Goal: Information Seeking & Learning: Find contact information

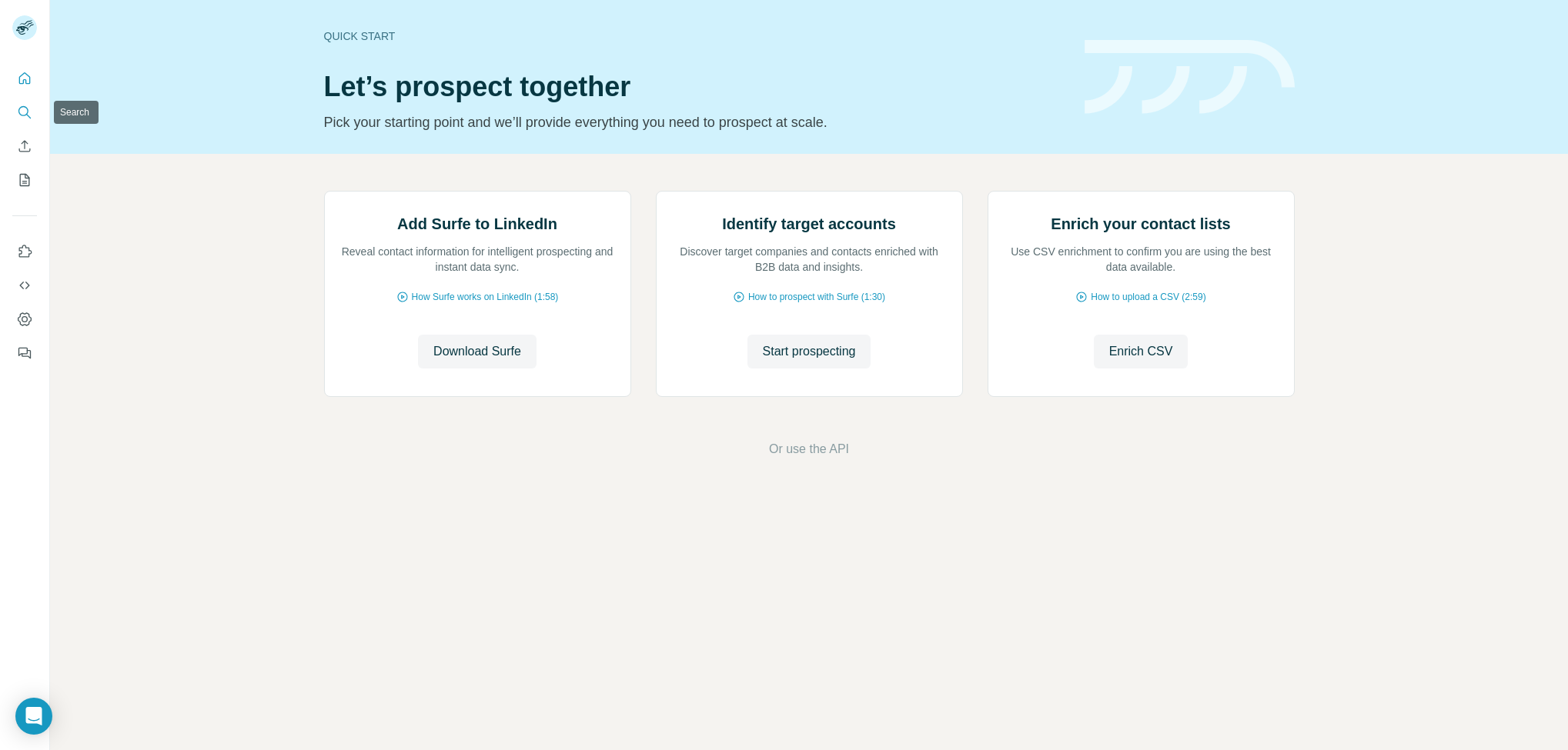
click at [20, 106] on icon "Search" at bounding box center [24, 112] width 15 height 15
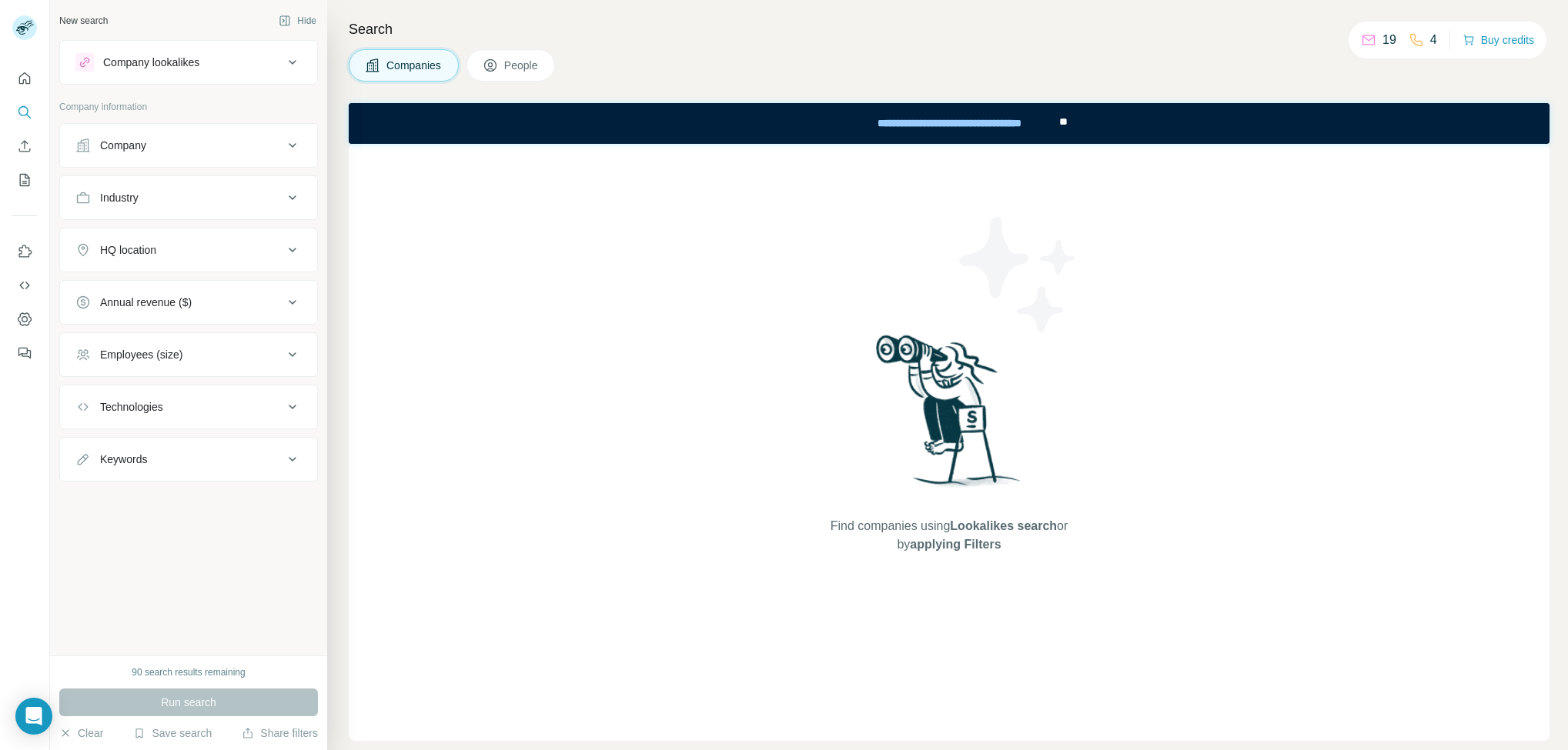
click at [173, 205] on div "Industry" at bounding box center [179, 198] width 207 height 15
click at [181, 212] on button "Industry" at bounding box center [188, 201] width 257 height 43
click at [497, 59] on icon at bounding box center [491, 65] width 15 height 15
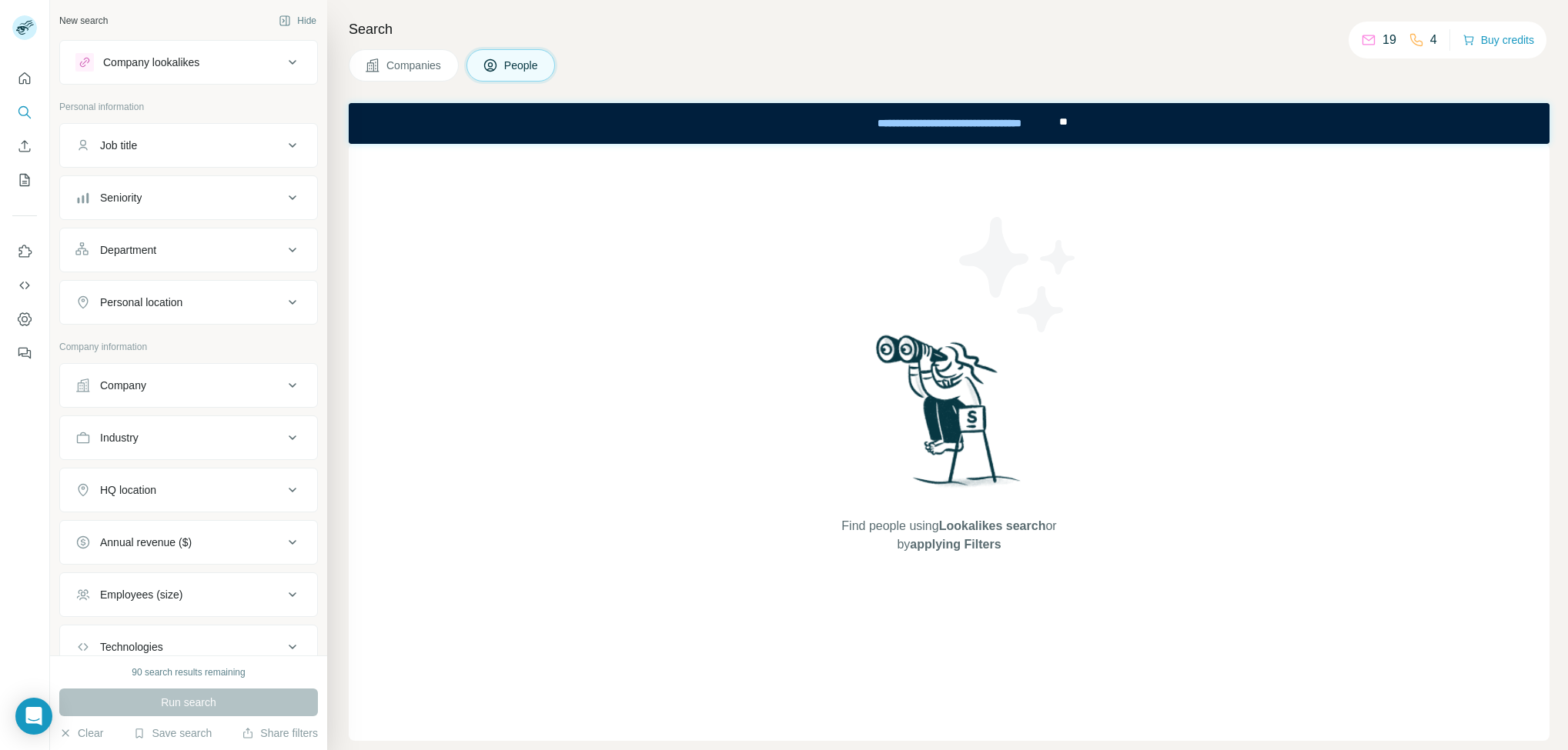
click at [149, 404] on button "Company" at bounding box center [188, 386] width 257 height 37
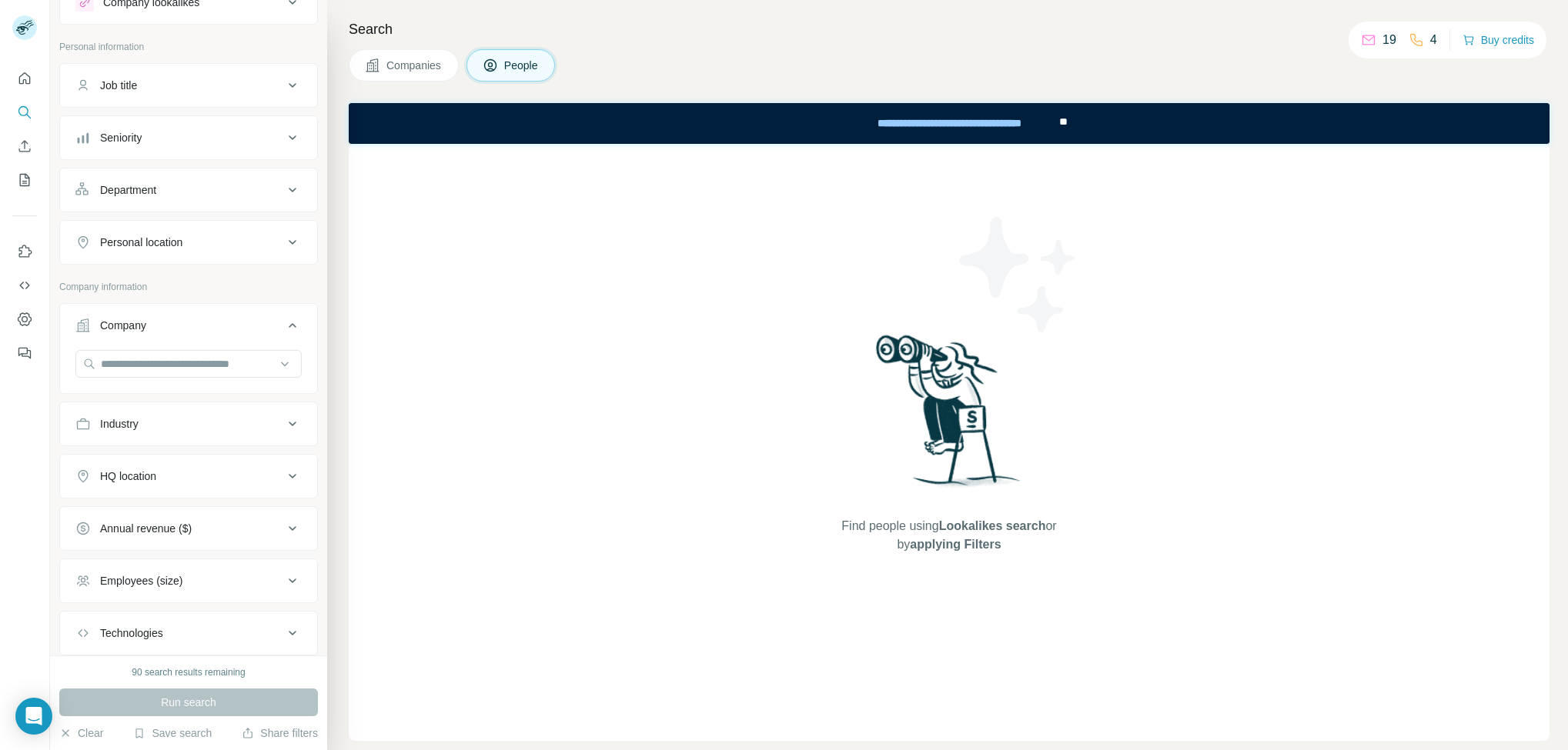
scroll to position [116, 0]
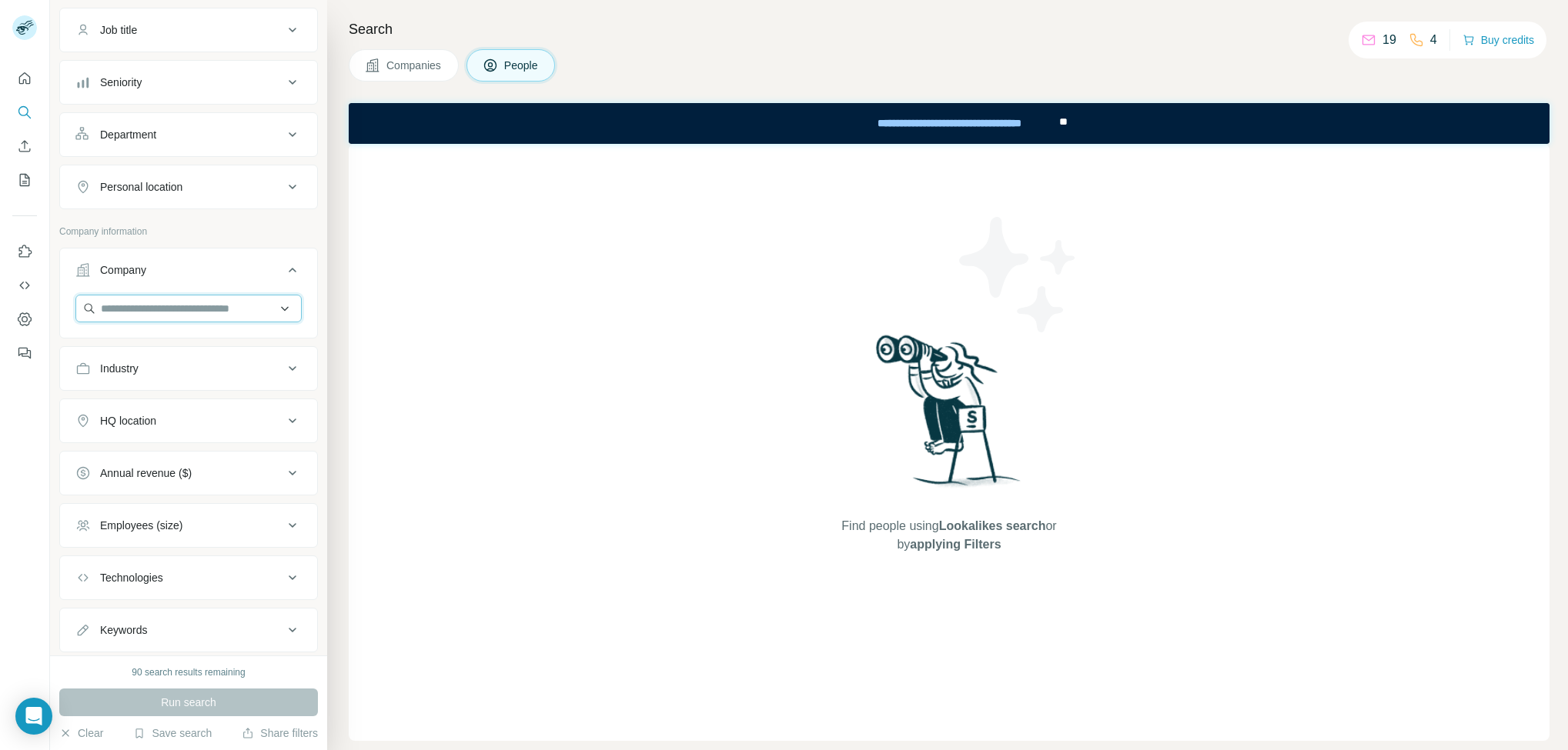
click at [166, 313] on input "text" at bounding box center [189, 309] width 226 height 28
paste input "********"
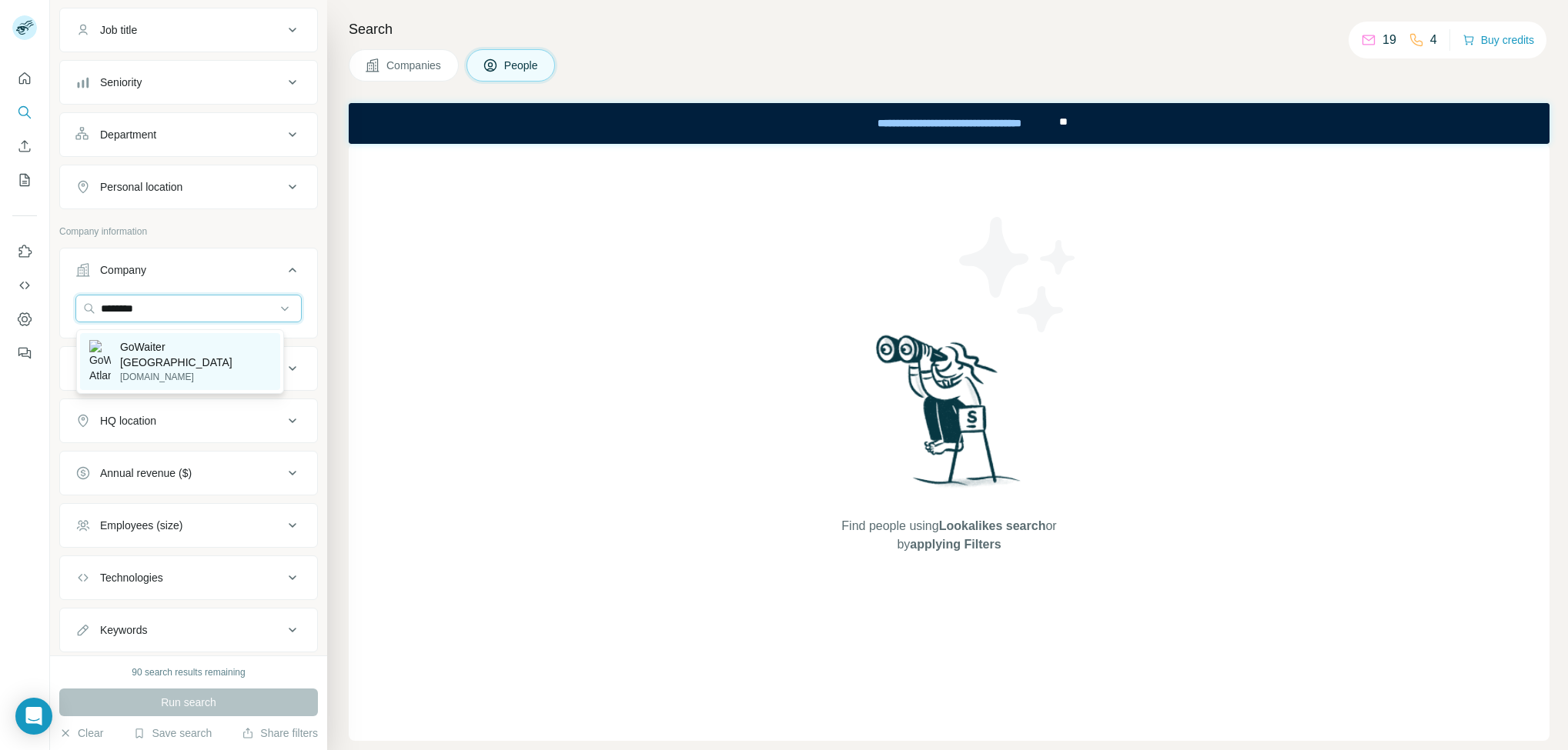
type input "********"
click at [206, 370] on p "mobilewaitersatl.com" at bounding box center [196, 376] width 151 height 14
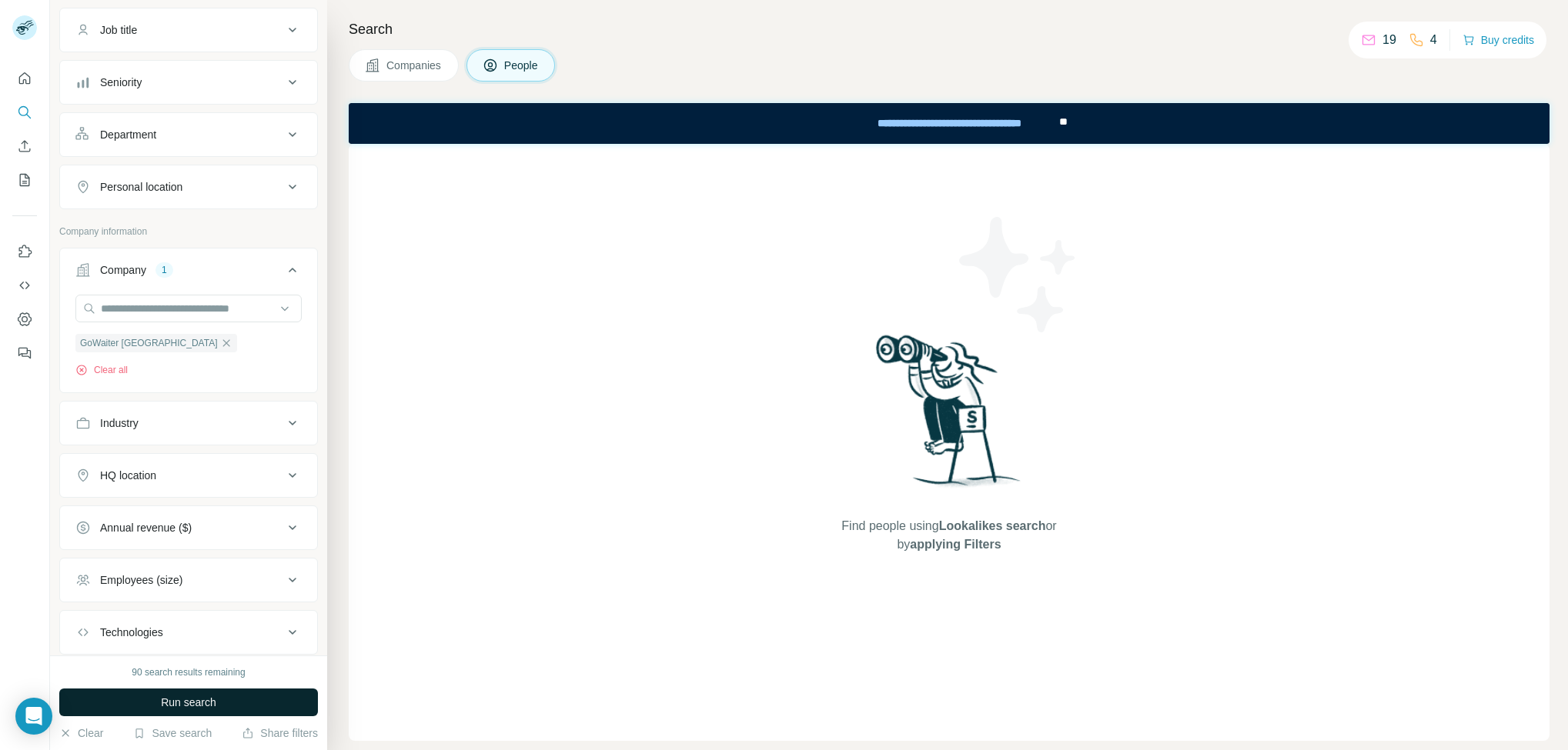
click at [186, 693] on button "Run search" at bounding box center [188, 702] width 259 height 28
click at [223, 347] on icon "button" at bounding box center [226, 342] width 7 height 7
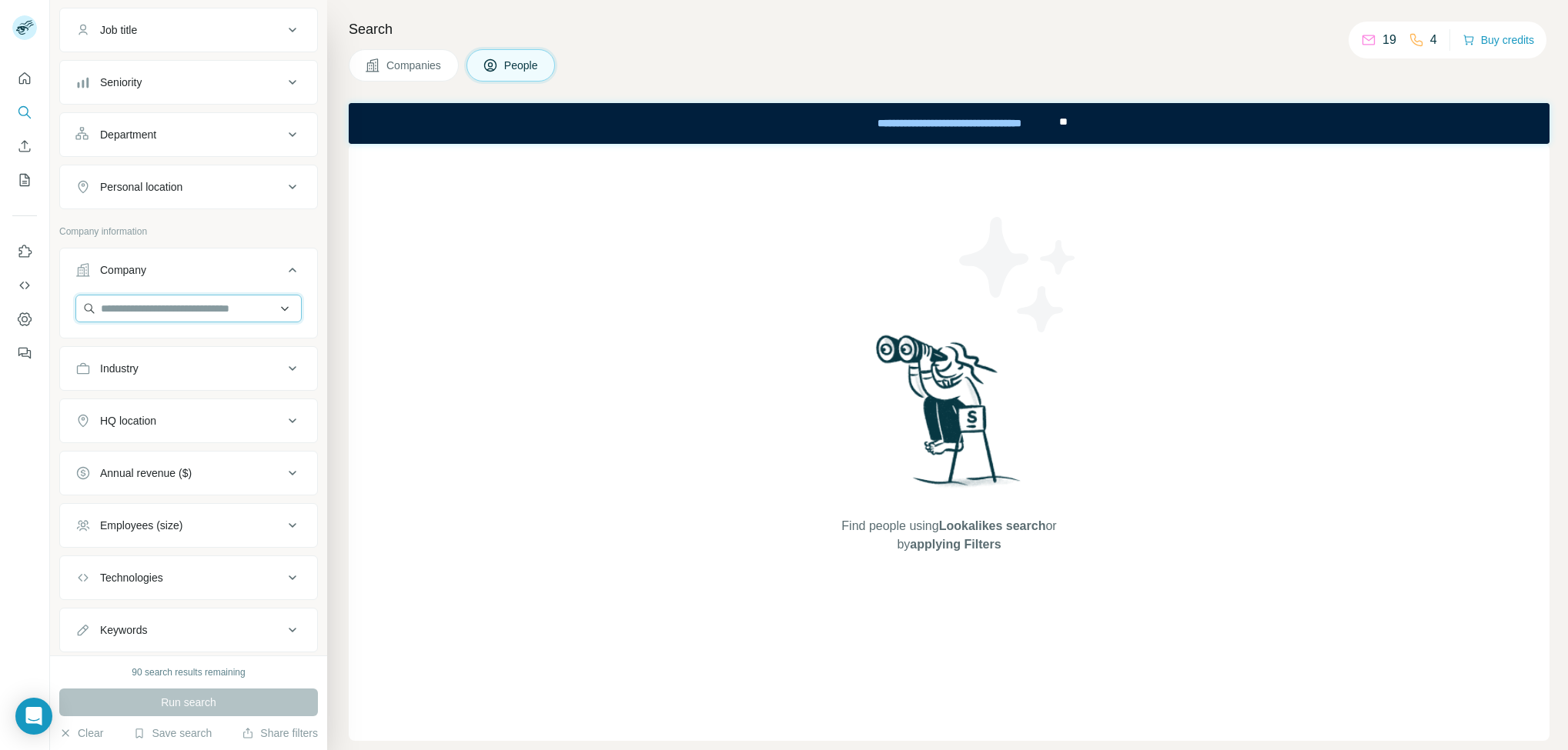
click at [128, 313] on input "text" at bounding box center [189, 309] width 226 height 28
paste input "**********"
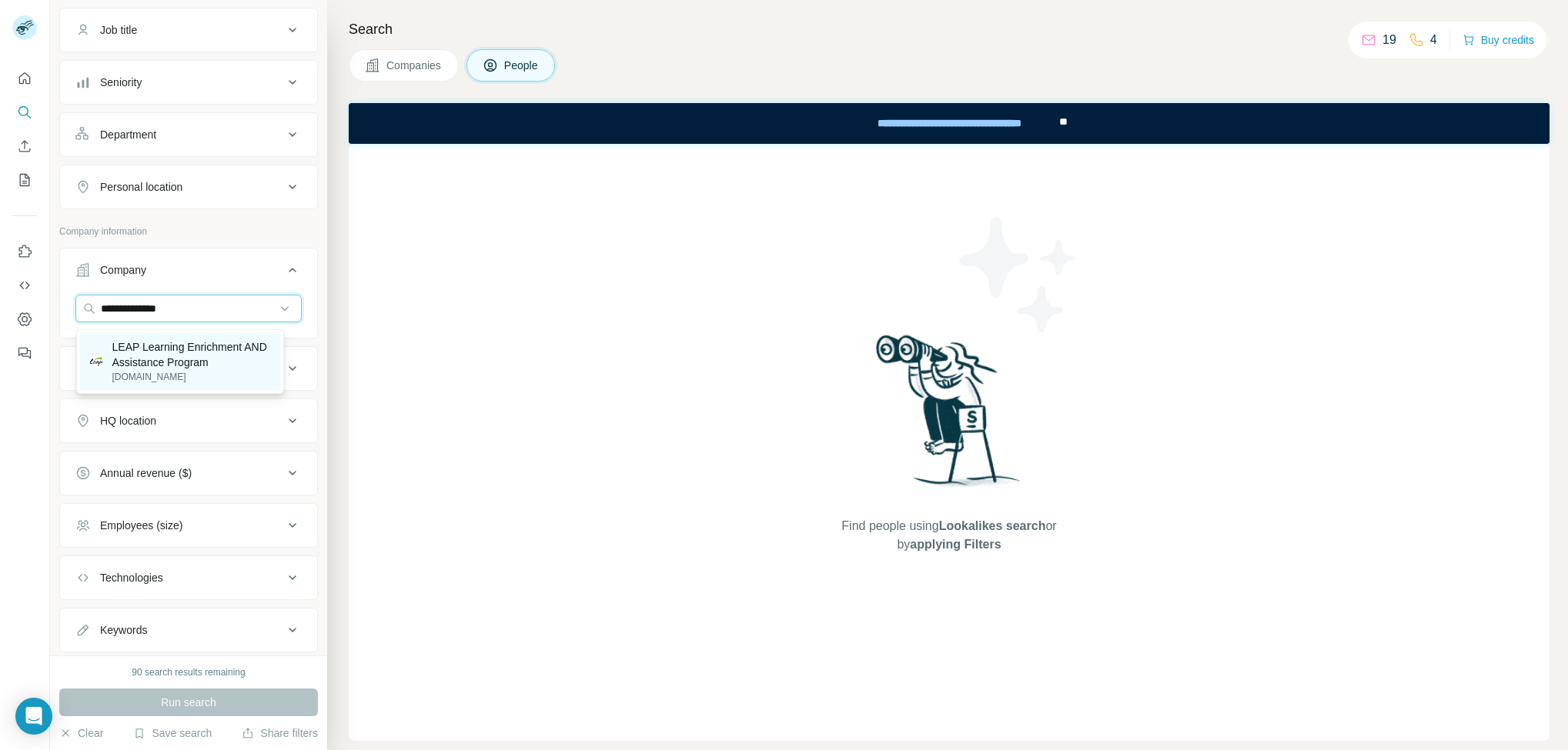
type input "**********"
click at [150, 373] on p "leaprogram.com" at bounding box center [192, 376] width 160 height 14
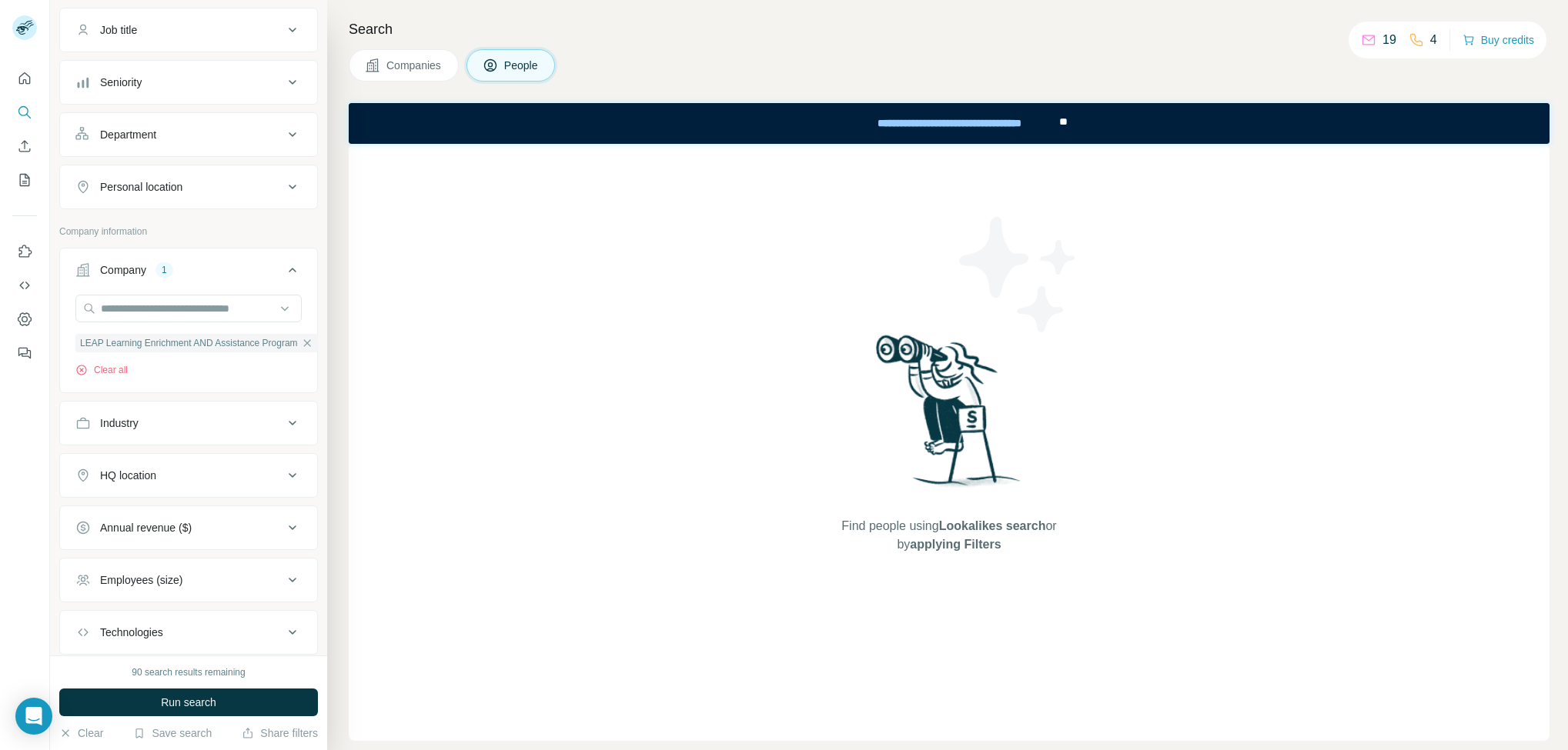
click at [162, 711] on button "Run search" at bounding box center [188, 702] width 259 height 28
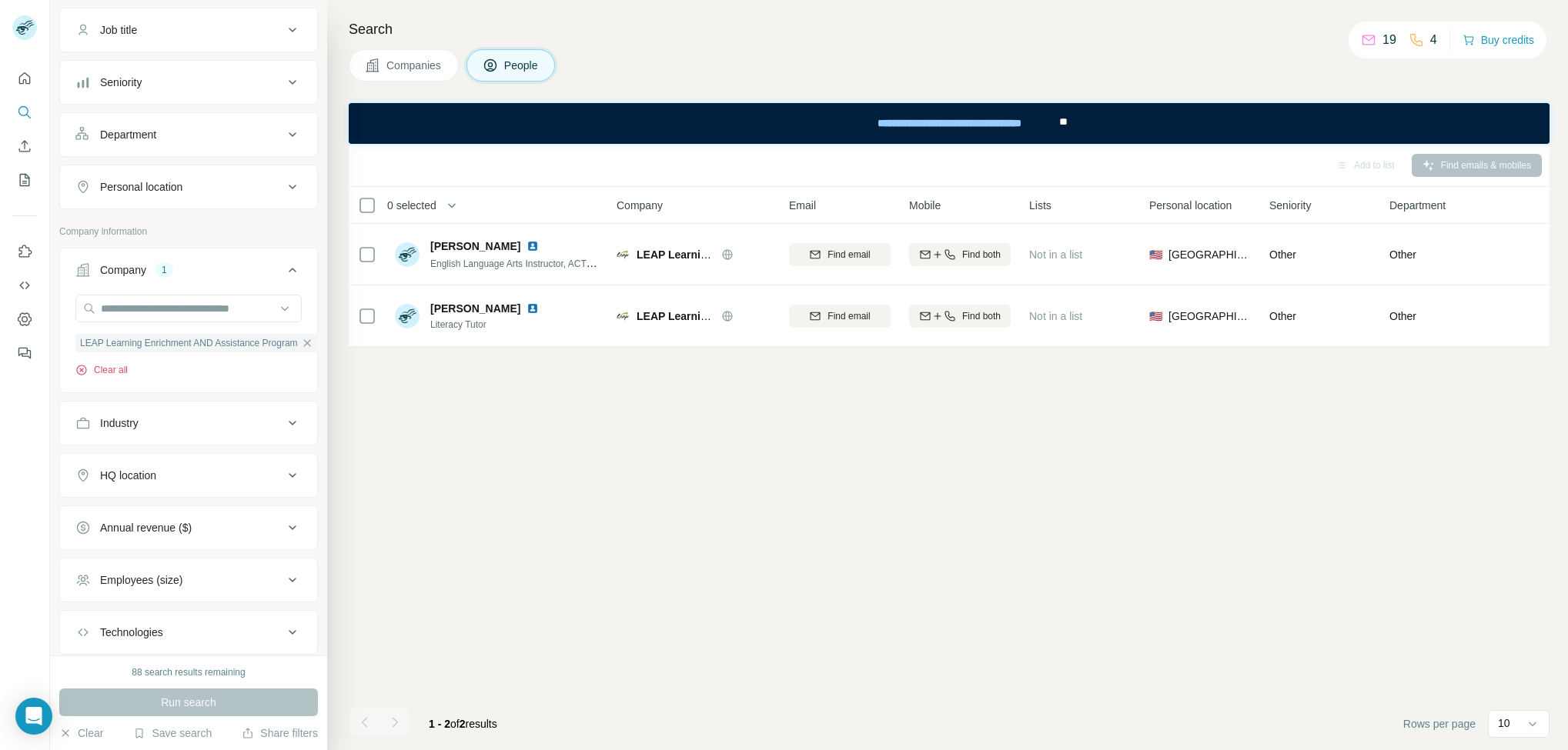
click at [109, 370] on button "Clear all" at bounding box center [102, 370] width 52 height 14
click at [150, 321] on input "text" at bounding box center [189, 309] width 226 height 28
paste input "**********"
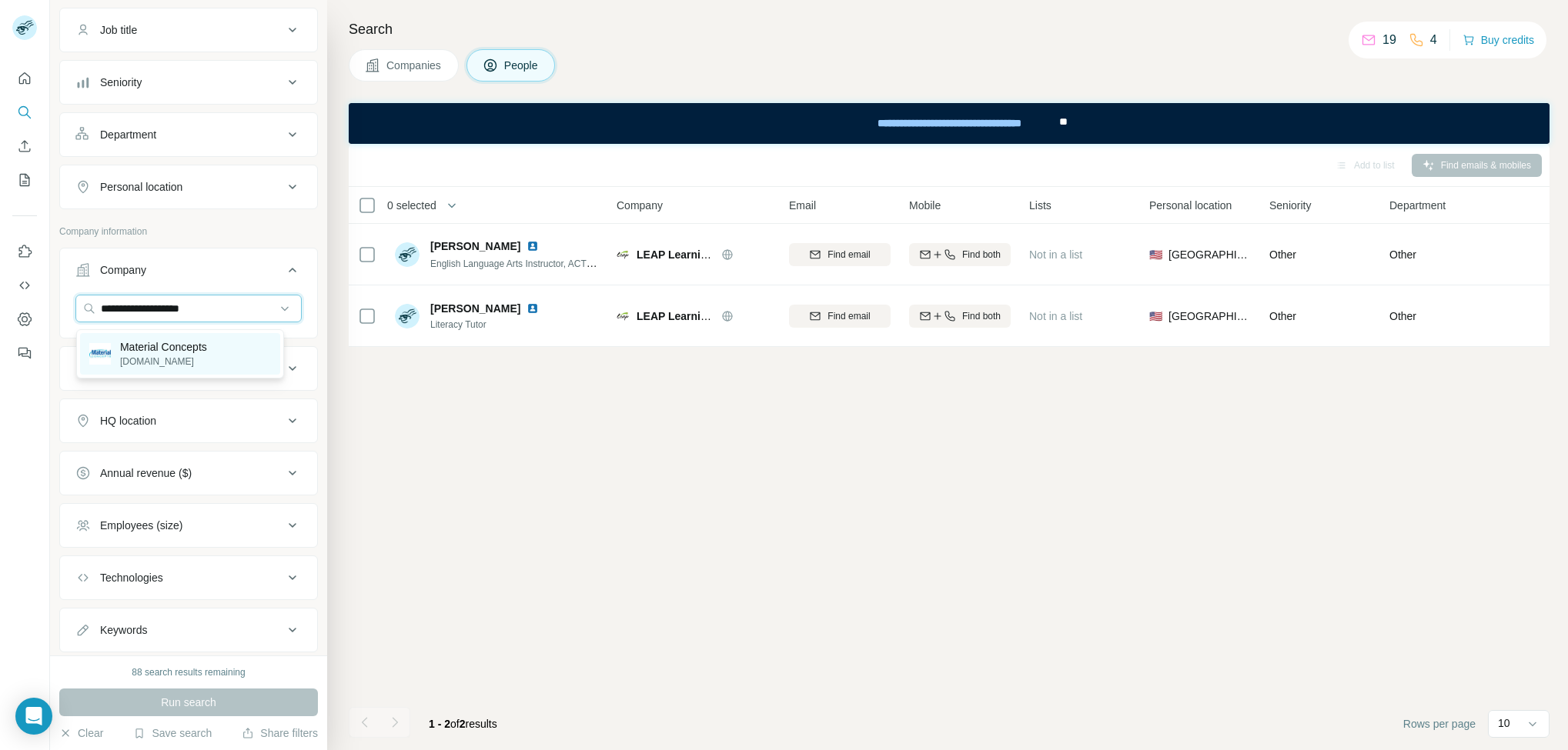
type input "**********"
click at [240, 359] on div "Material Concepts materialconcepts.com" at bounding box center [180, 354] width 201 height 41
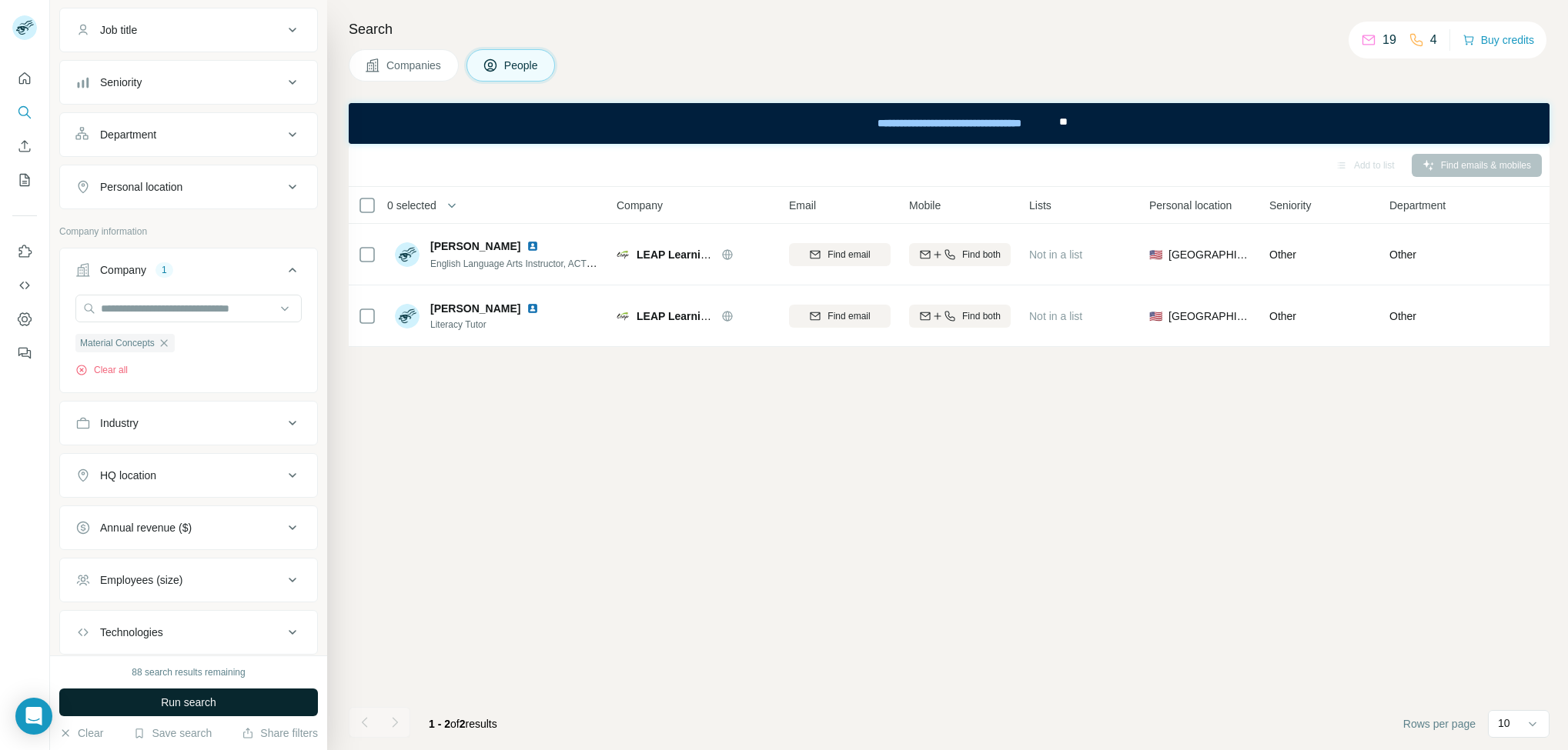
click at [269, 702] on button "Run search" at bounding box center [188, 702] width 259 height 28
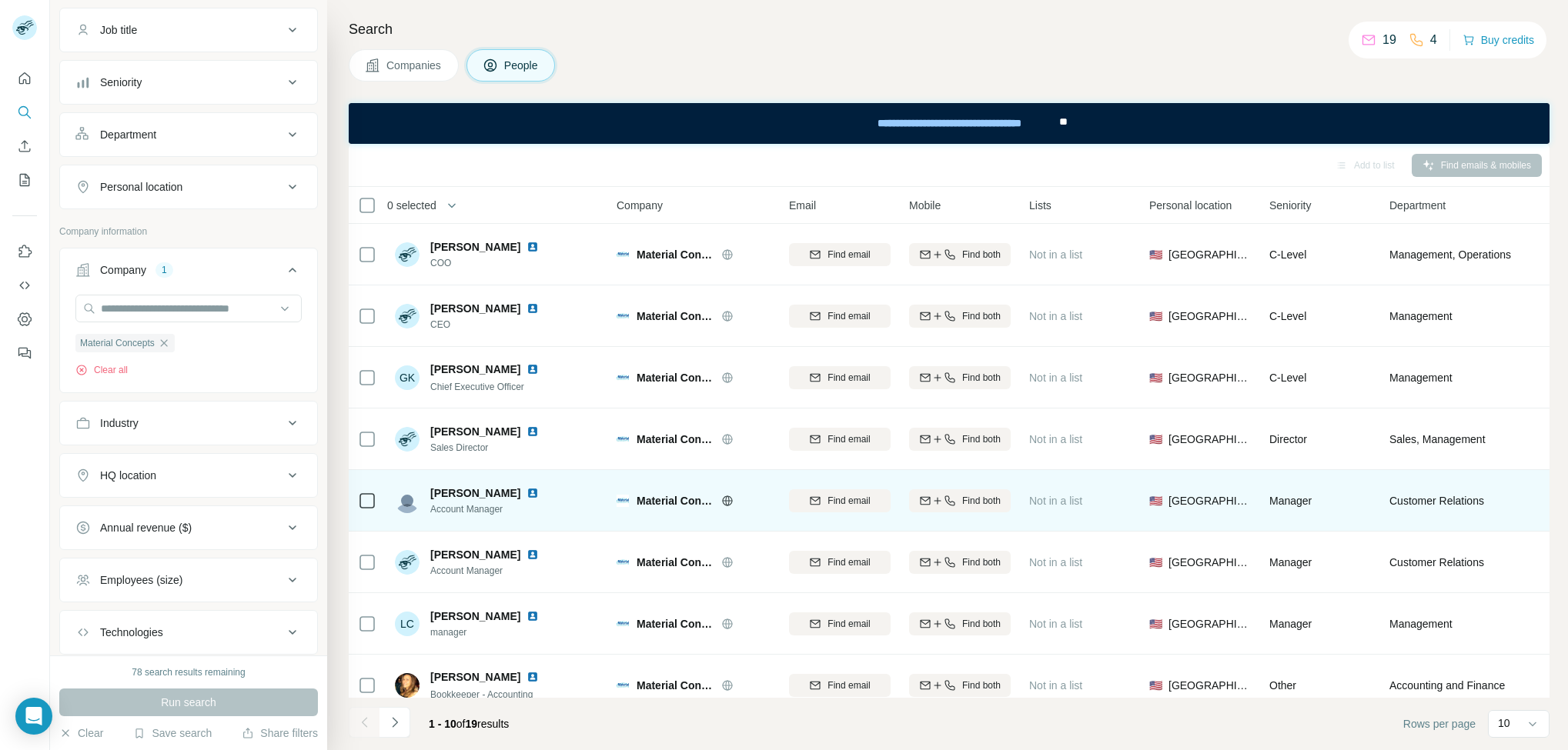
click at [469, 494] on span "Kareem Norton" at bounding box center [476, 493] width 90 height 15
click at [469, 495] on span "Kareem Norton" at bounding box center [476, 493] width 90 height 15
click at [471, 496] on span "Kareem Norton" at bounding box center [476, 493] width 90 height 15
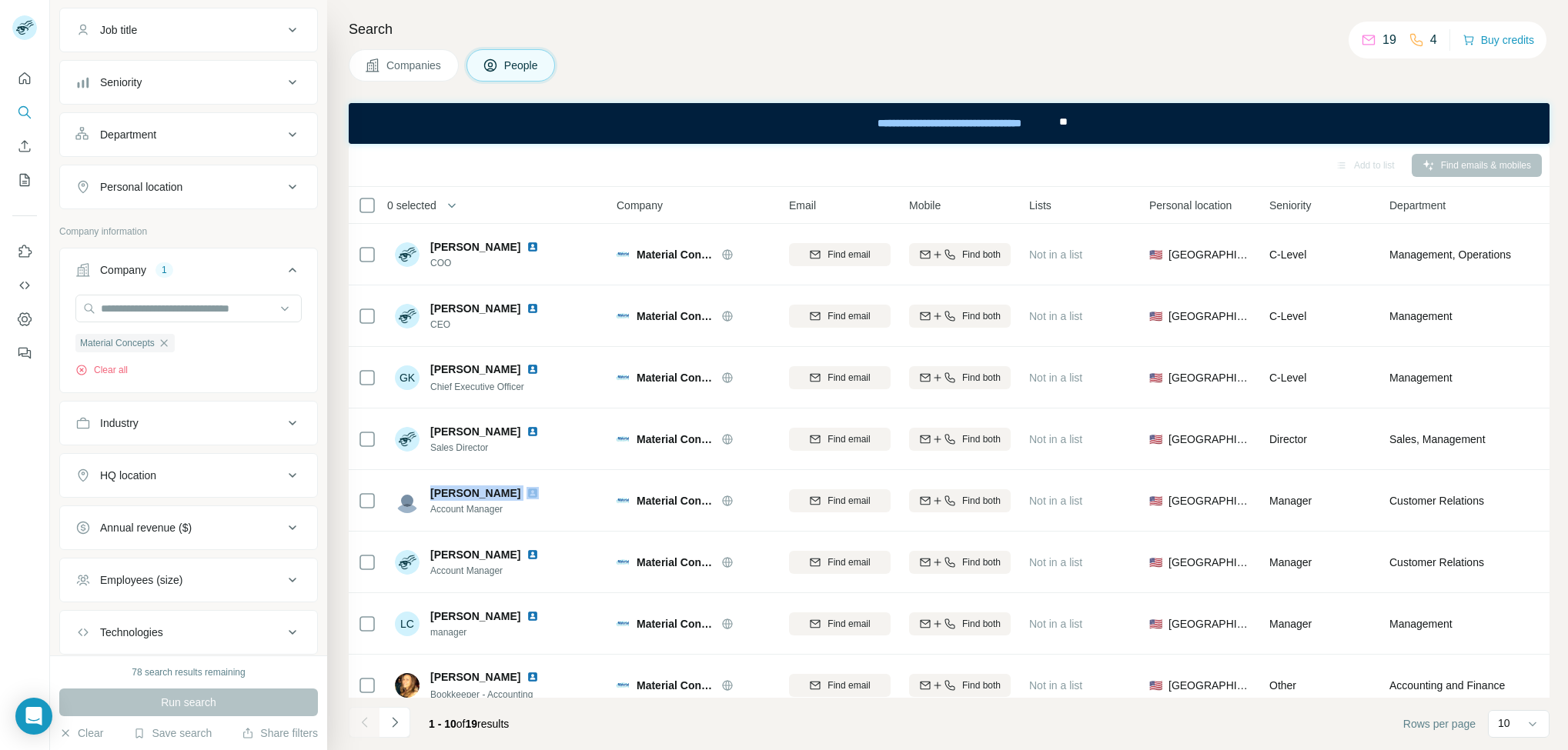
copy span "Kareem Norton"
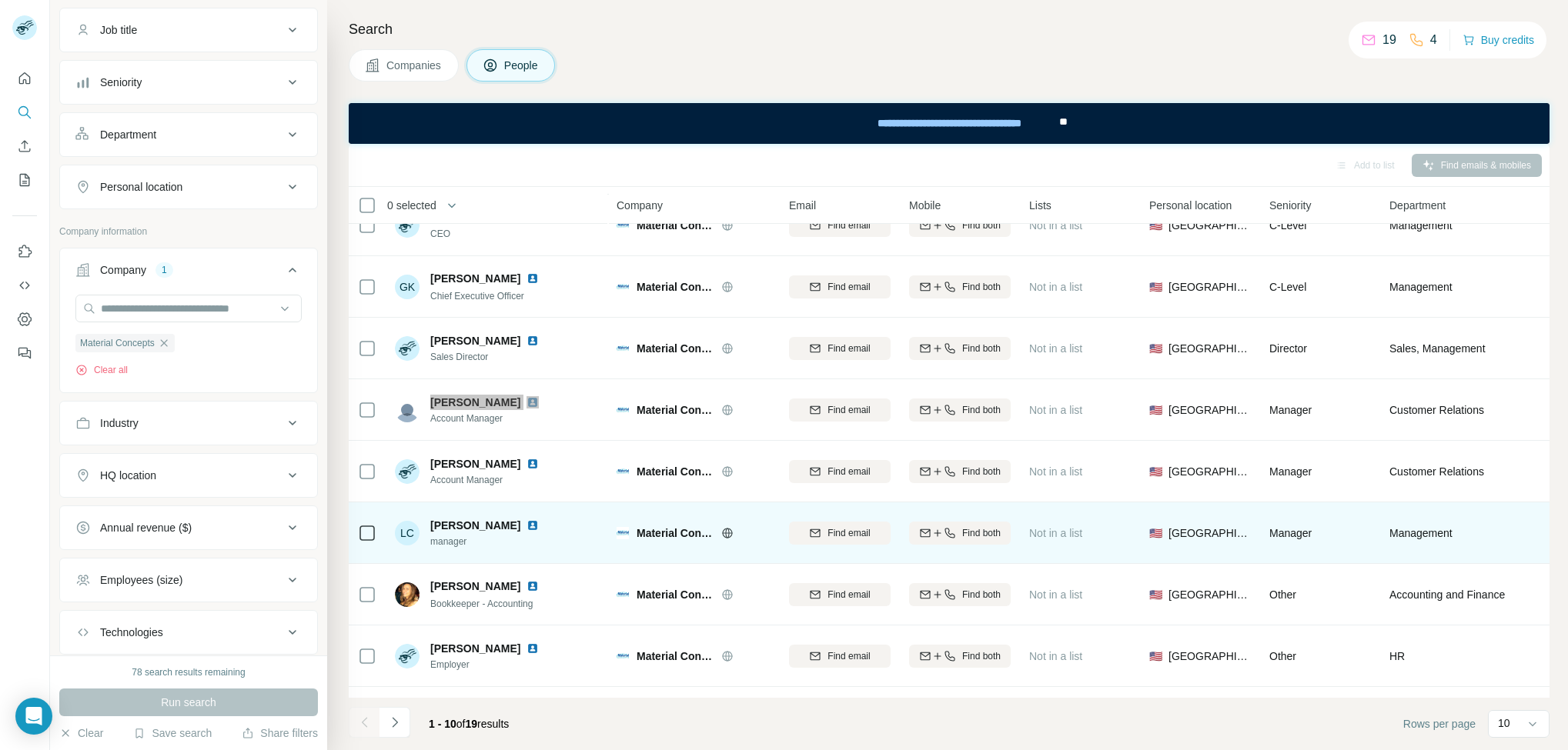
scroll to position [153, 0]
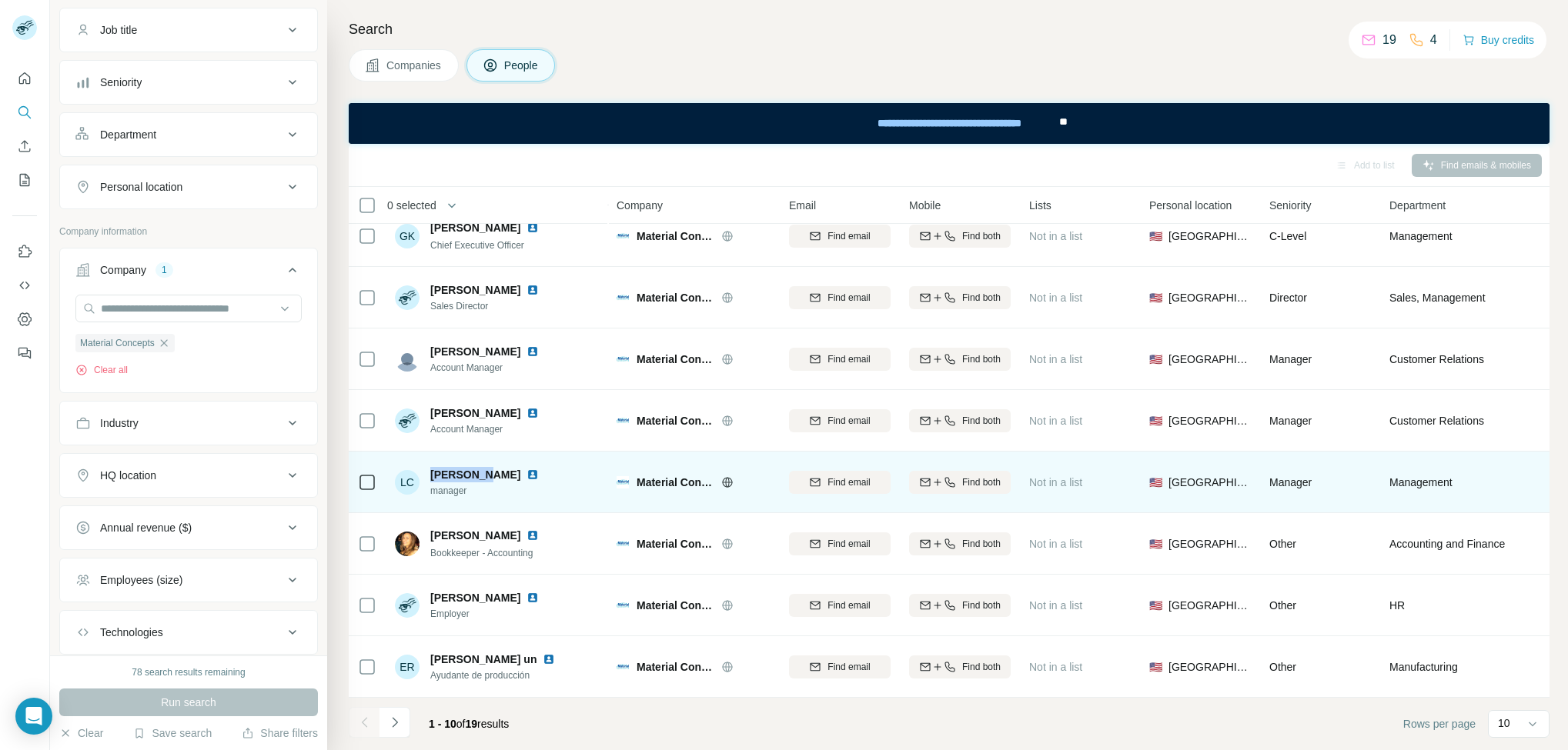
copy span "liz combs"
drag, startPoint x: 477, startPoint y: 464, endPoint x: 426, endPoint y: 465, distance: 51.0
click at [426, 467] on div "LC liz combs manager" at bounding box center [470, 482] width 150 height 31
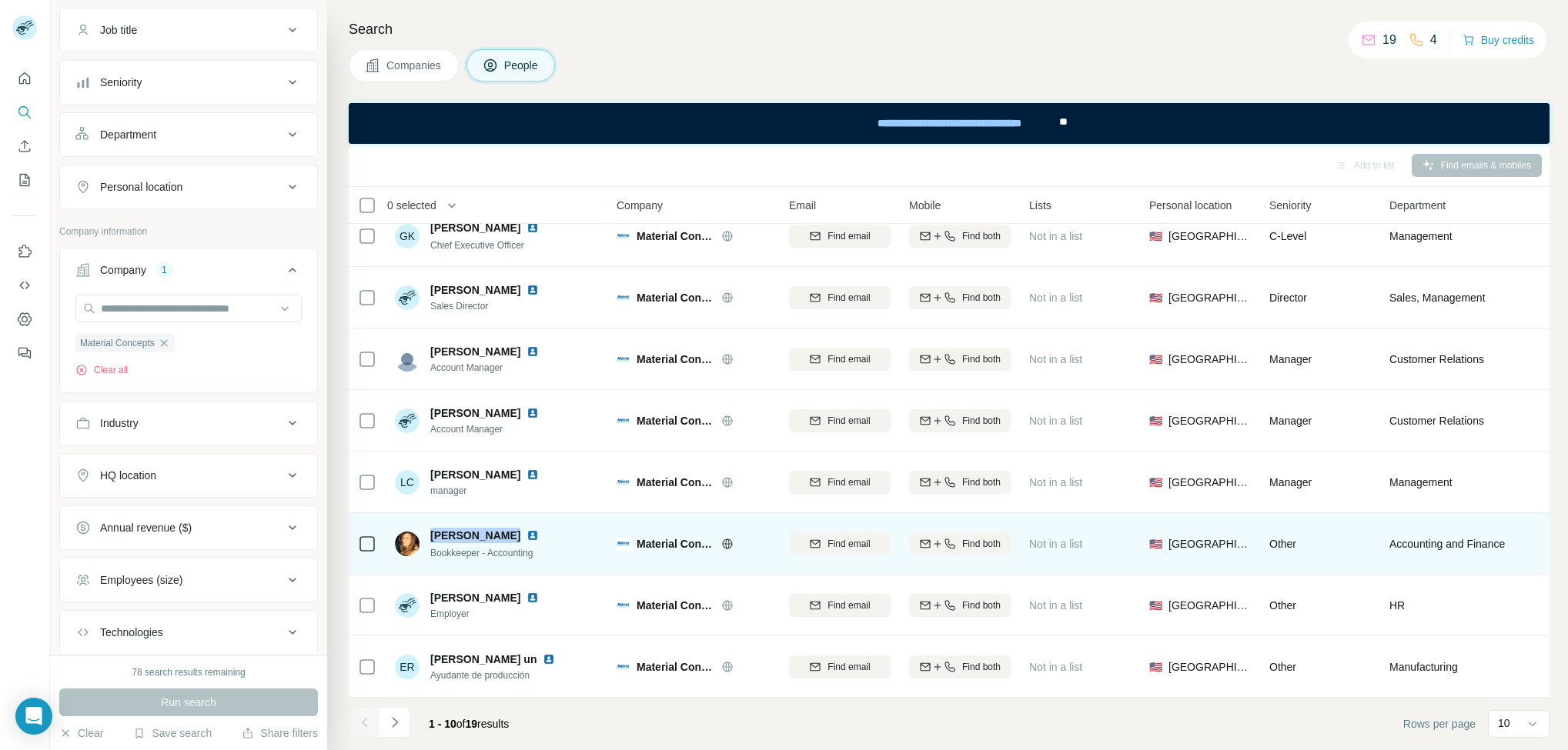
copy span "Angie Gephart"
drag, startPoint x: 502, startPoint y: 522, endPoint x: 433, endPoint y: 520, distance: 69.0
click at [433, 528] on div "Angie Gephart" at bounding box center [488, 535] width 115 height 15
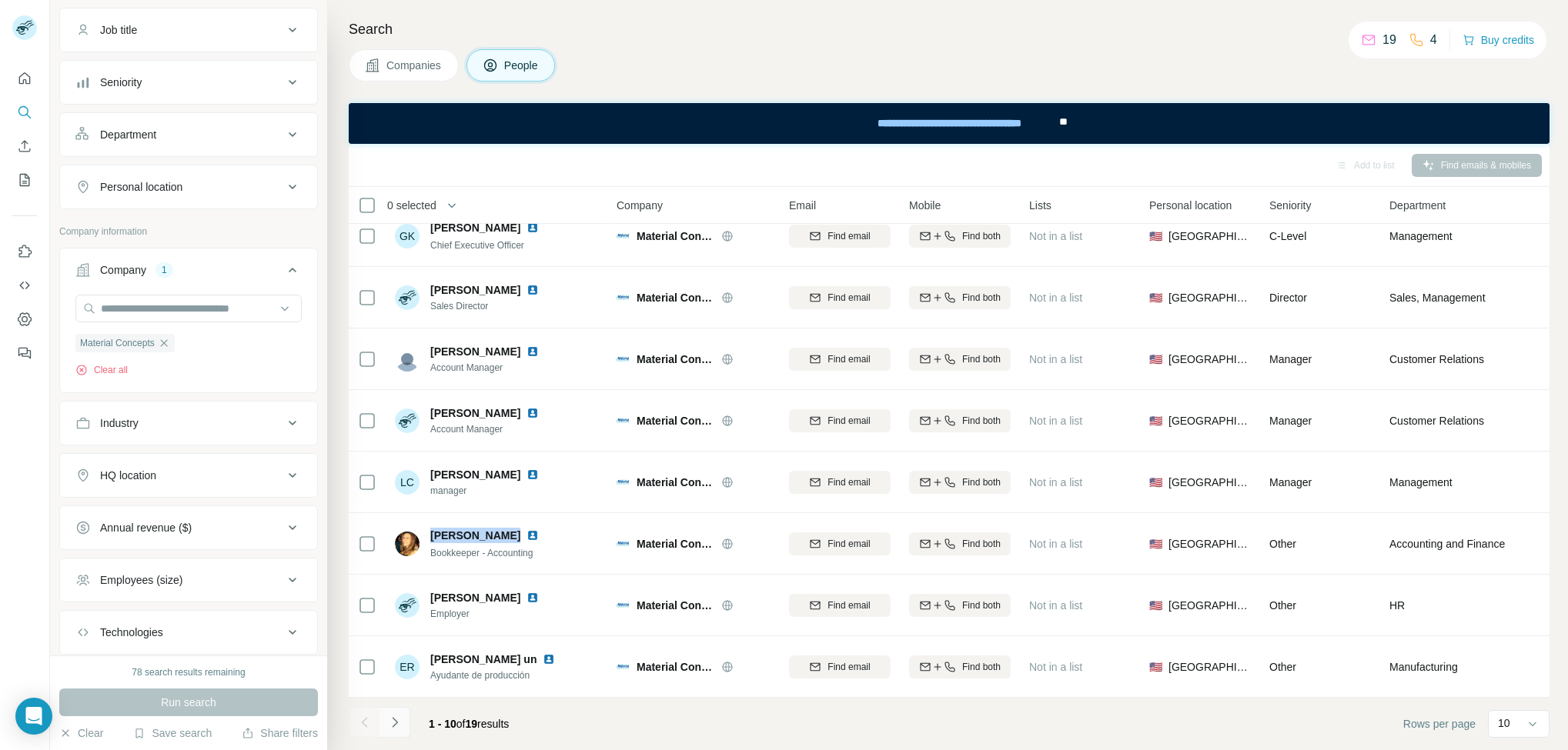
click at [387, 728] on icon "Navigate to next page" at bounding box center [394, 722] width 15 height 15
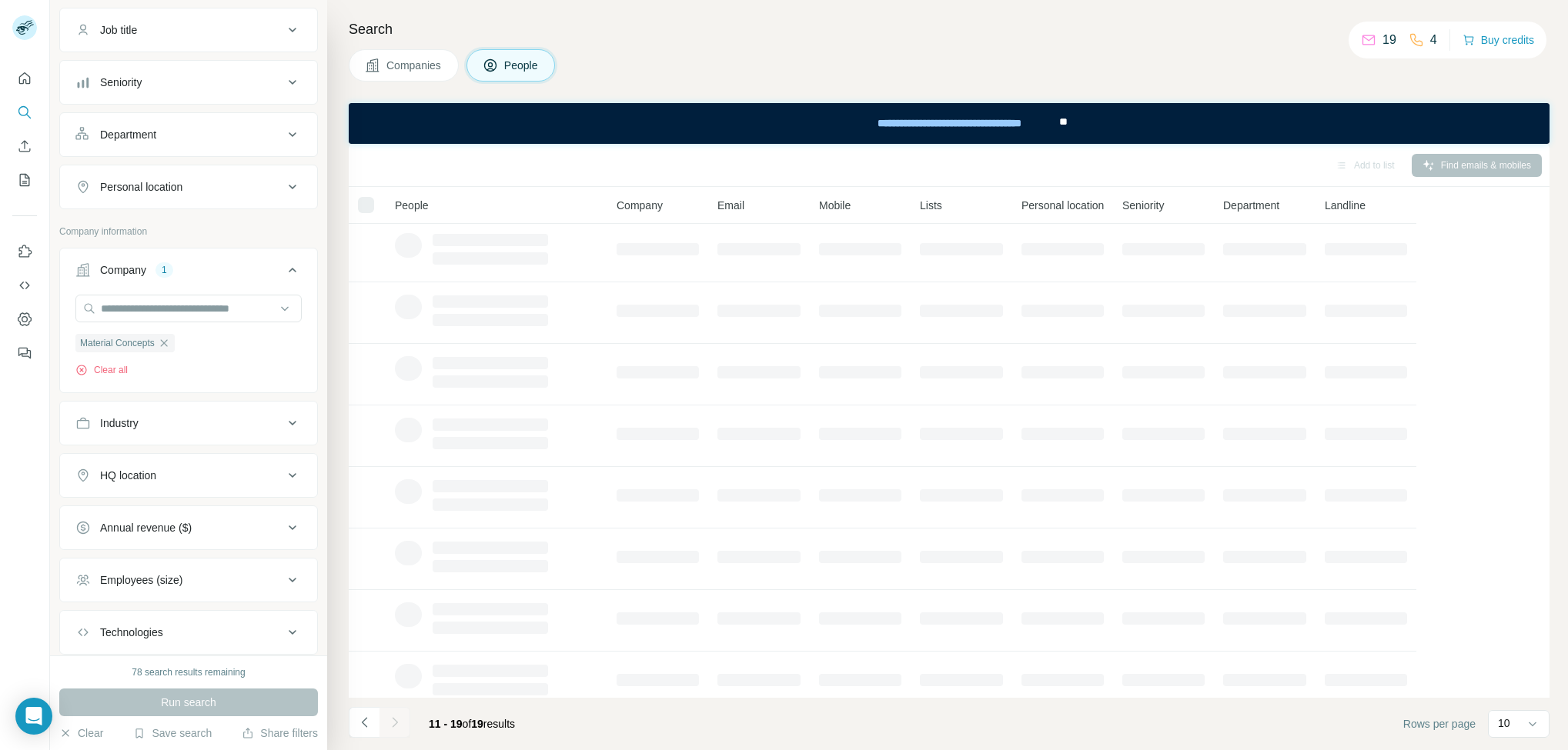
scroll to position [0, 0]
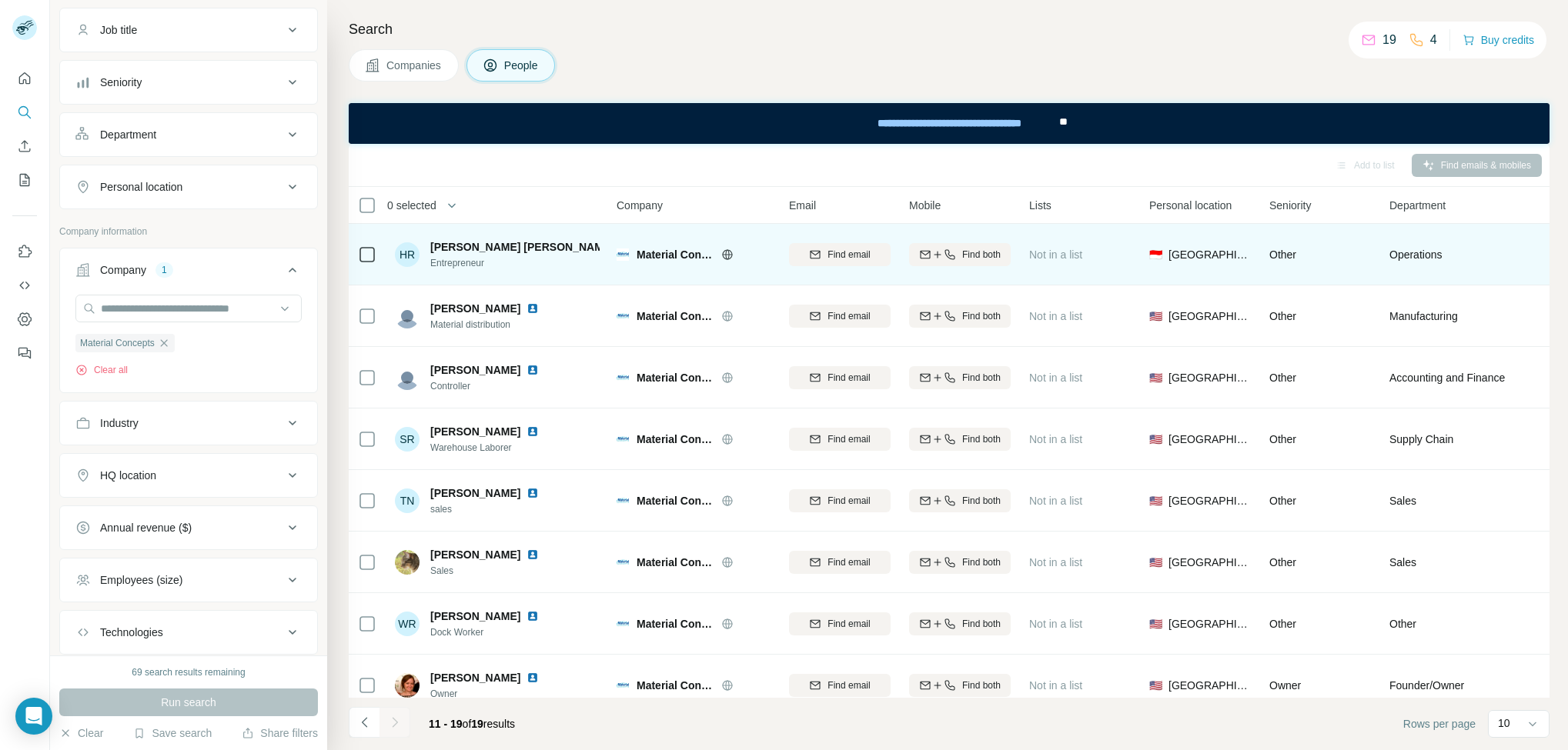
click at [496, 248] on span "Hardiman Roesli" at bounding box center [522, 247] width 184 height 15
click at [496, 250] on span "Hardiman Roesli" at bounding box center [522, 247] width 184 height 15
click at [497, 251] on span "Hardiman Roesli" at bounding box center [522, 247] width 184 height 15
copy span "Hardiman Roesli"
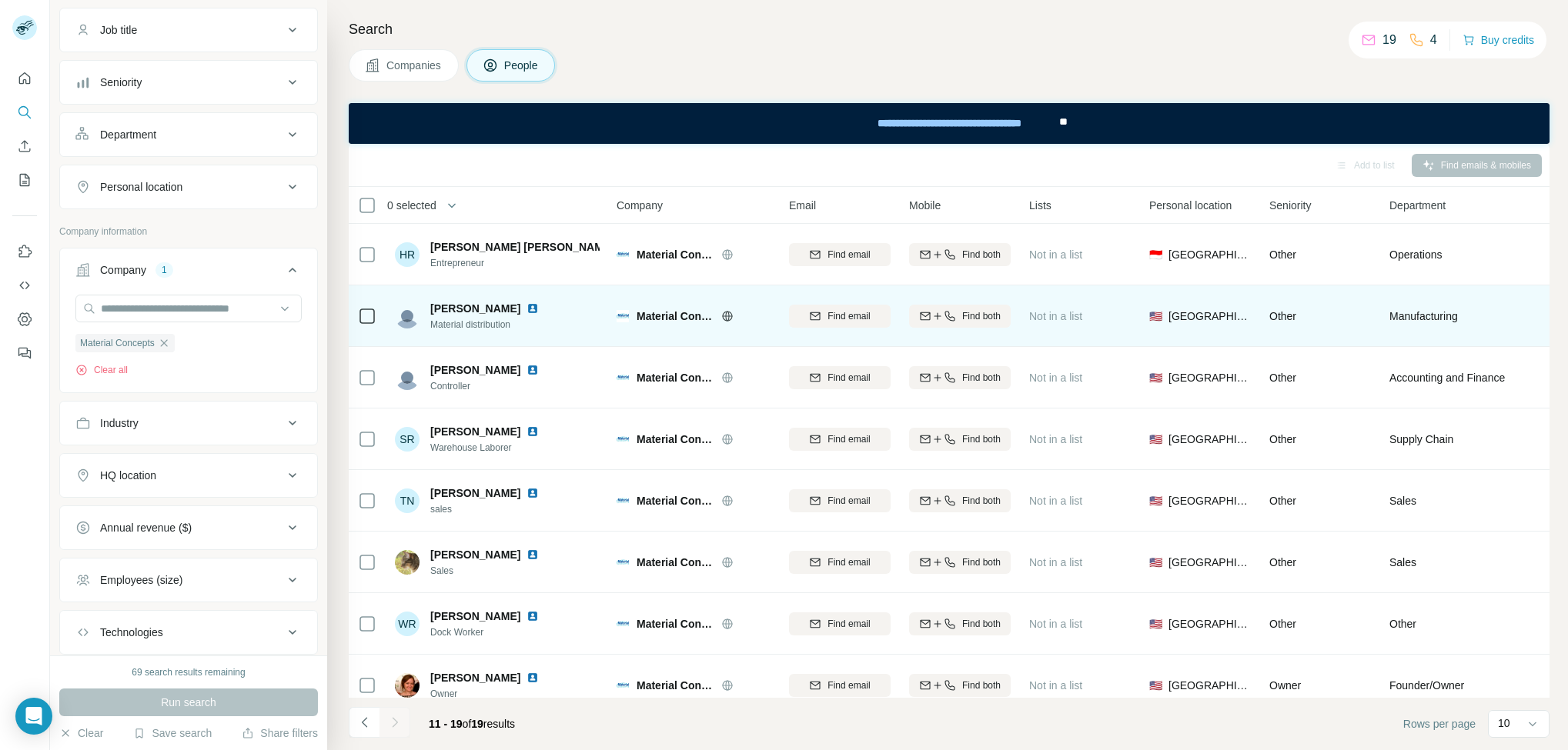
click at [478, 310] on span "Karleen Pencek" at bounding box center [476, 308] width 90 height 15
copy span "Karleen Pencek"
click at [478, 310] on span "Karleen Pencek" at bounding box center [476, 308] width 90 height 15
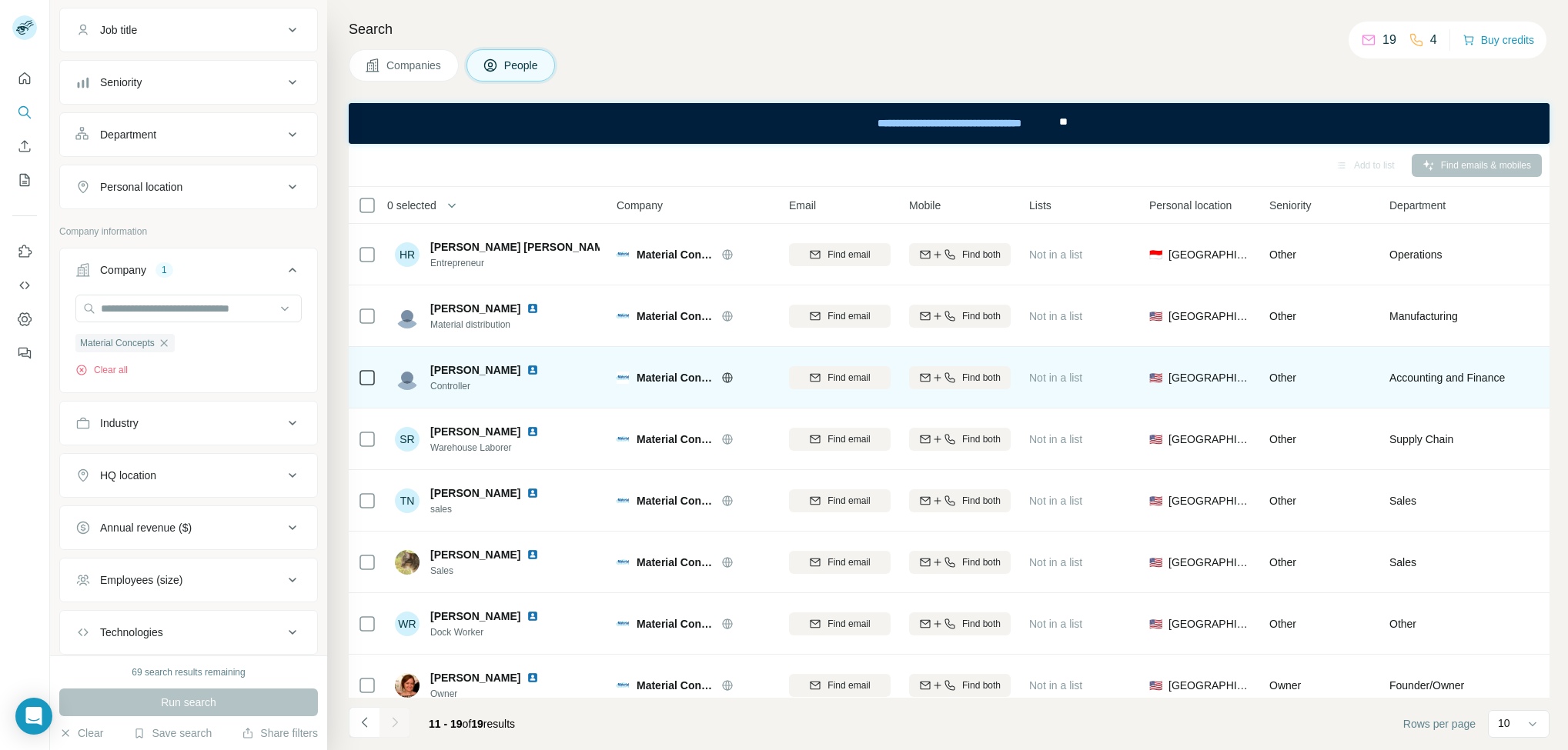
click at [444, 369] on span "Laurie Rockey" at bounding box center [476, 370] width 90 height 15
copy span "Laurie Rockey"
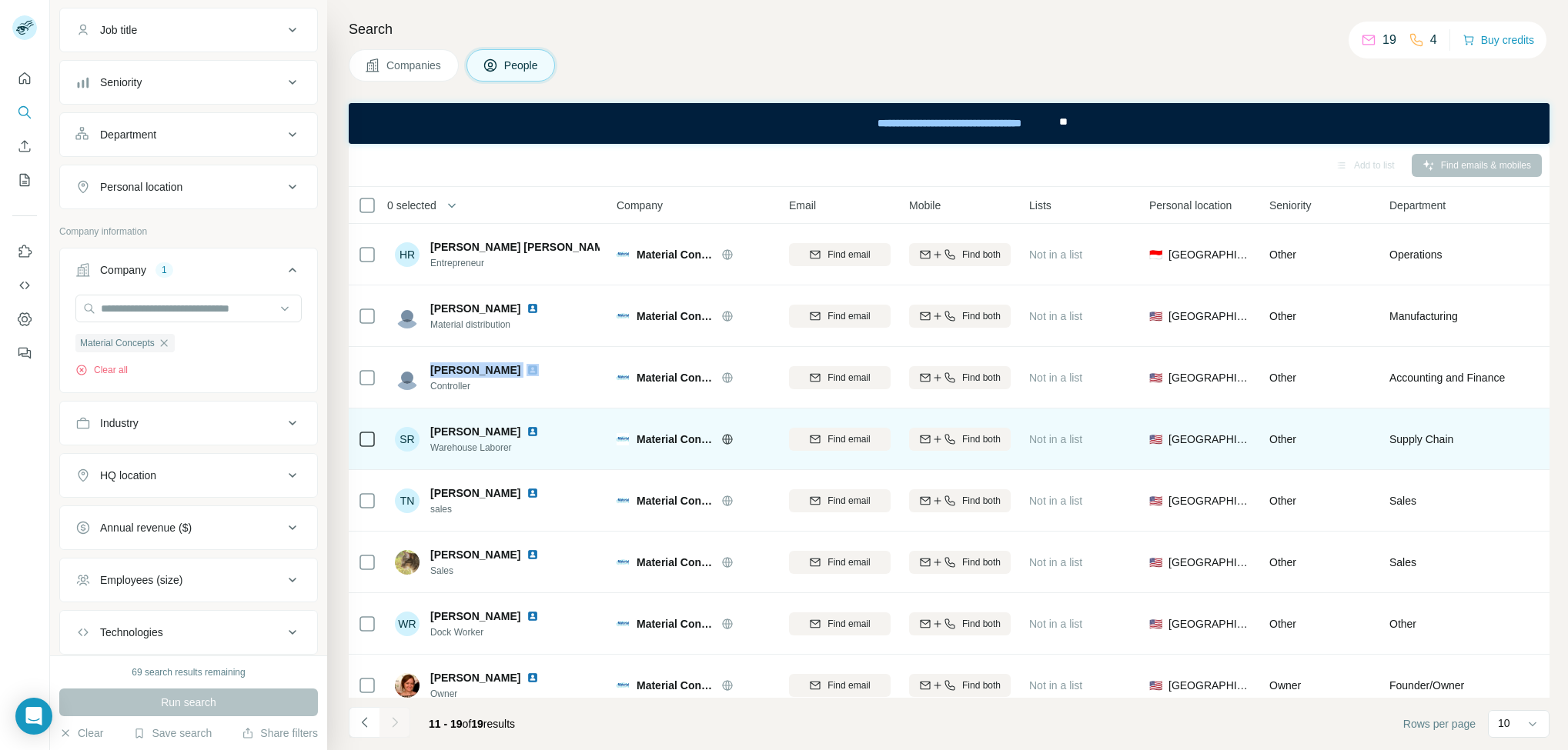
click at [475, 431] on span "Samuel Rivera" at bounding box center [476, 432] width 90 height 15
copy span "Samuel Rivera"
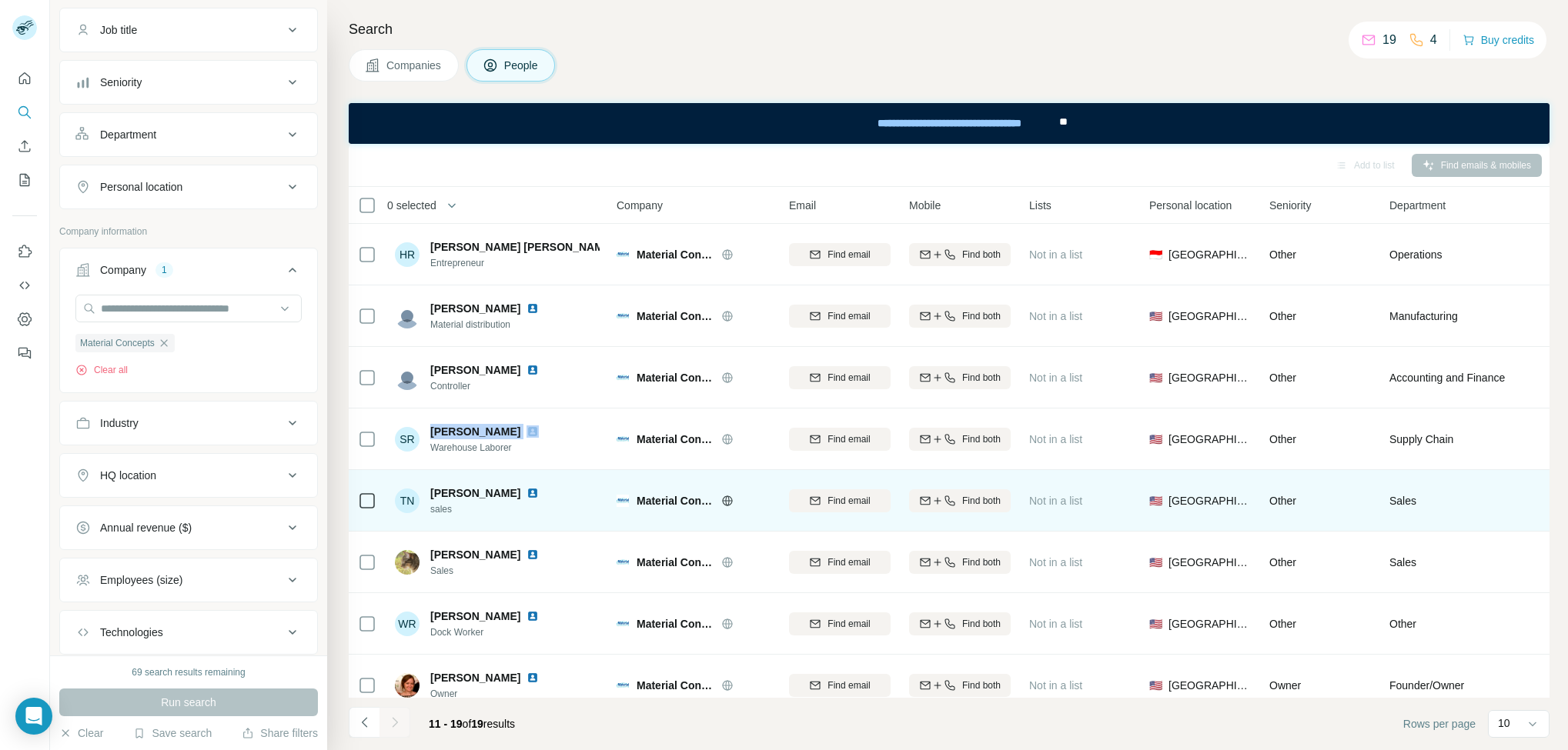
click at [470, 488] on span "Tohru Nakada" at bounding box center [476, 493] width 90 height 15
copy span "Tohru Nakada"
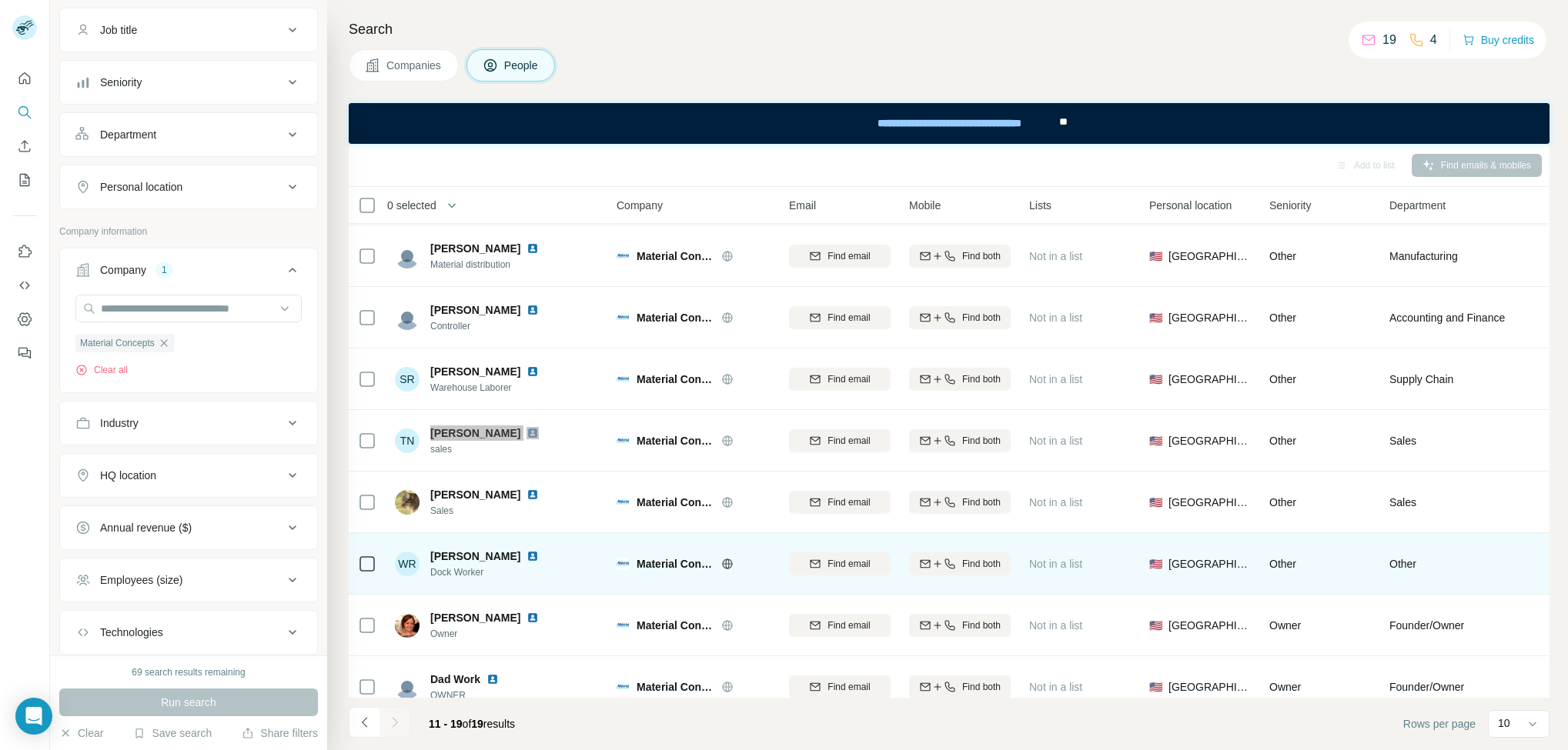
scroll to position [92, 0]
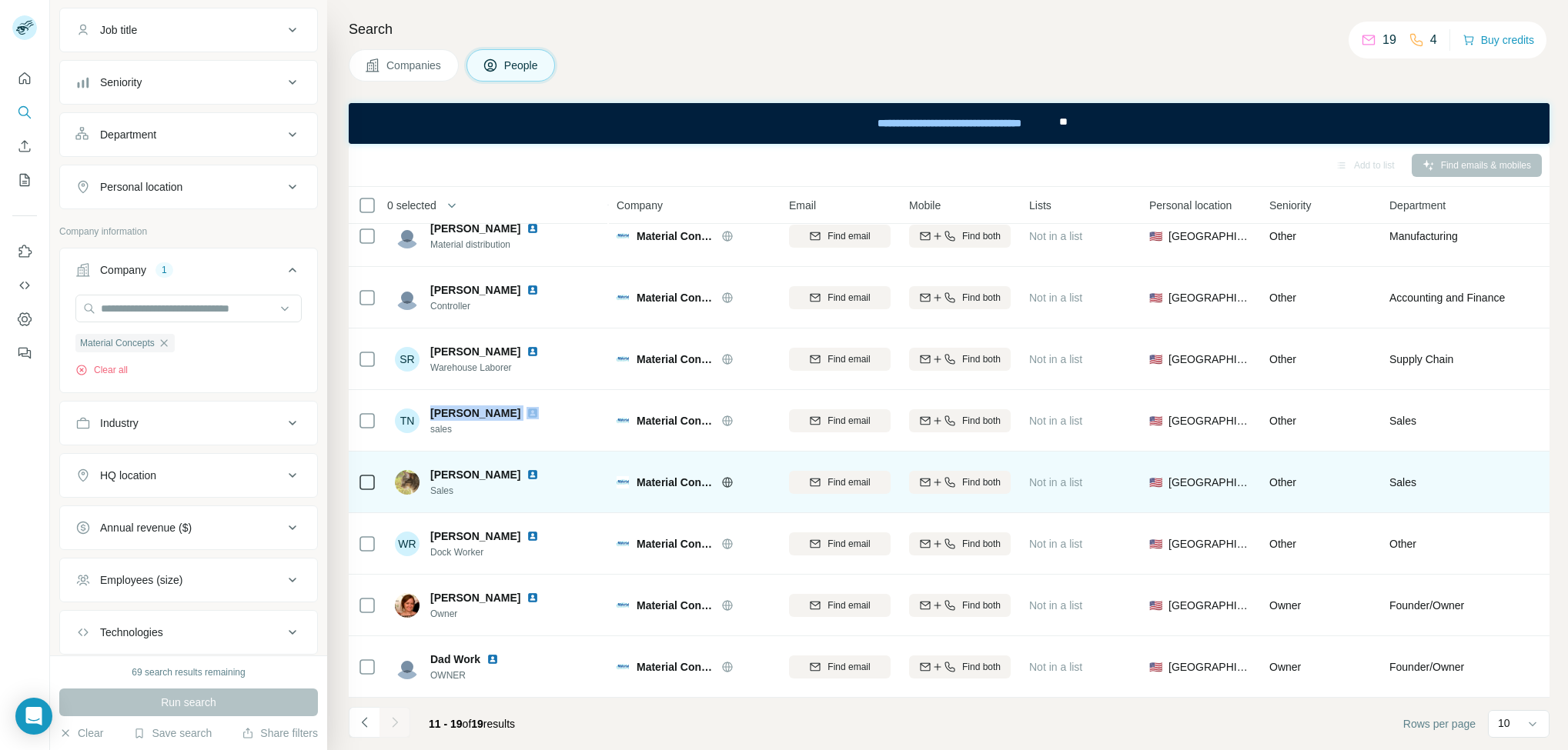
click at [446, 467] on span "Wendy Flood" at bounding box center [476, 474] width 90 height 15
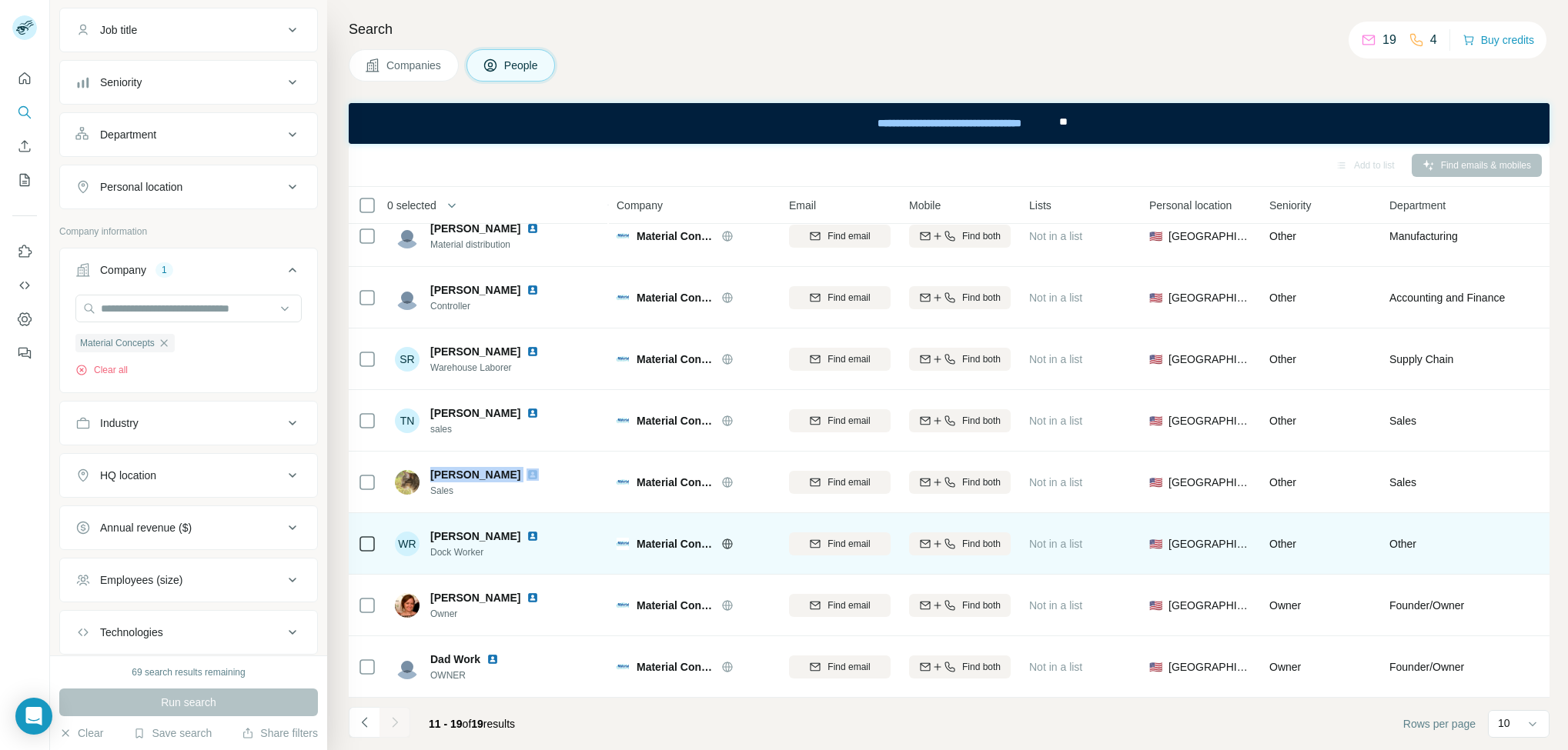
drag, startPoint x: 446, startPoint y: 457, endPoint x: 557, endPoint y: 533, distance: 134.5
click at [446, 467] on span "Wendy Flood" at bounding box center [476, 474] width 90 height 15
copy span "Wendy Flood"
click at [476, 529] on span "Wilfredo Rodriguez" at bounding box center [476, 536] width 90 height 15
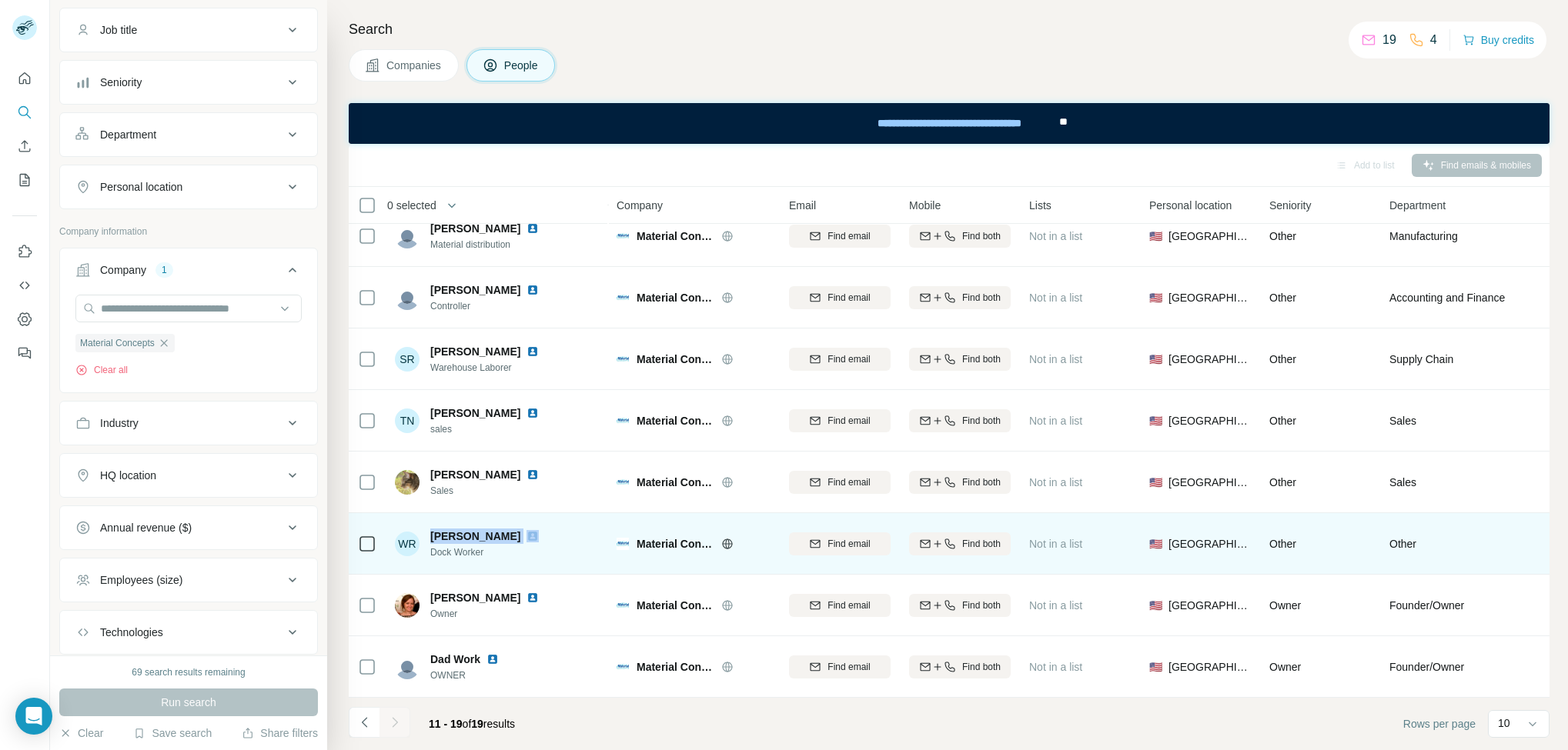
click at [477, 529] on span "Wilfredo Rodriguez" at bounding box center [476, 536] width 90 height 15
copy span "Wilfredo Rodriguez"
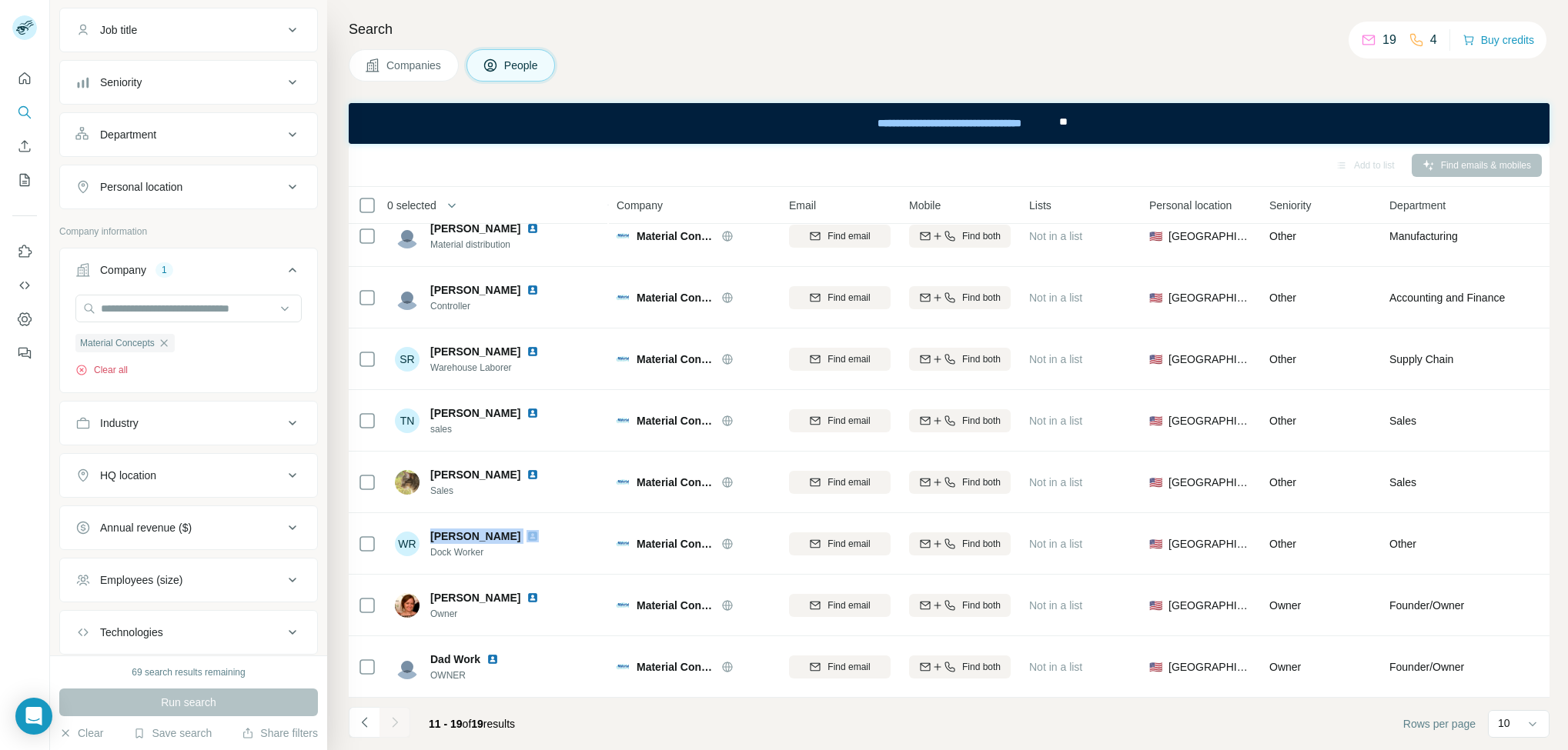
drag, startPoint x: 108, startPoint y: 376, endPoint x: 152, endPoint y: 296, distance: 91.3
click at [108, 375] on button "Clear all" at bounding box center [102, 370] width 52 height 14
click at [162, 307] on input "text" at bounding box center [189, 309] width 226 height 28
paste input "**********"
type input "**********"
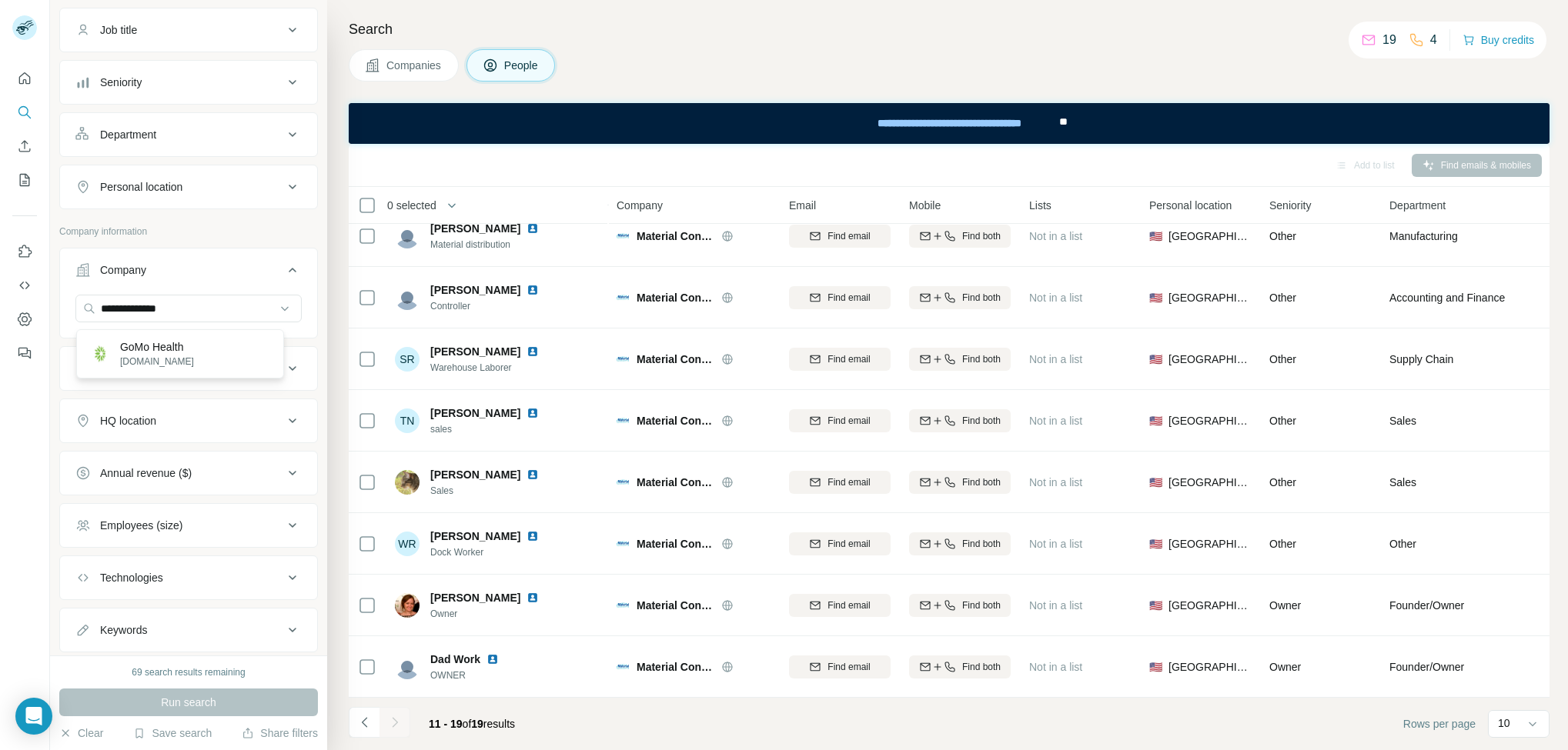
click at [192, 356] on div "GoMo Health gomohealth.com" at bounding box center [180, 354] width 201 height 41
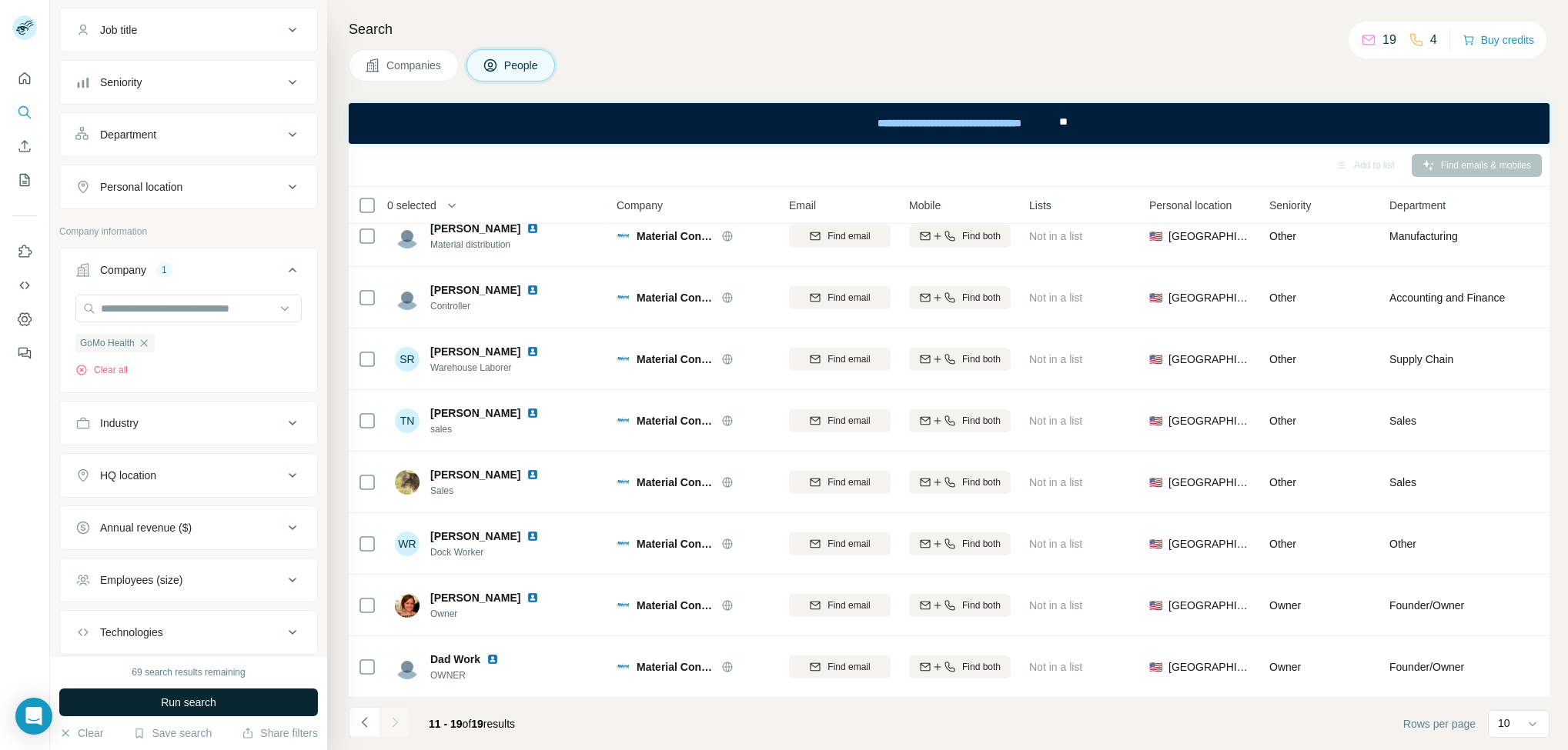
click at [226, 696] on button "Run search" at bounding box center [188, 702] width 259 height 28
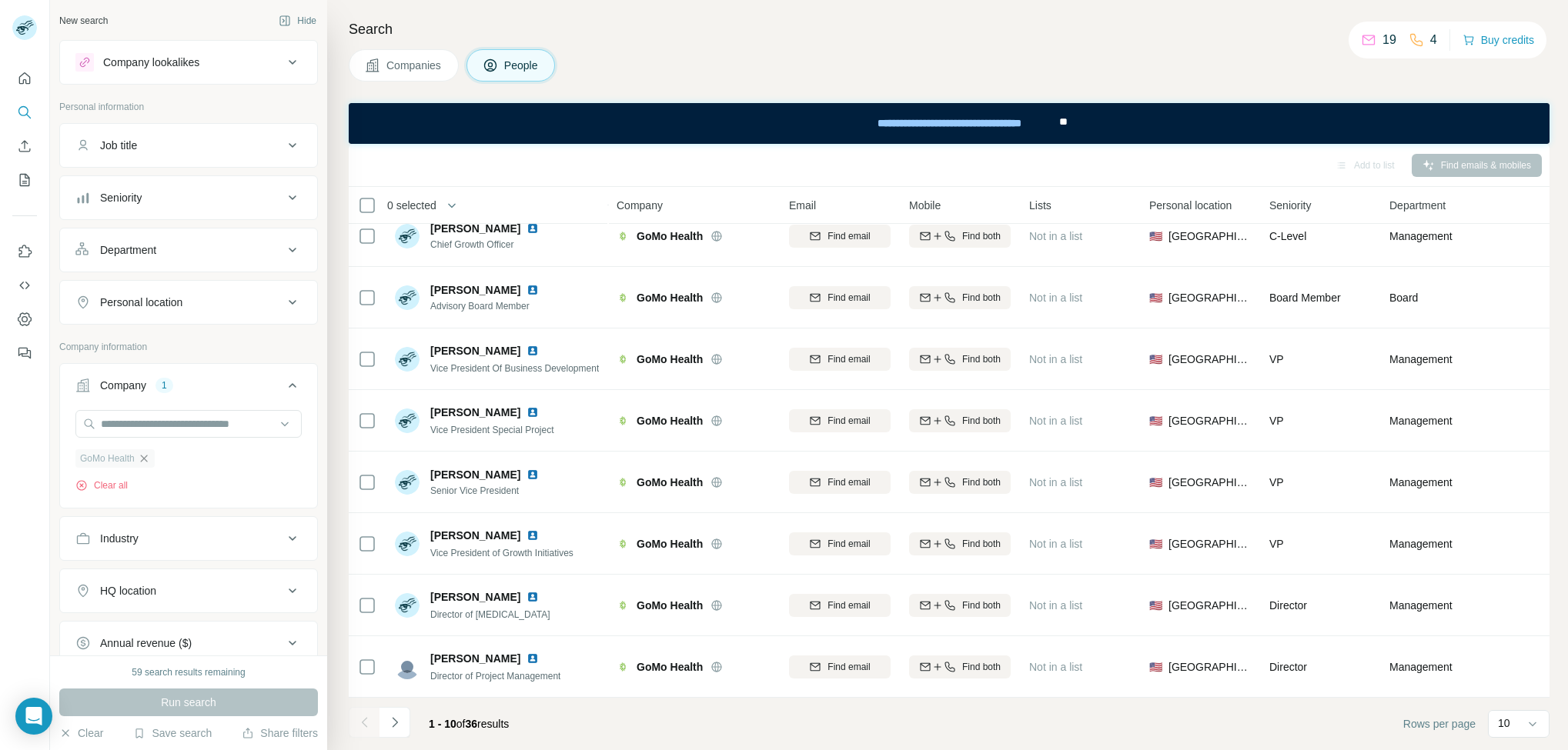
click at [146, 464] on icon "button" at bounding box center [143, 458] width 12 height 12
click at [141, 434] on input "text" at bounding box center [189, 424] width 226 height 28
paste input "**********"
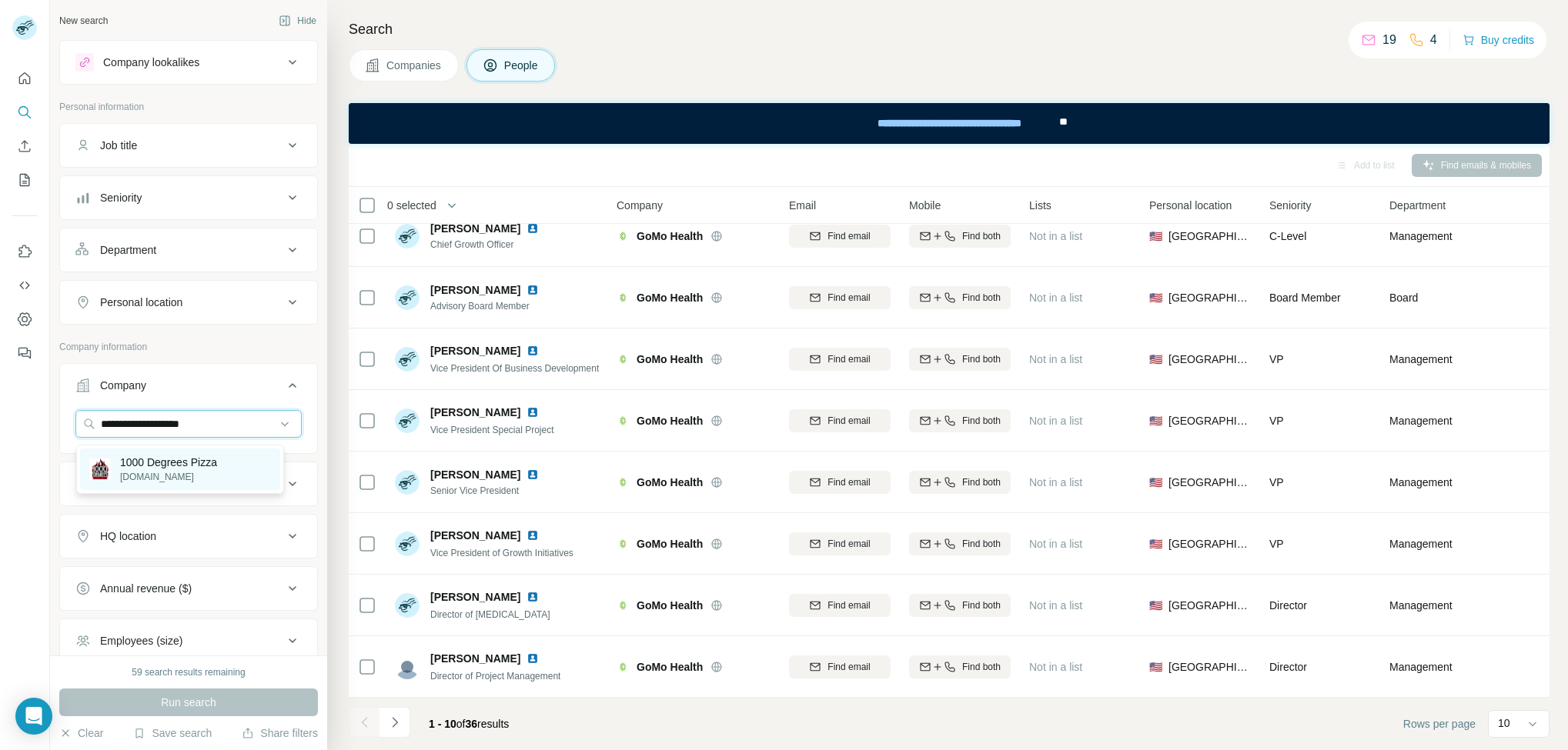
type input "**********"
click at [194, 472] on p "1000degreespizza.com" at bounding box center [169, 476] width 97 height 14
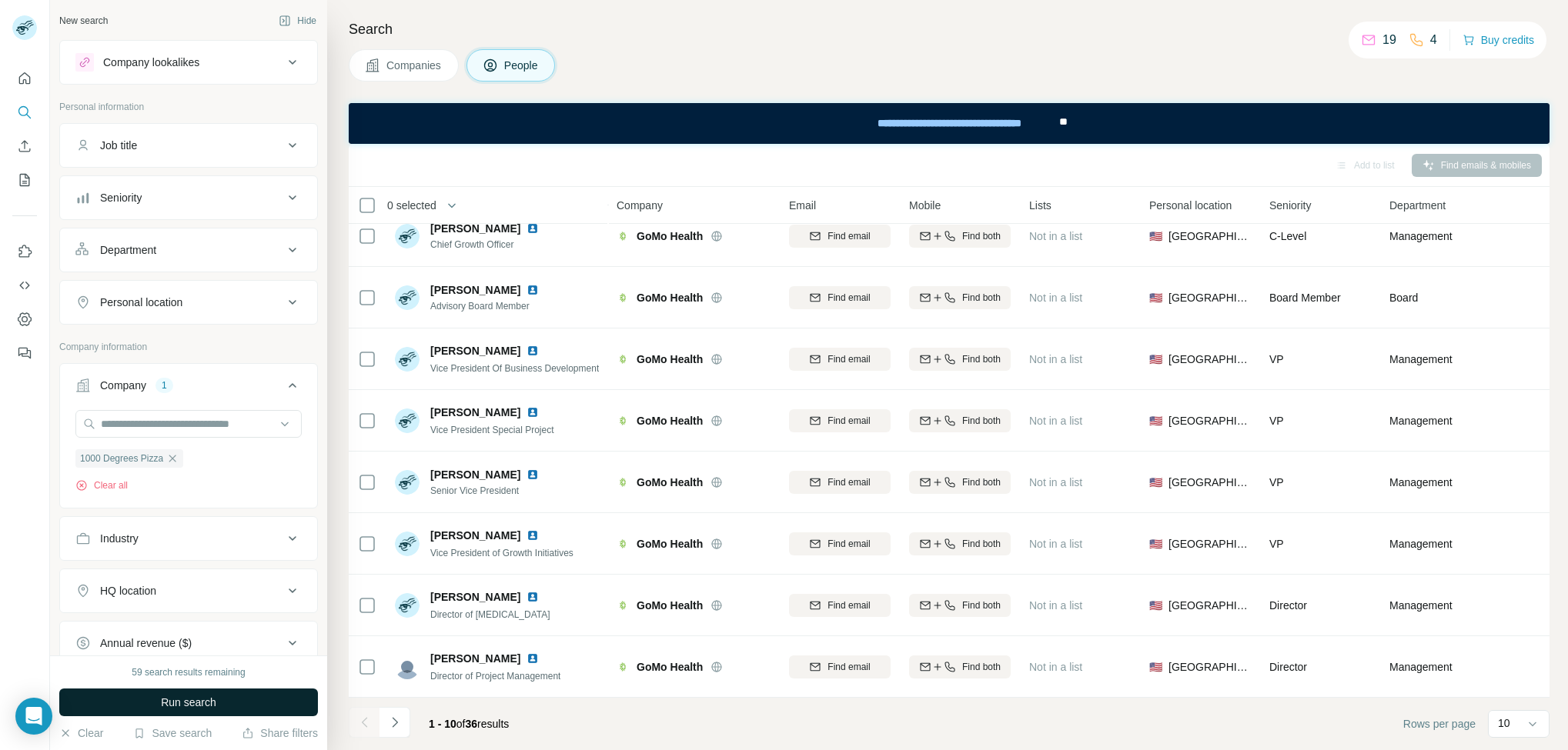
click at [134, 715] on button "Run search" at bounding box center [188, 702] width 259 height 28
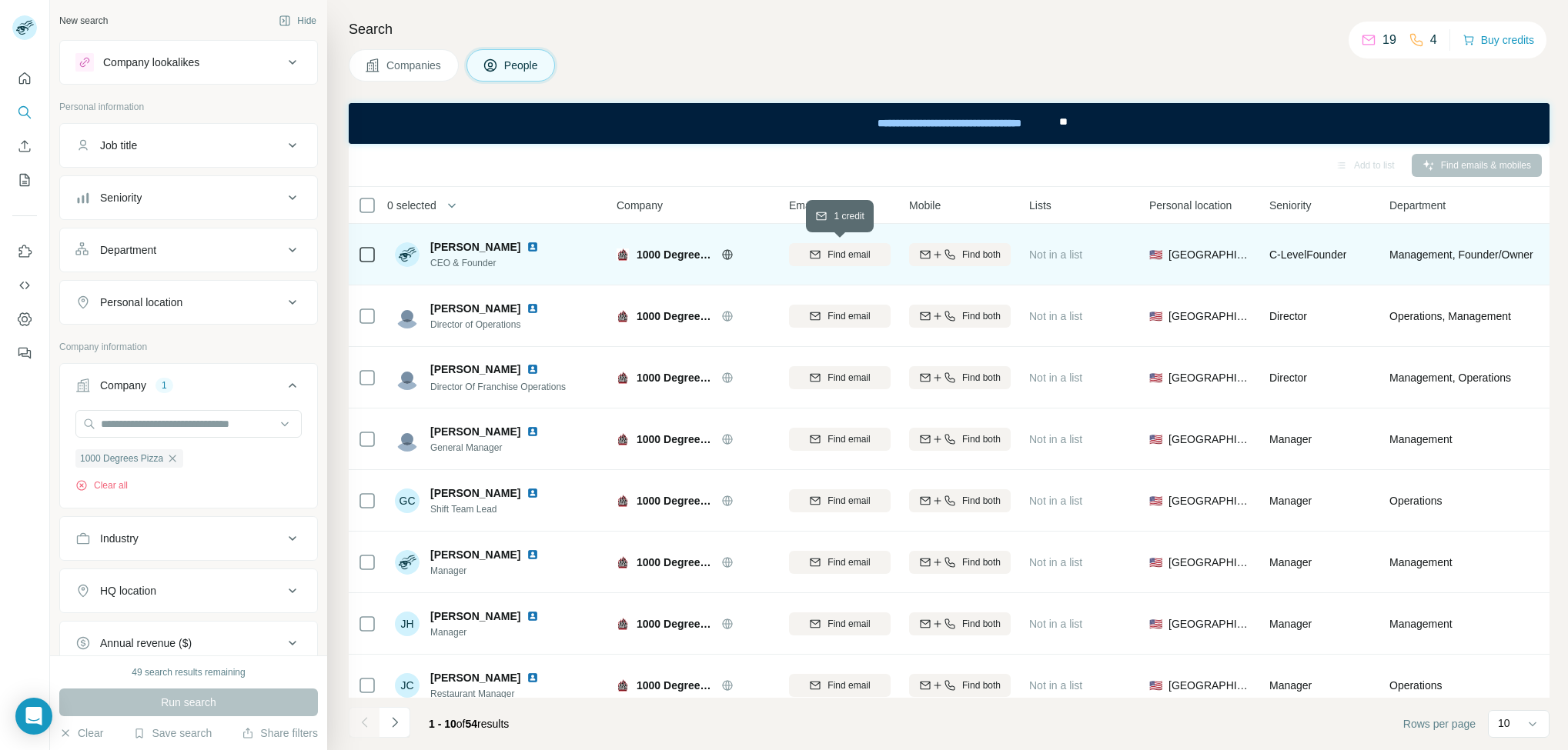
click at [848, 251] on span "Find email" at bounding box center [848, 254] width 42 height 14
click at [527, 176] on div "Add to list Find emails & mobiles" at bounding box center [948, 164] width 1186 height 27
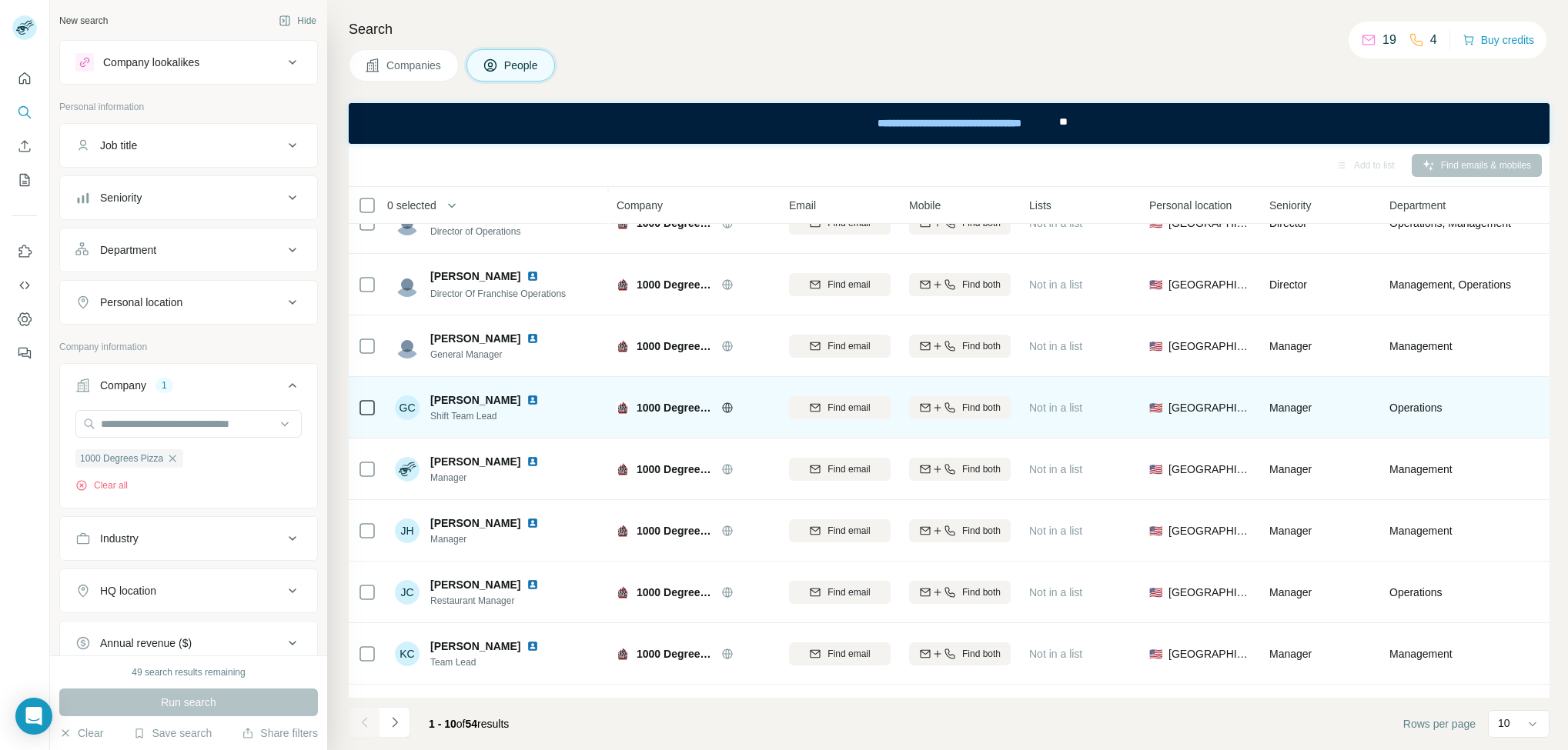
scroll to position [116, 0]
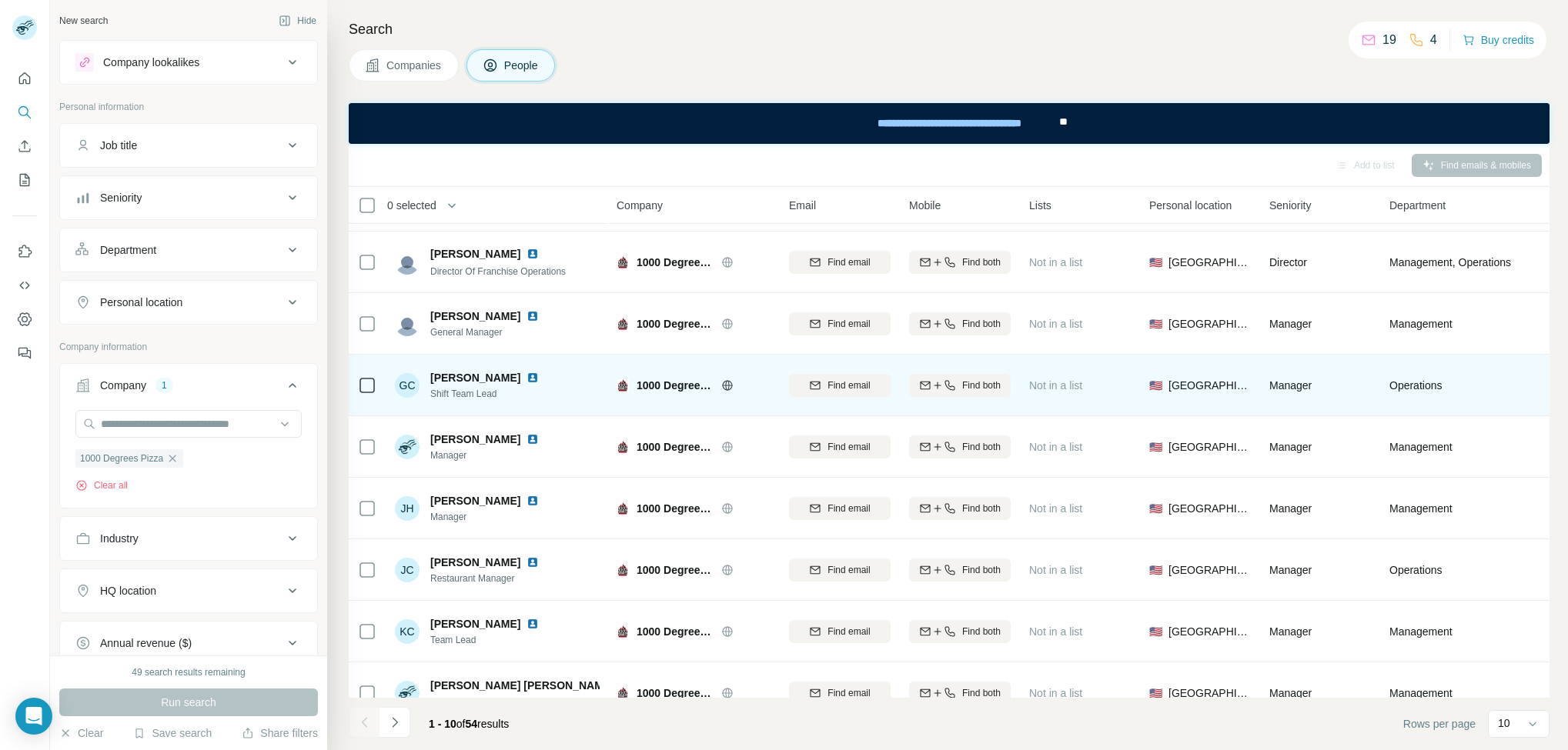
click at [476, 373] on span "Gina Castelli" at bounding box center [476, 377] width 90 height 15
click at [475, 373] on span "Gina Castelli" at bounding box center [476, 377] width 90 height 15
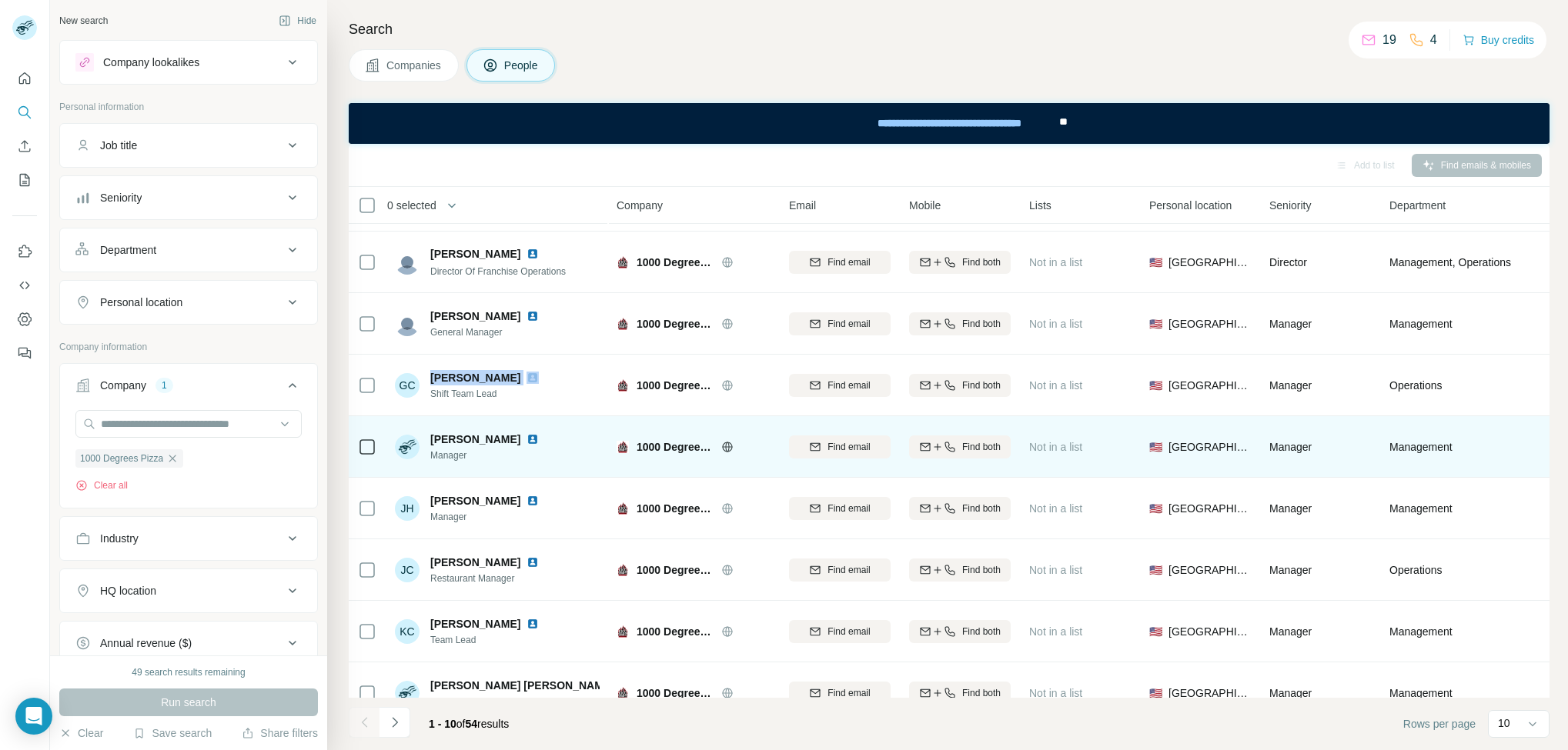
click at [461, 444] on span "Haley Chapman" at bounding box center [476, 439] width 90 height 15
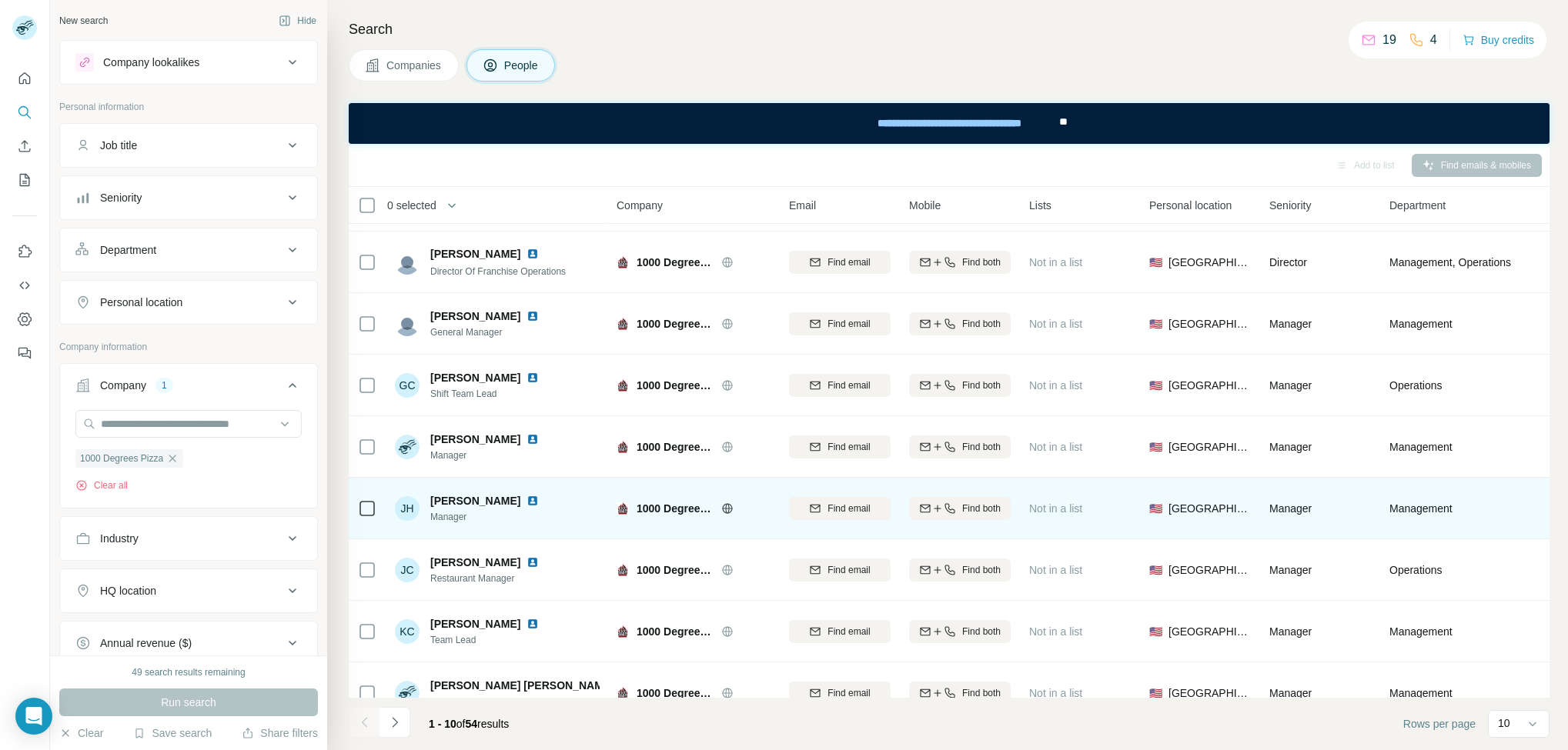
click at [456, 489] on div "JH Jorel Hardin Manager" at bounding box center [497, 508] width 205 height 42
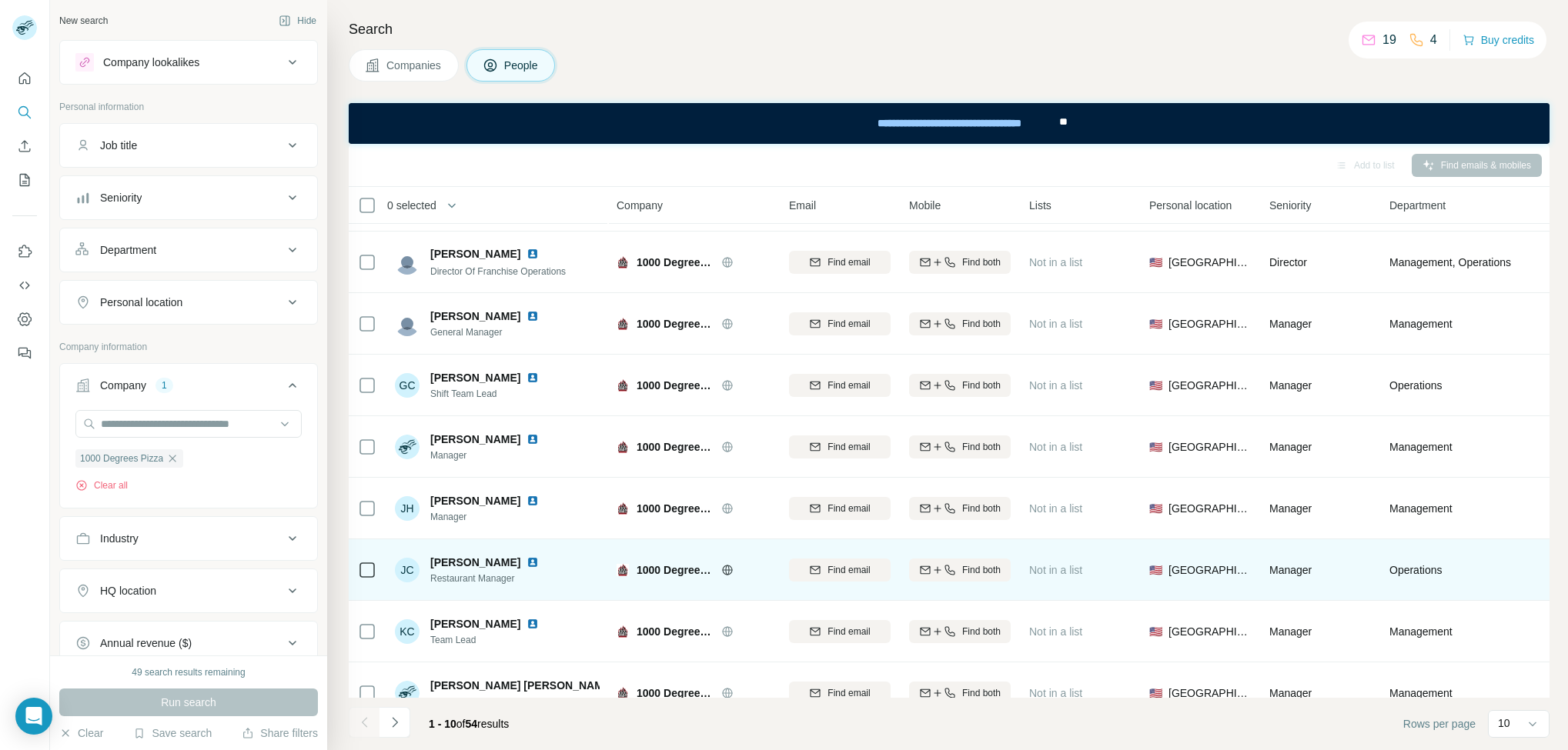
click at [451, 559] on span "Juan Centeno" at bounding box center [476, 562] width 90 height 15
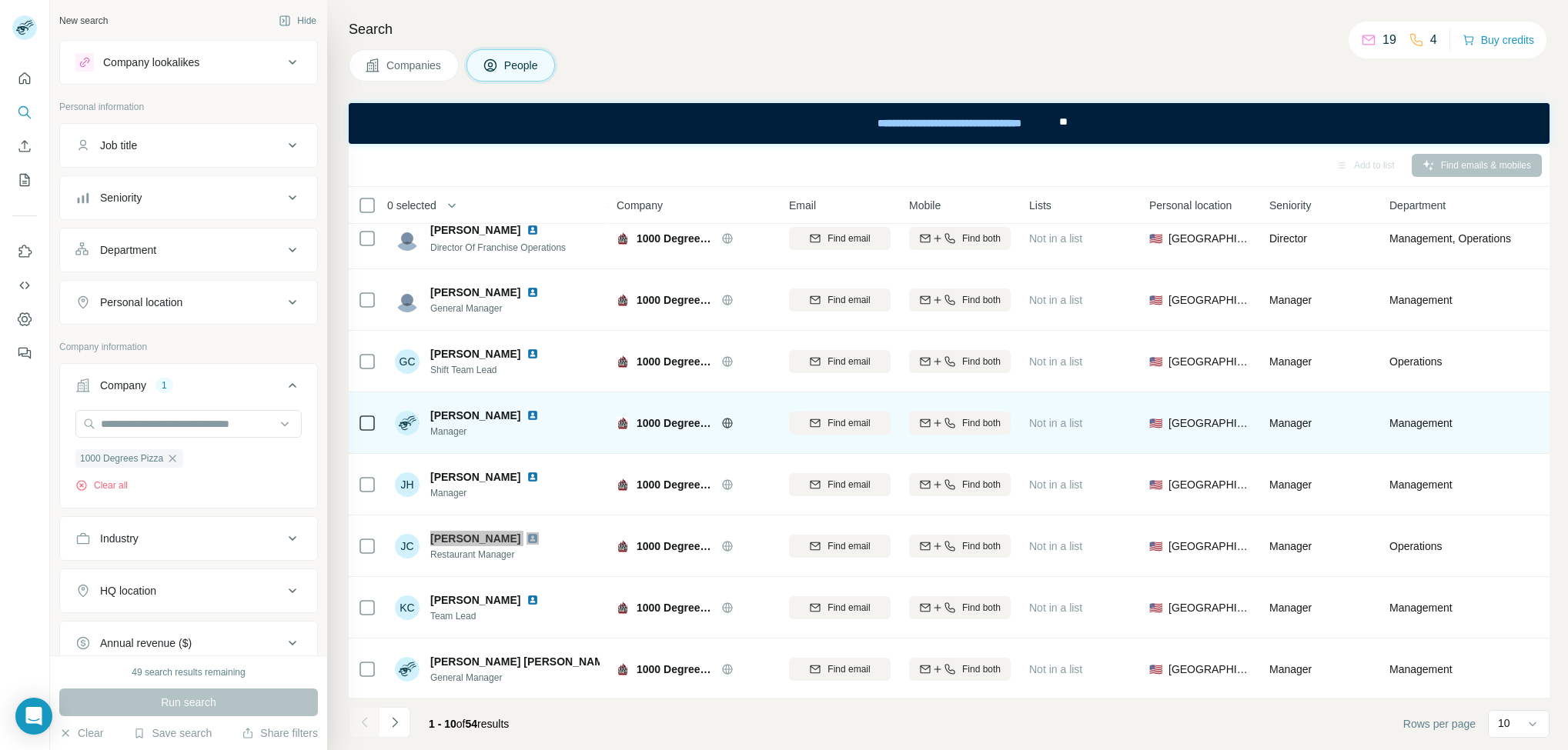
scroll to position [153, 0]
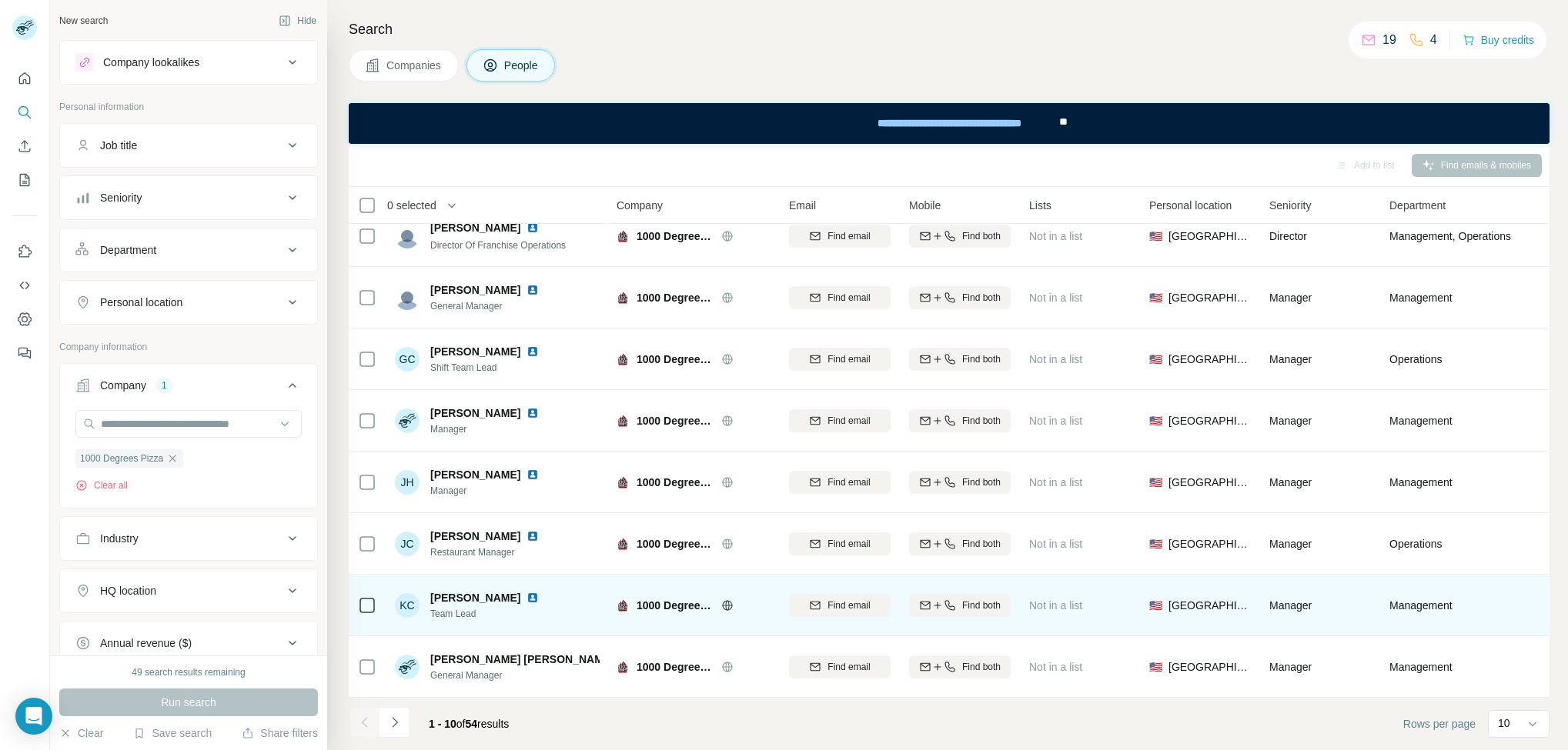
click at [465, 590] on span "Kevin Campos" at bounding box center [476, 598] width 90 height 15
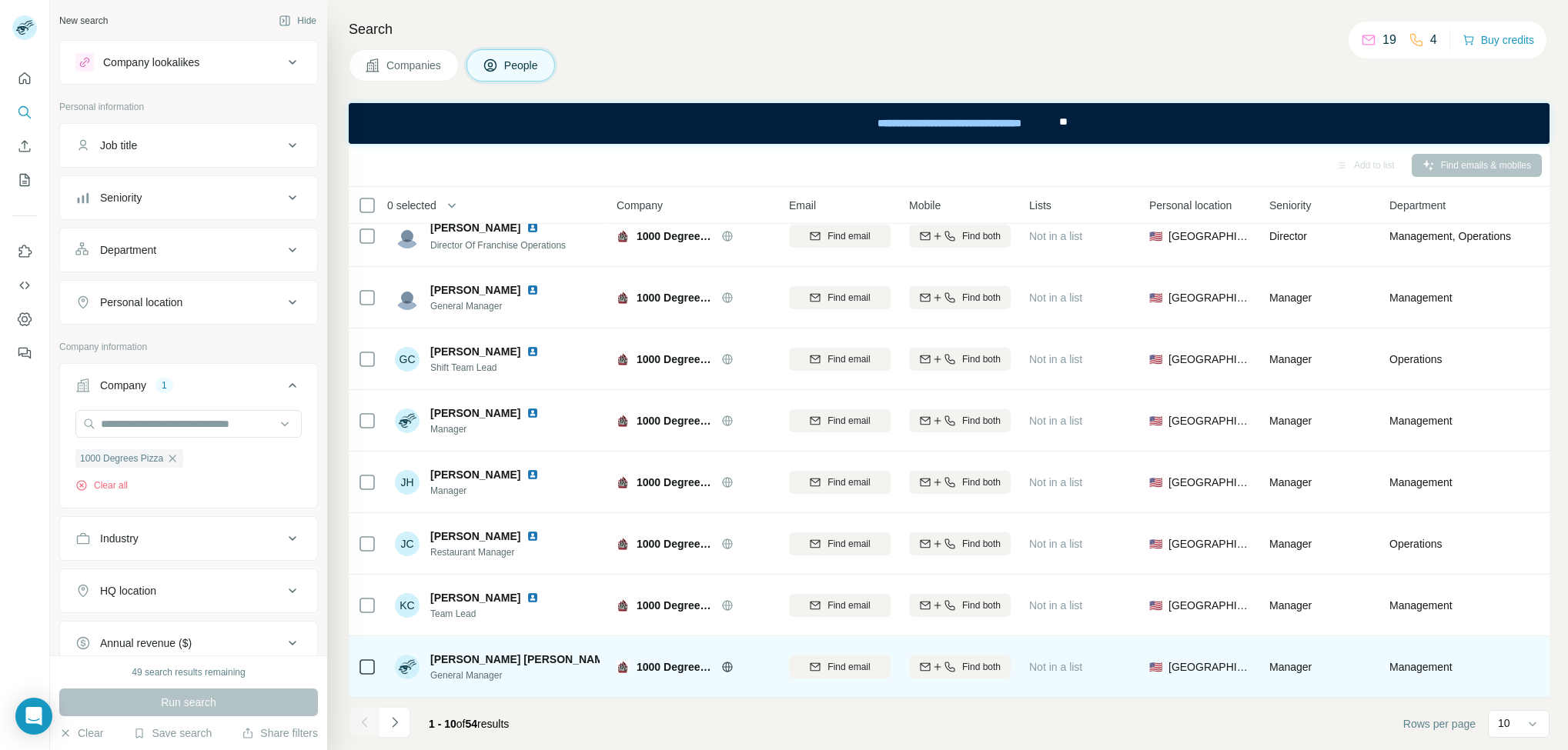
click at [435, 652] on span "Marc Steven" at bounding box center [522, 659] width 184 height 15
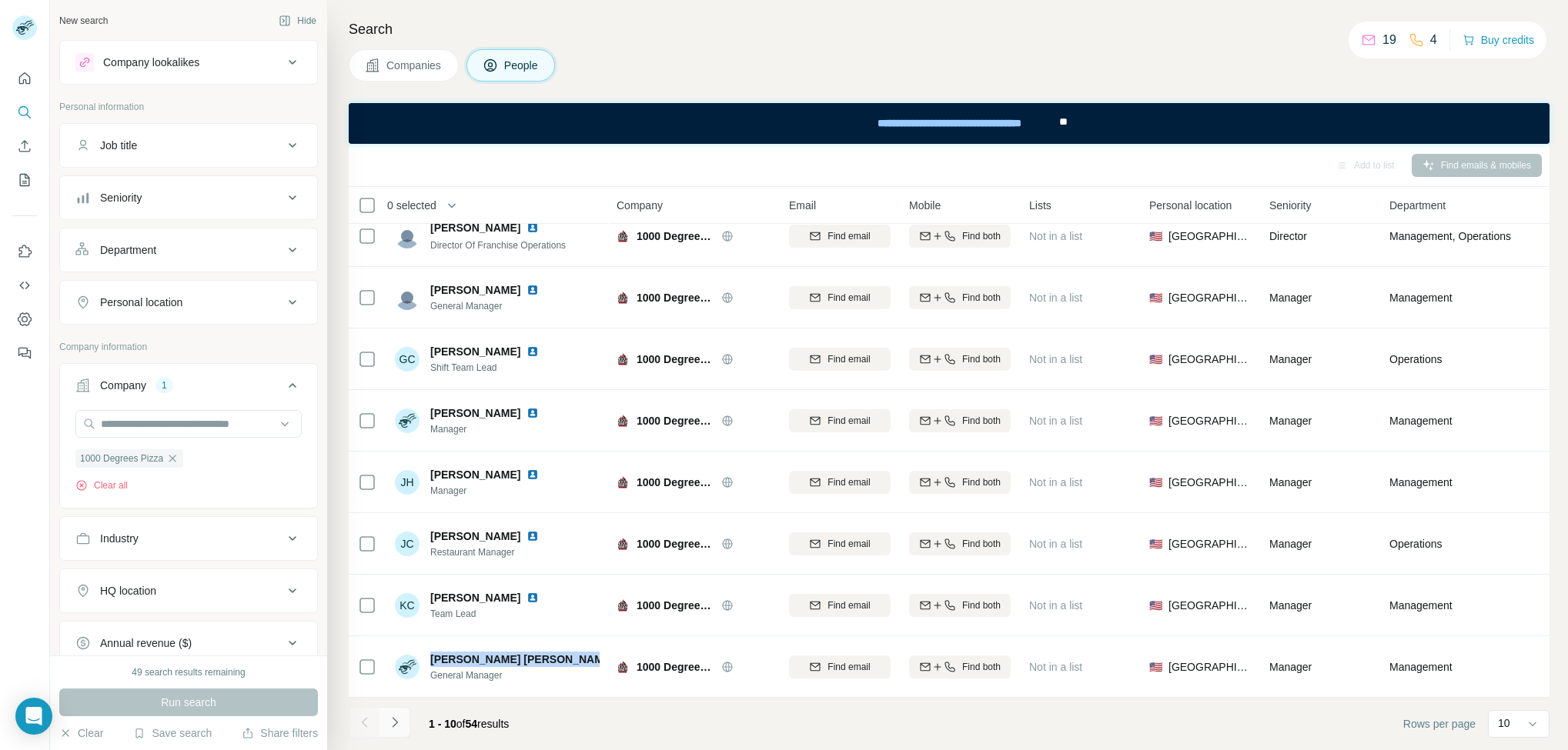
click at [392, 720] on icon "Navigate to next page" at bounding box center [394, 722] width 15 height 15
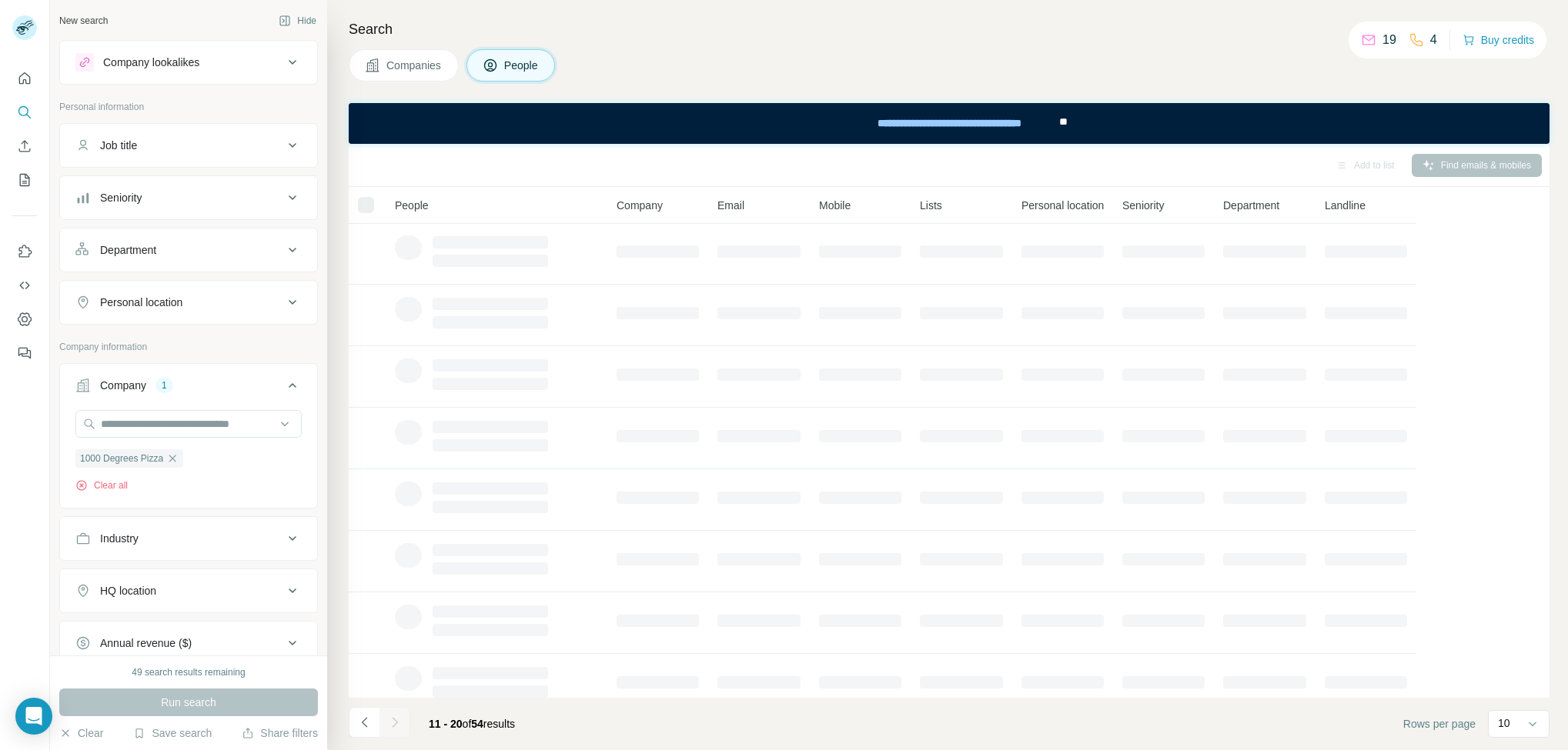
scroll to position [0, 0]
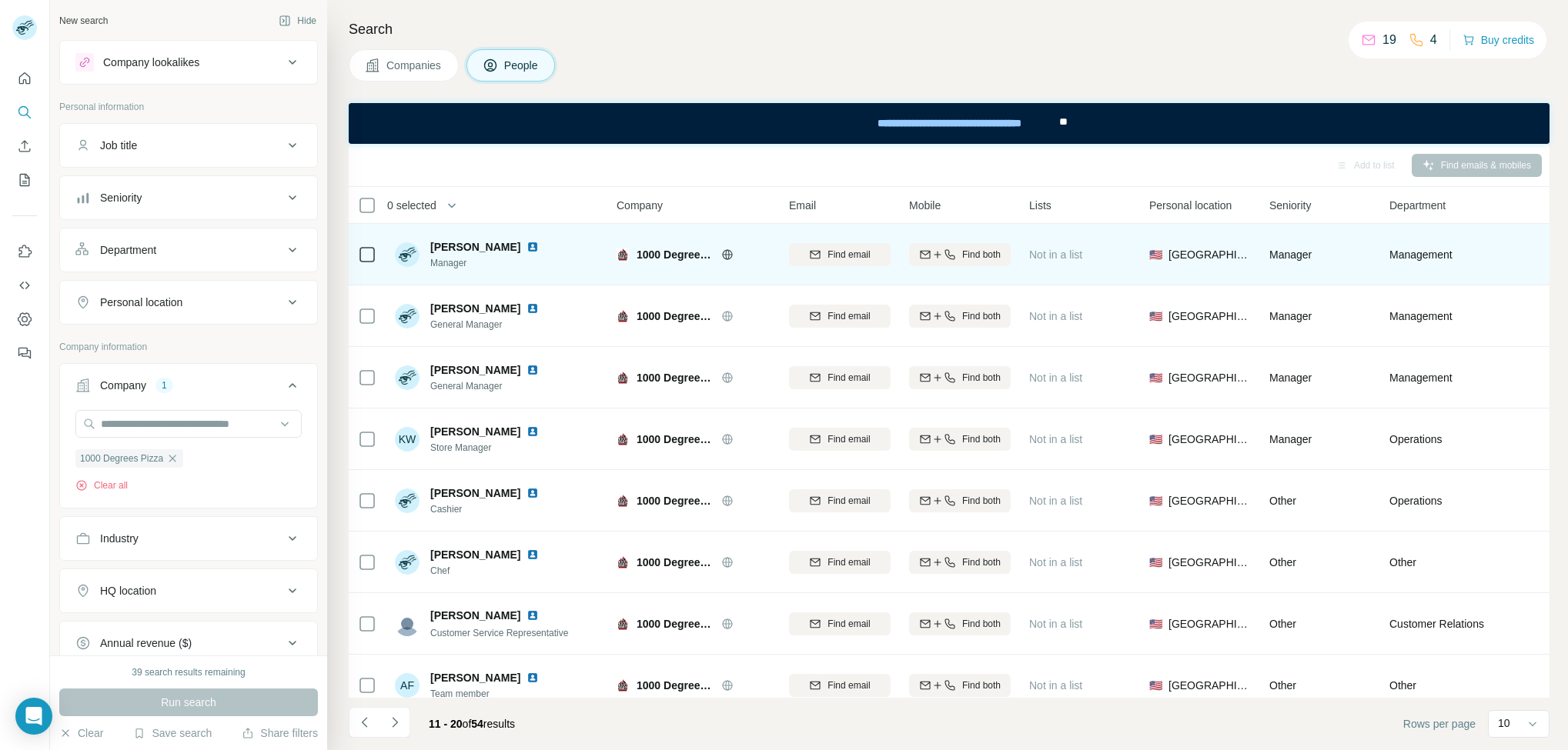
click at [470, 245] on span "Shelby Bowman" at bounding box center [476, 247] width 90 height 15
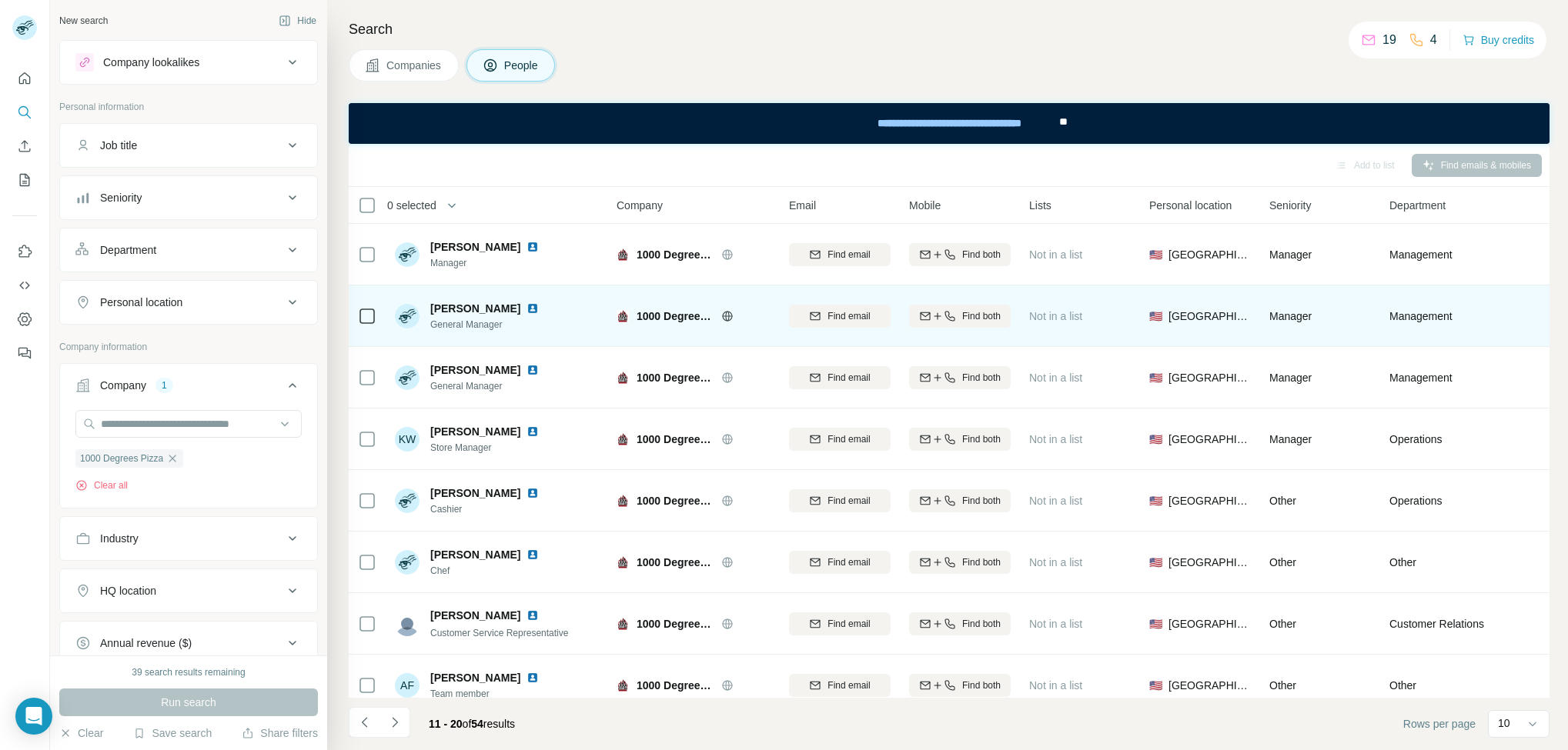
click at [447, 304] on span "Spencer Moss" at bounding box center [476, 308] width 90 height 15
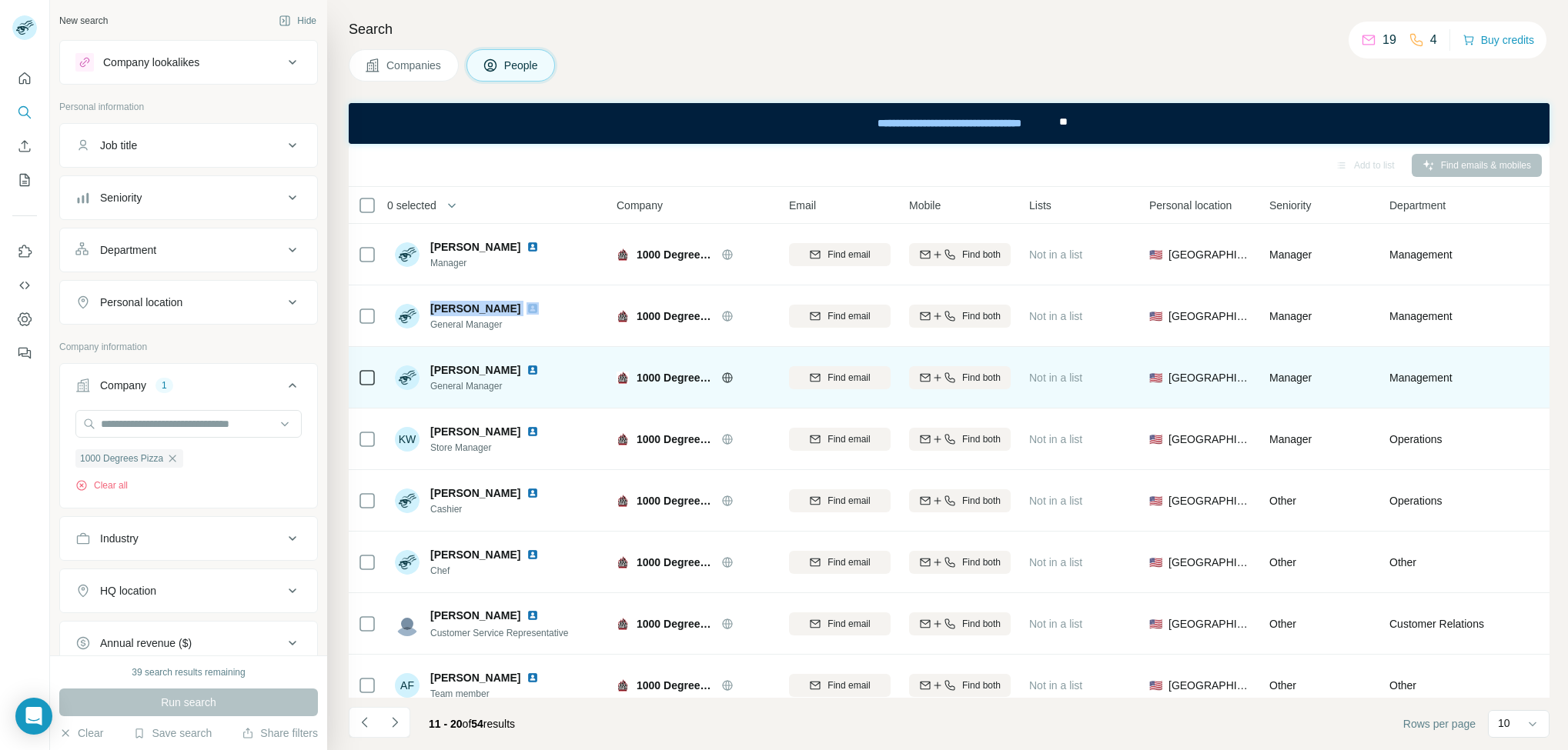
click at [437, 370] on span "Tim Who" at bounding box center [476, 370] width 90 height 15
click at [439, 370] on span "Tim Who" at bounding box center [476, 370] width 90 height 15
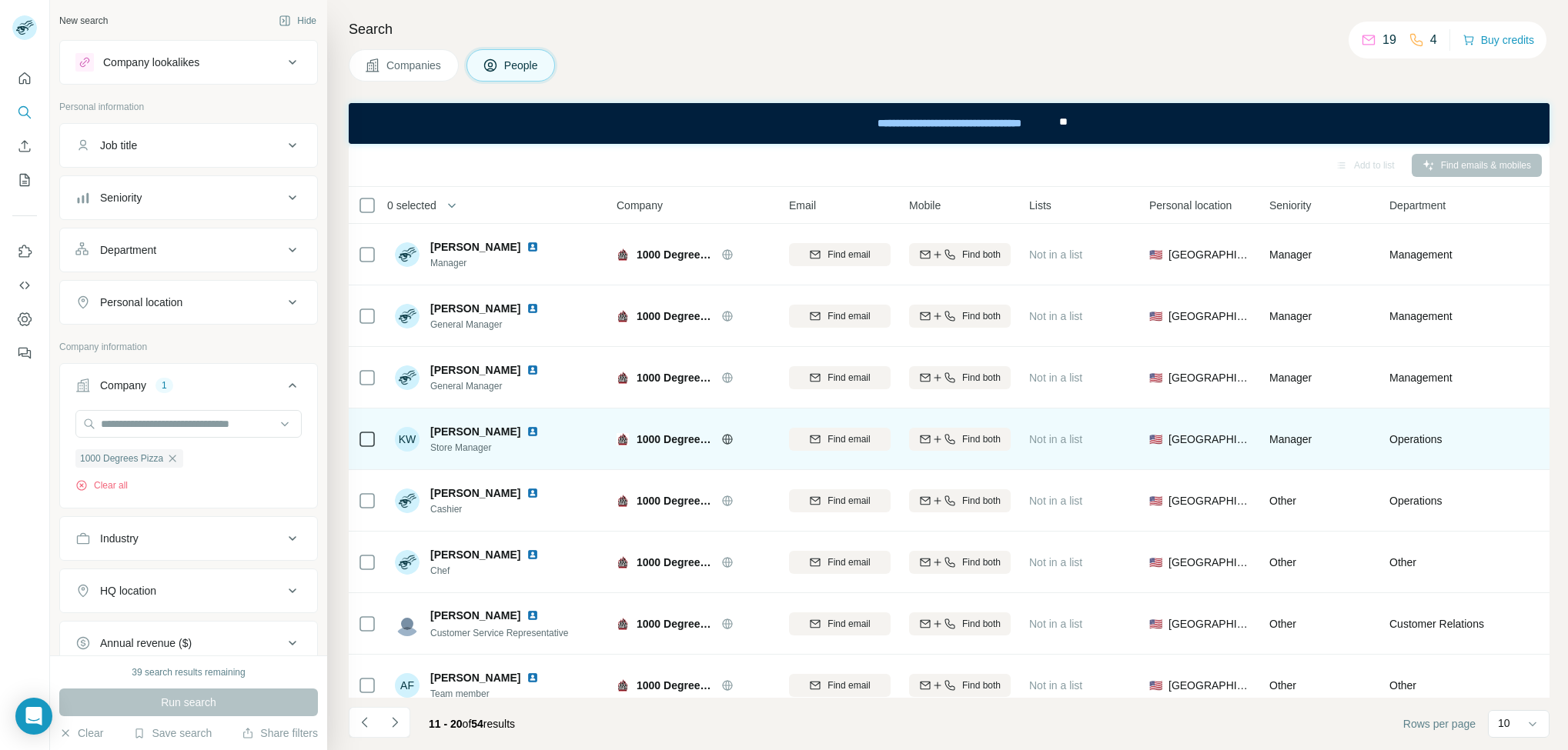
click at [435, 436] on span "kelsey walker" at bounding box center [476, 432] width 90 height 15
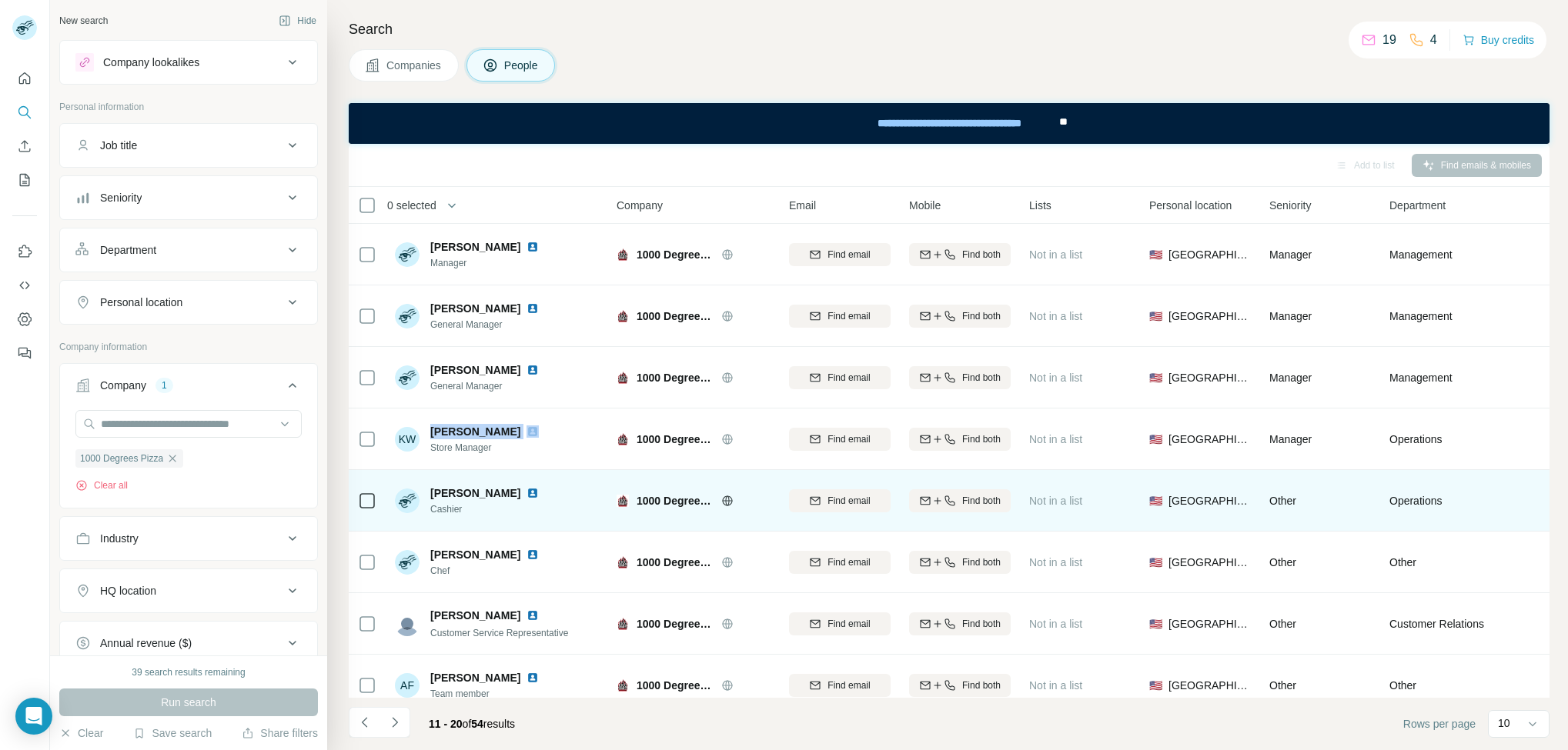
click at [442, 495] on span "Akasha Brown" at bounding box center [476, 493] width 90 height 15
click at [449, 497] on span "Akasha Brown" at bounding box center [476, 493] width 90 height 15
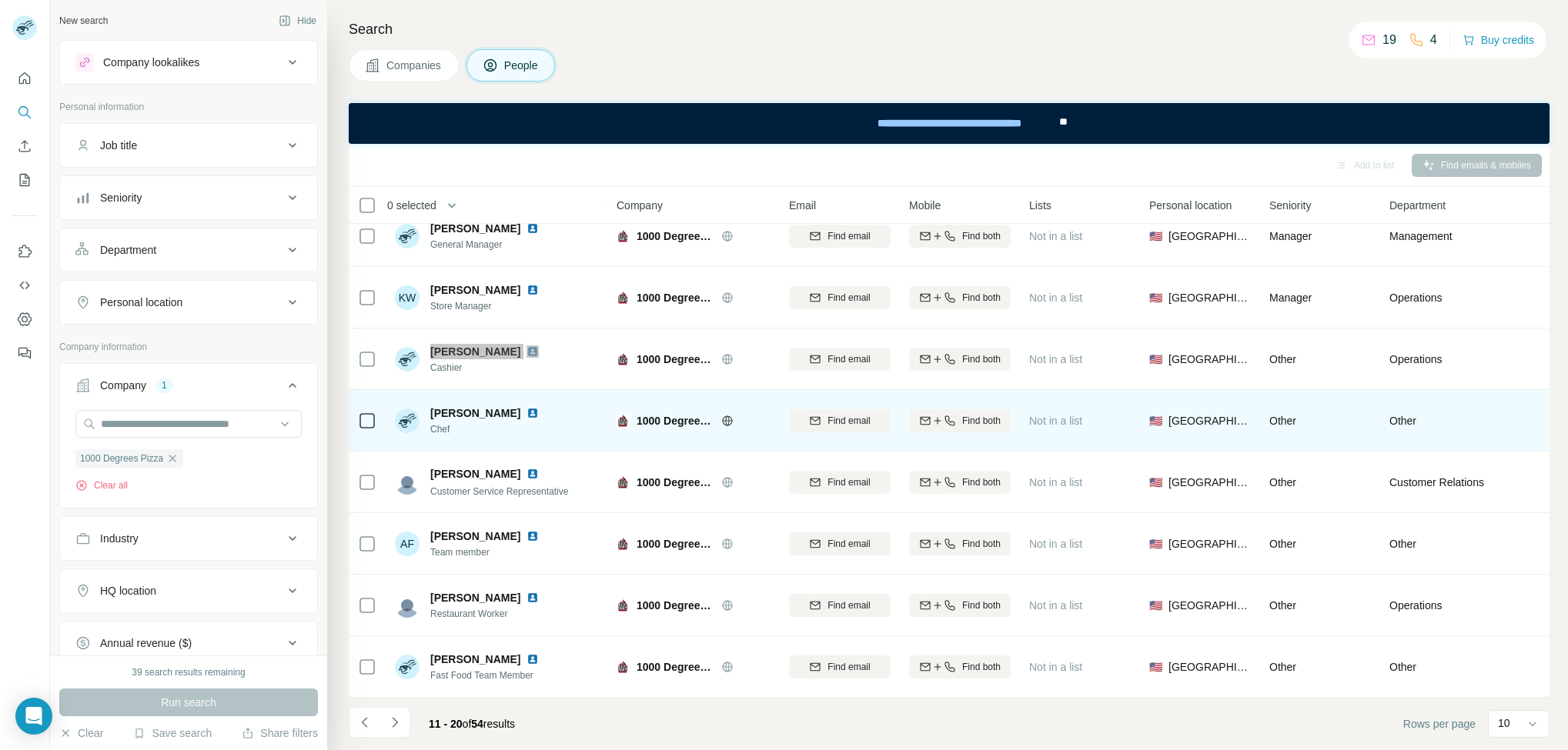
scroll to position [153, 0]
click at [449, 400] on div "Alvin Crews Chef" at bounding box center [497, 420] width 205 height 42
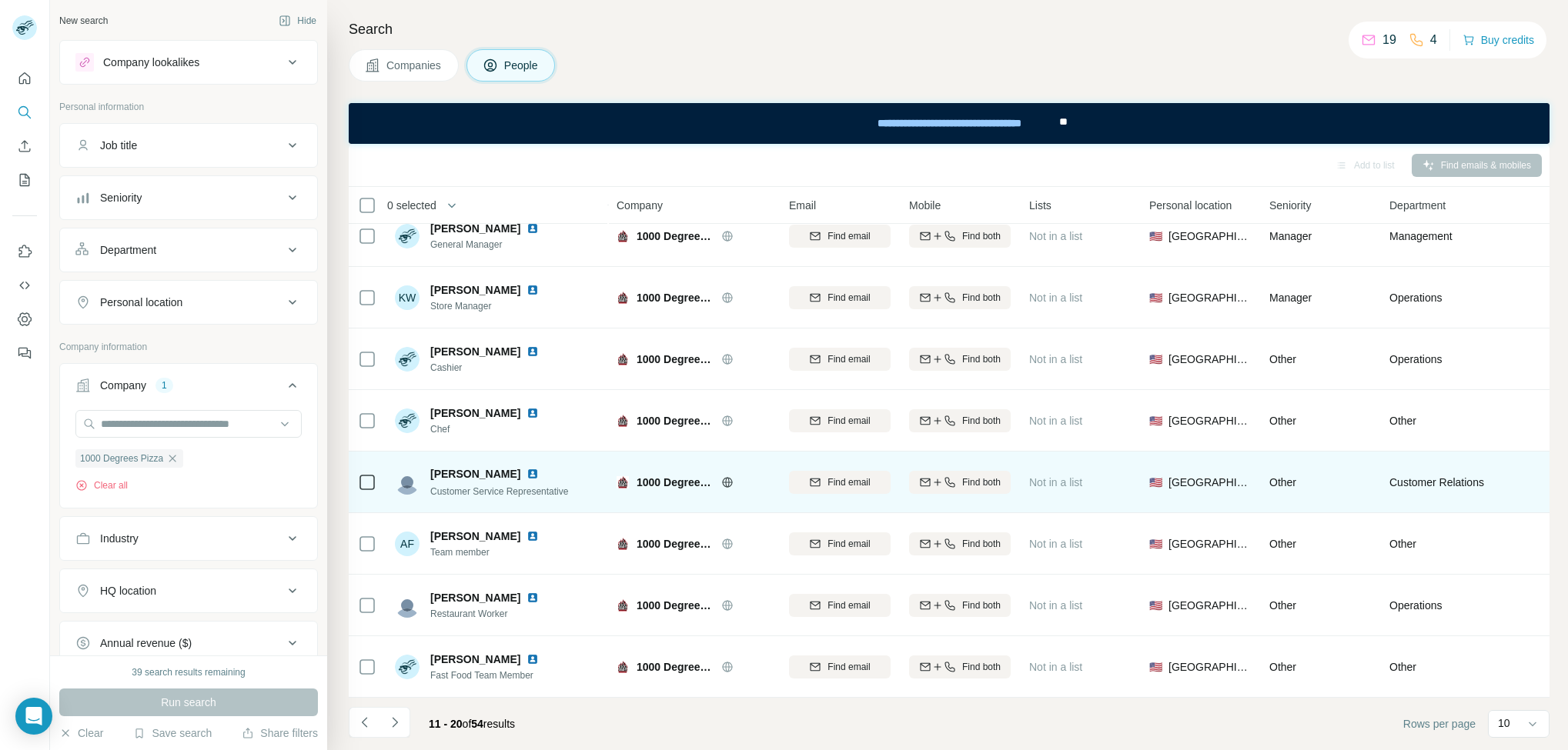
click at [461, 466] on span "Amber Baggatta" at bounding box center [476, 474] width 90 height 15
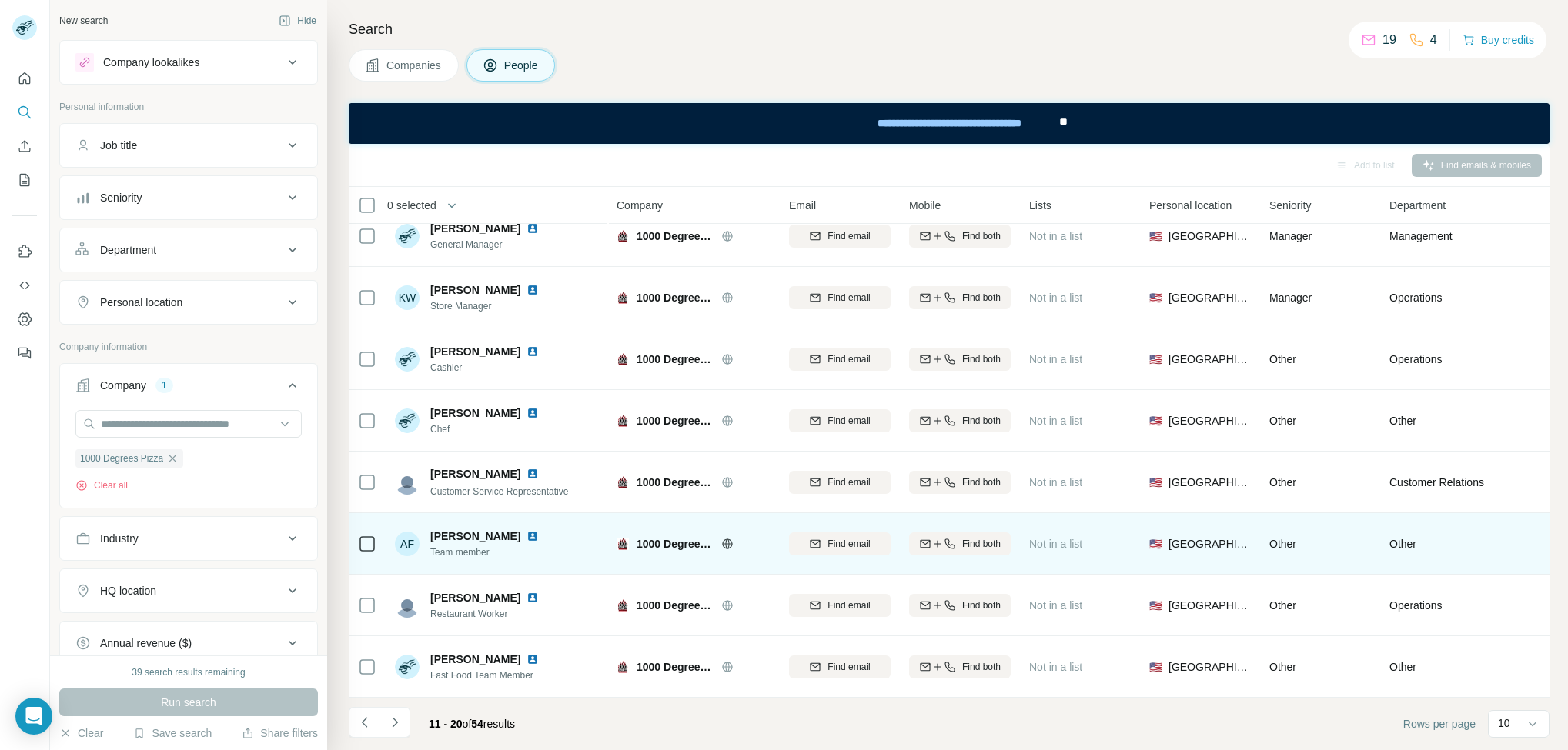
click at [477, 529] on span "Anne Folkerts" at bounding box center [476, 536] width 90 height 15
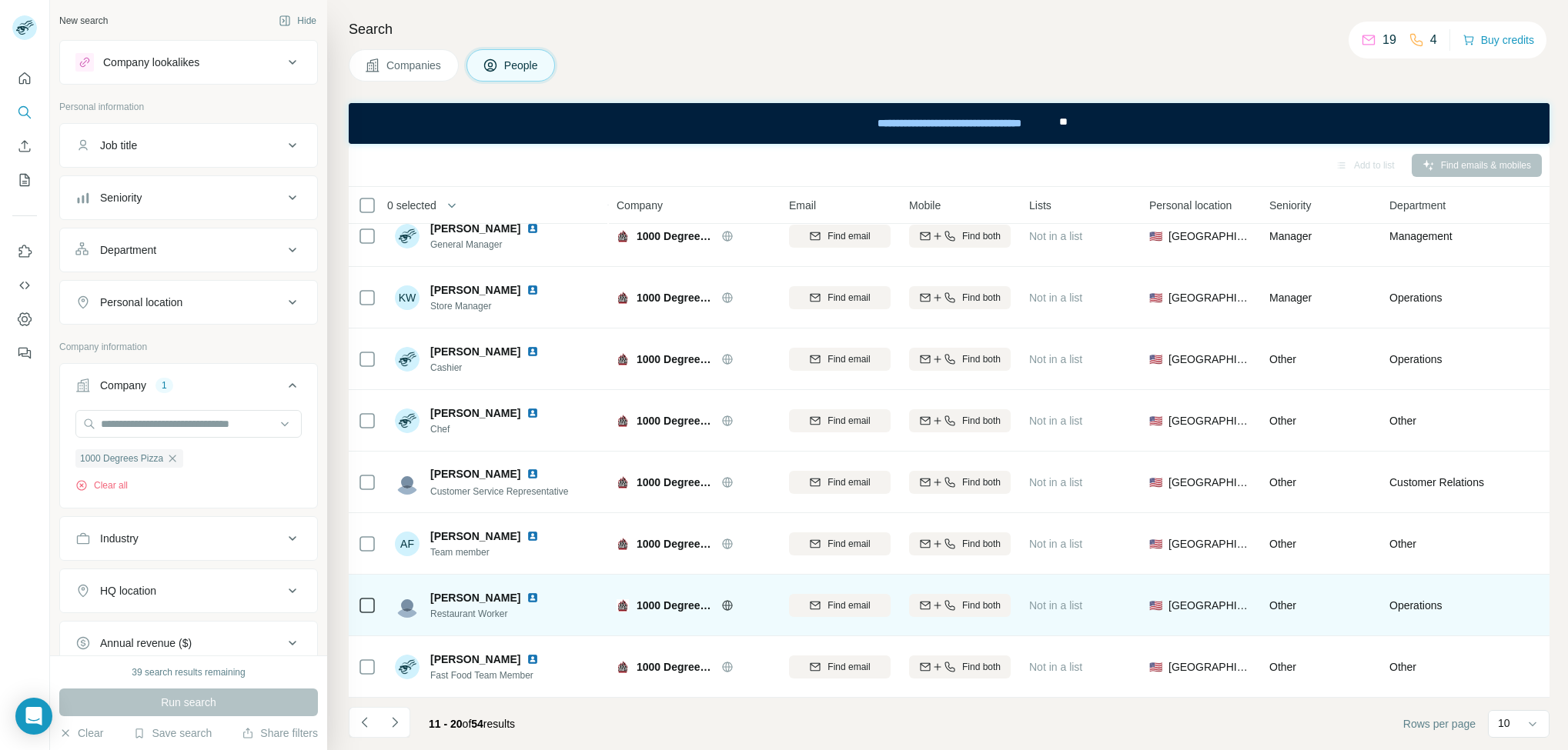
click at [462, 607] on span "Restaurant Worker" at bounding box center [488, 614] width 115 height 14
click at [447, 590] on span "Autum Goodman" at bounding box center [476, 598] width 90 height 15
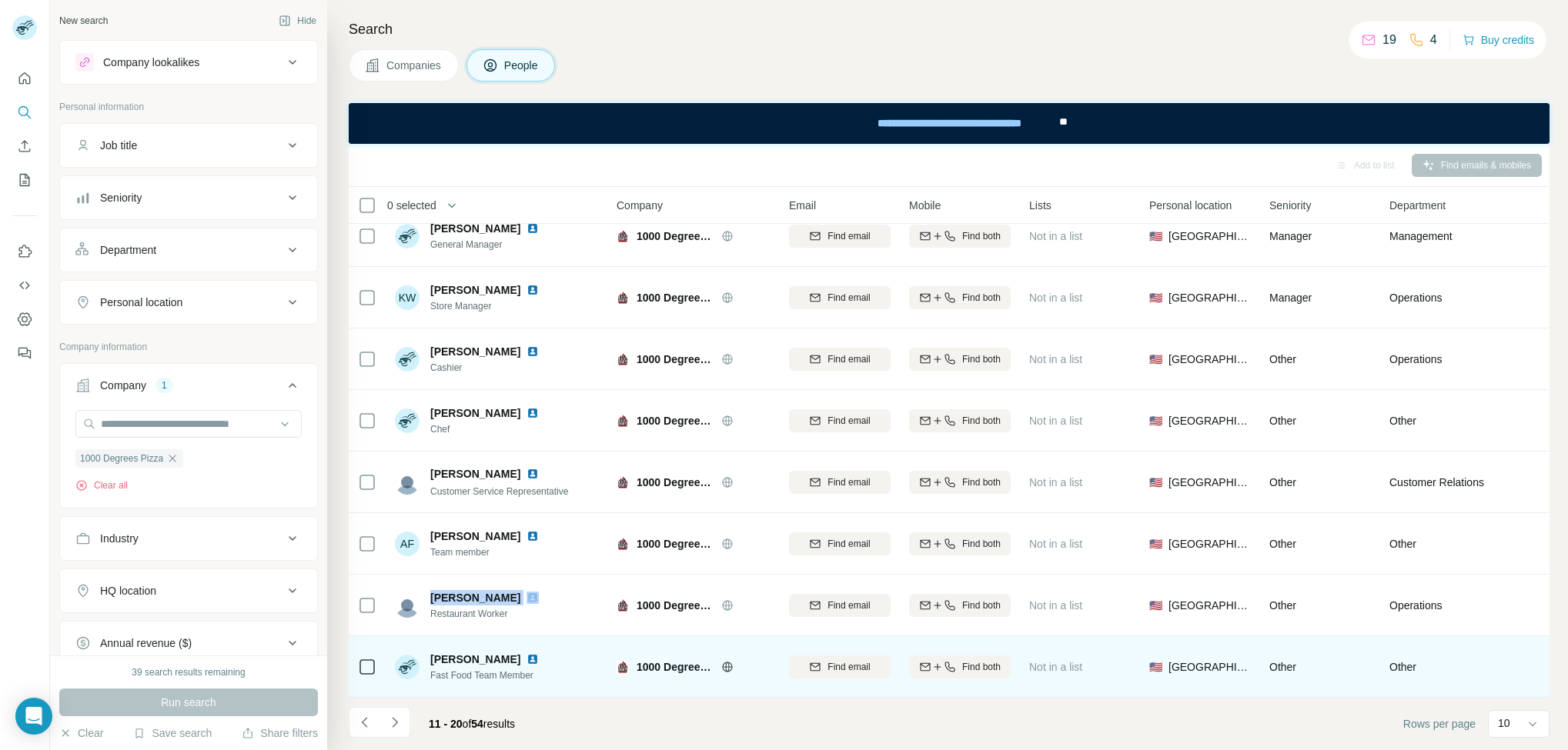
click at [470, 652] on span "Bradley Garner" at bounding box center [476, 659] width 90 height 15
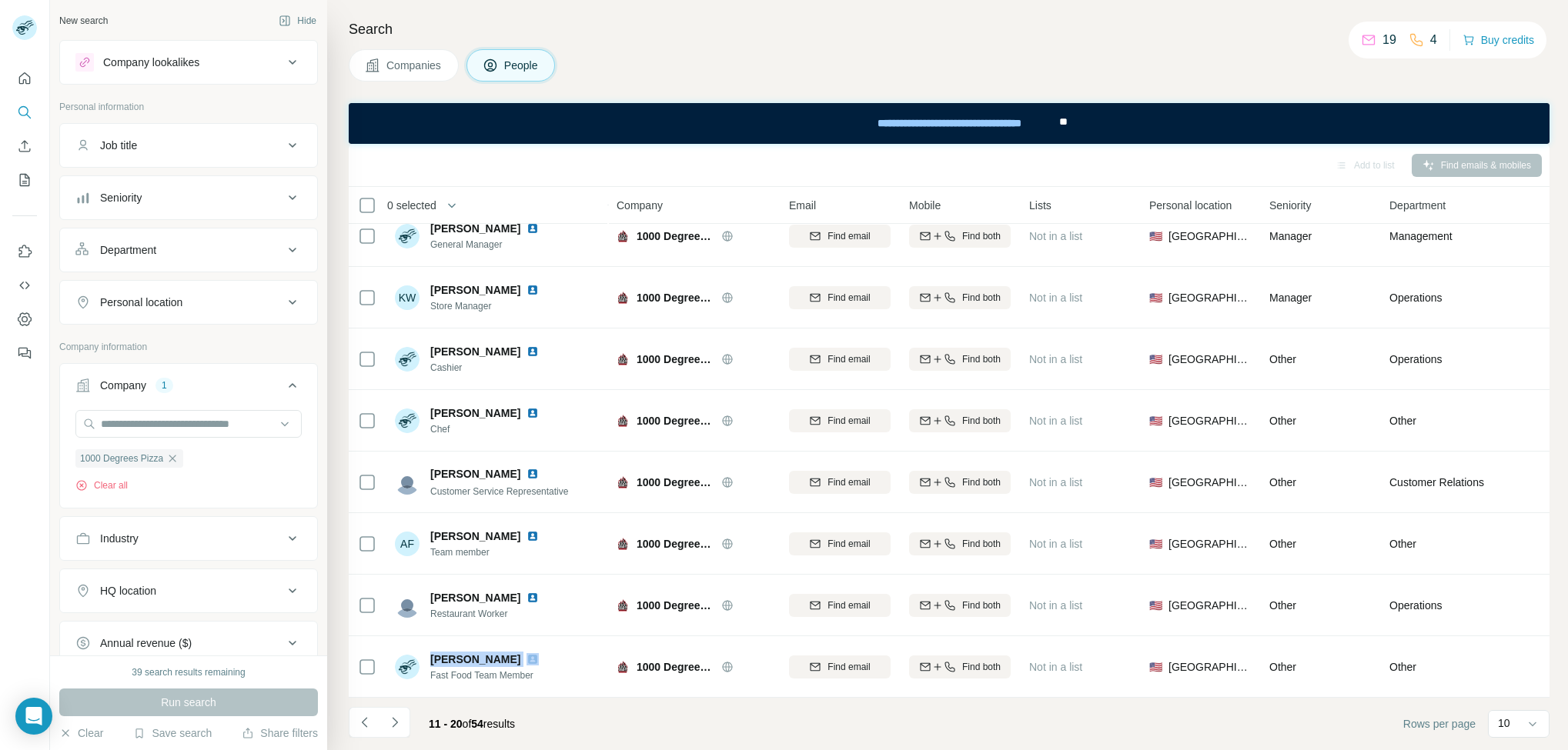
click at [391, 724] on icon "Navigate to next page" at bounding box center [394, 722] width 15 height 15
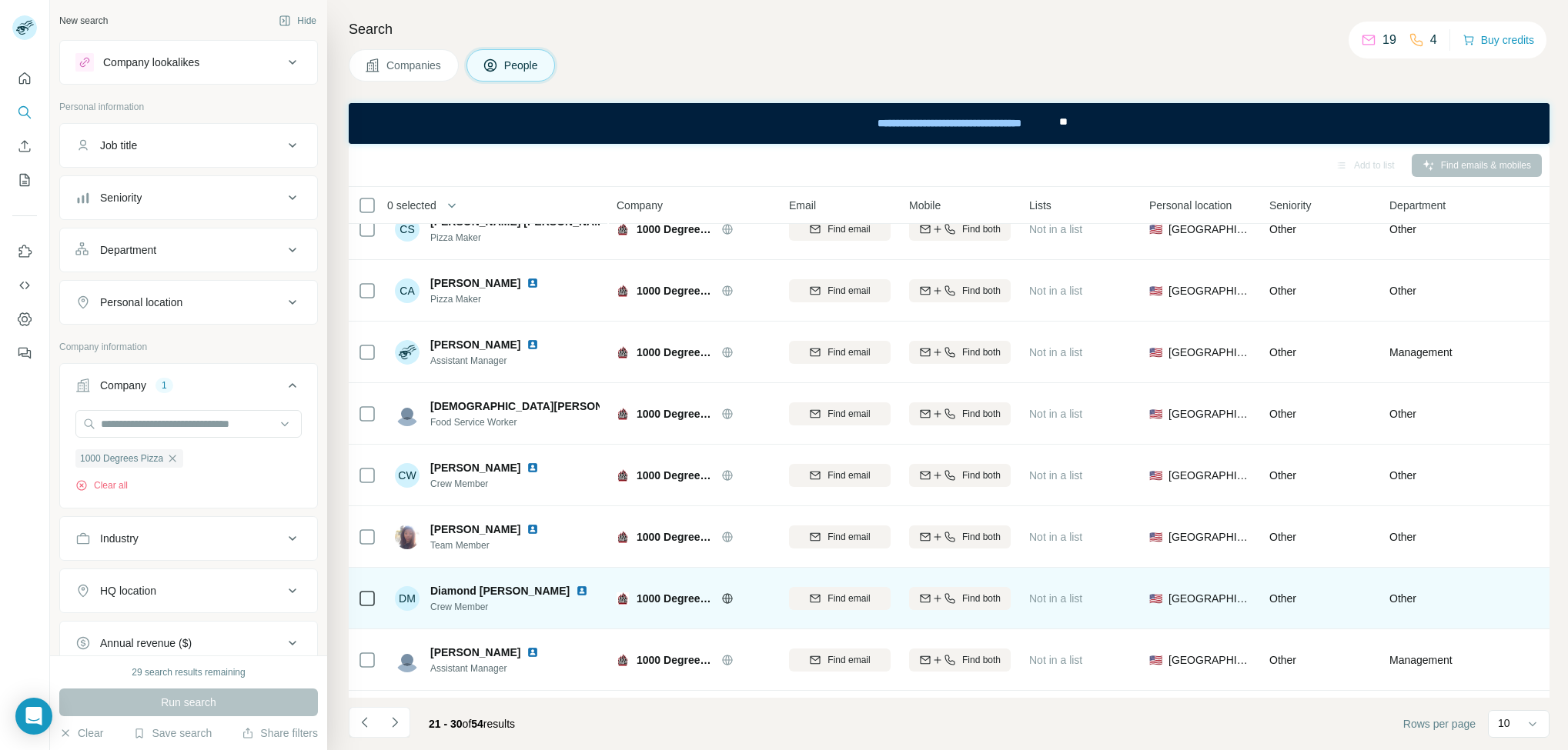
scroll to position [0, 0]
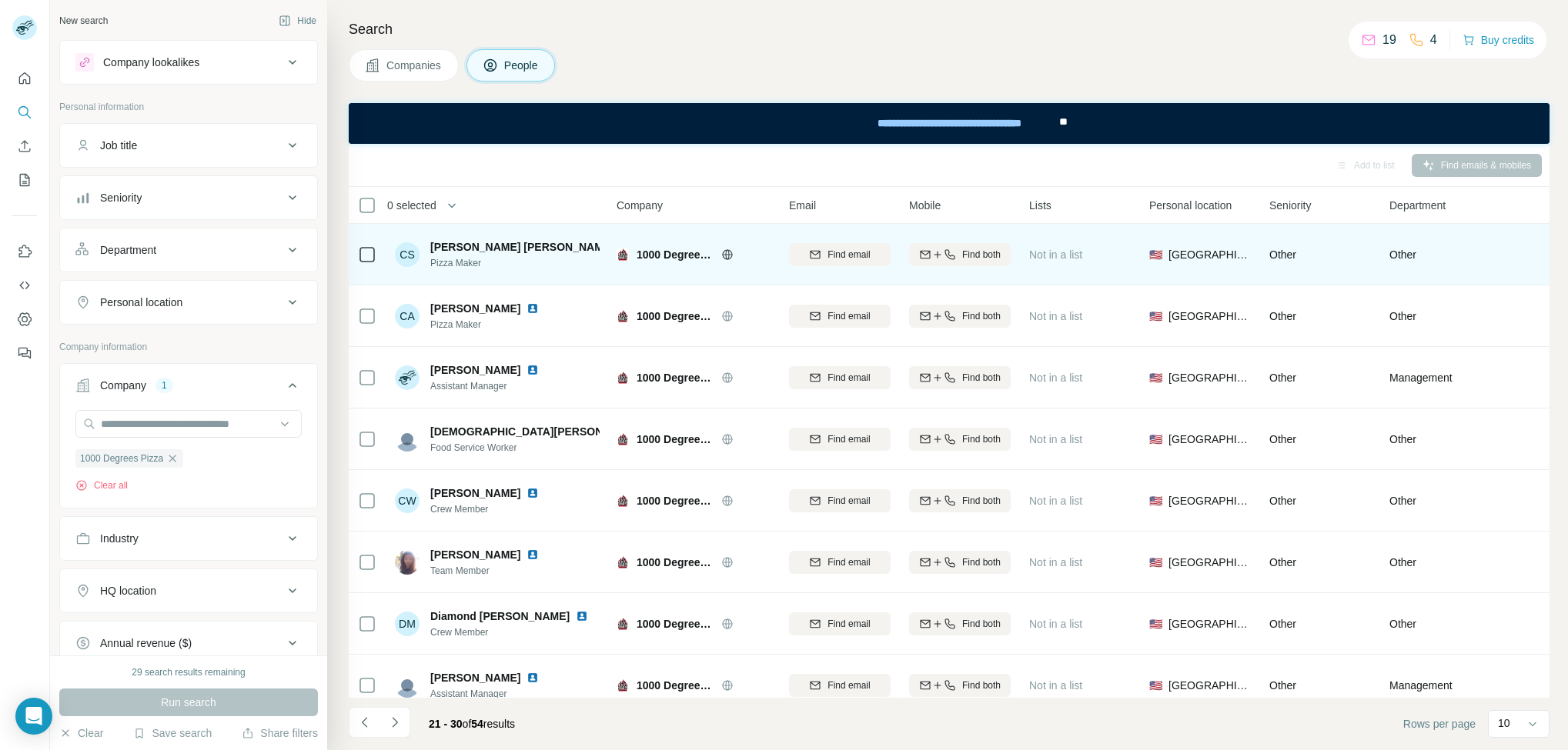
click at [462, 246] on span "Capone Smith" at bounding box center [522, 247] width 184 height 15
click at [461, 246] on span "Capone Smith" at bounding box center [522, 247] width 184 height 15
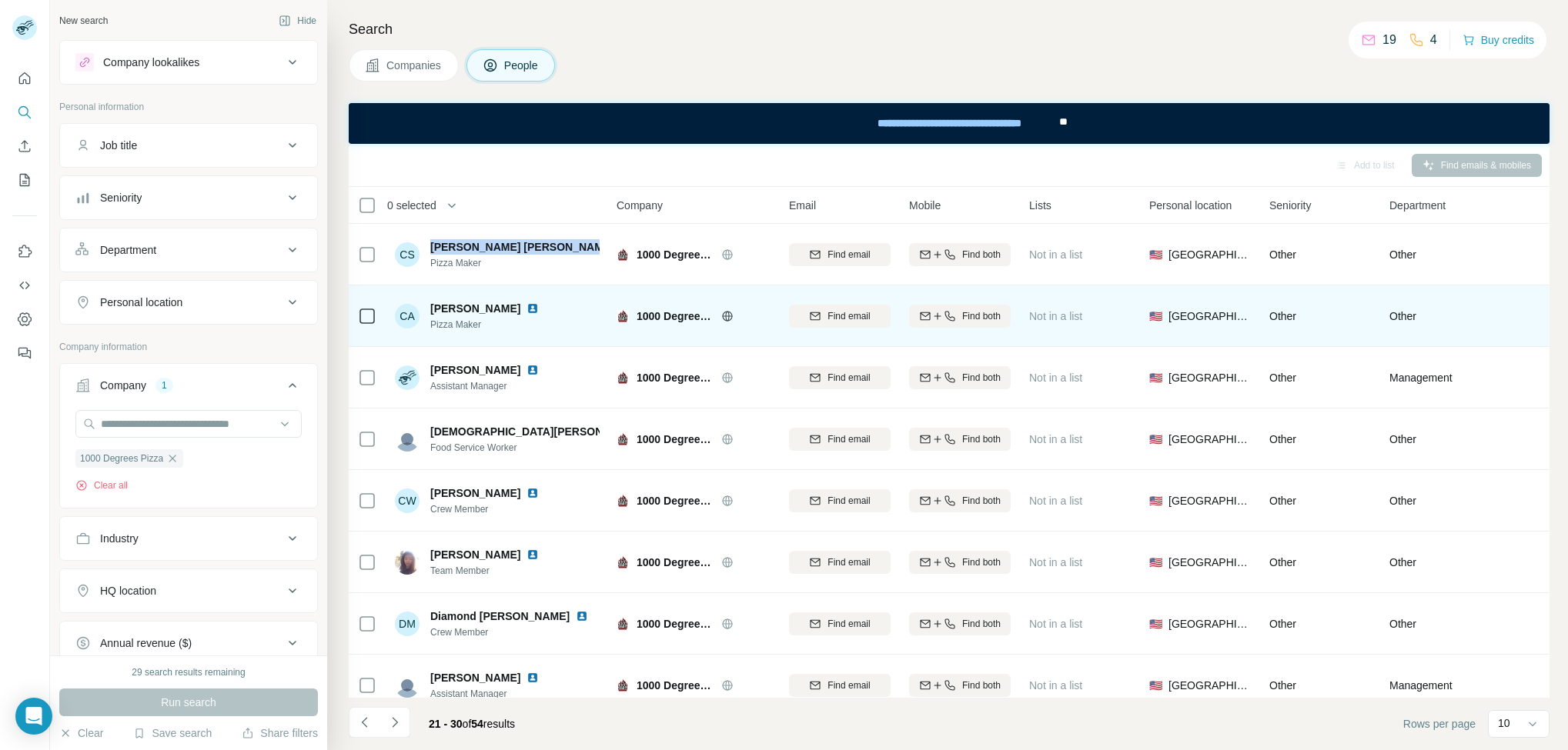
click at [456, 308] on span "Chasiti Allen" at bounding box center [476, 308] width 90 height 15
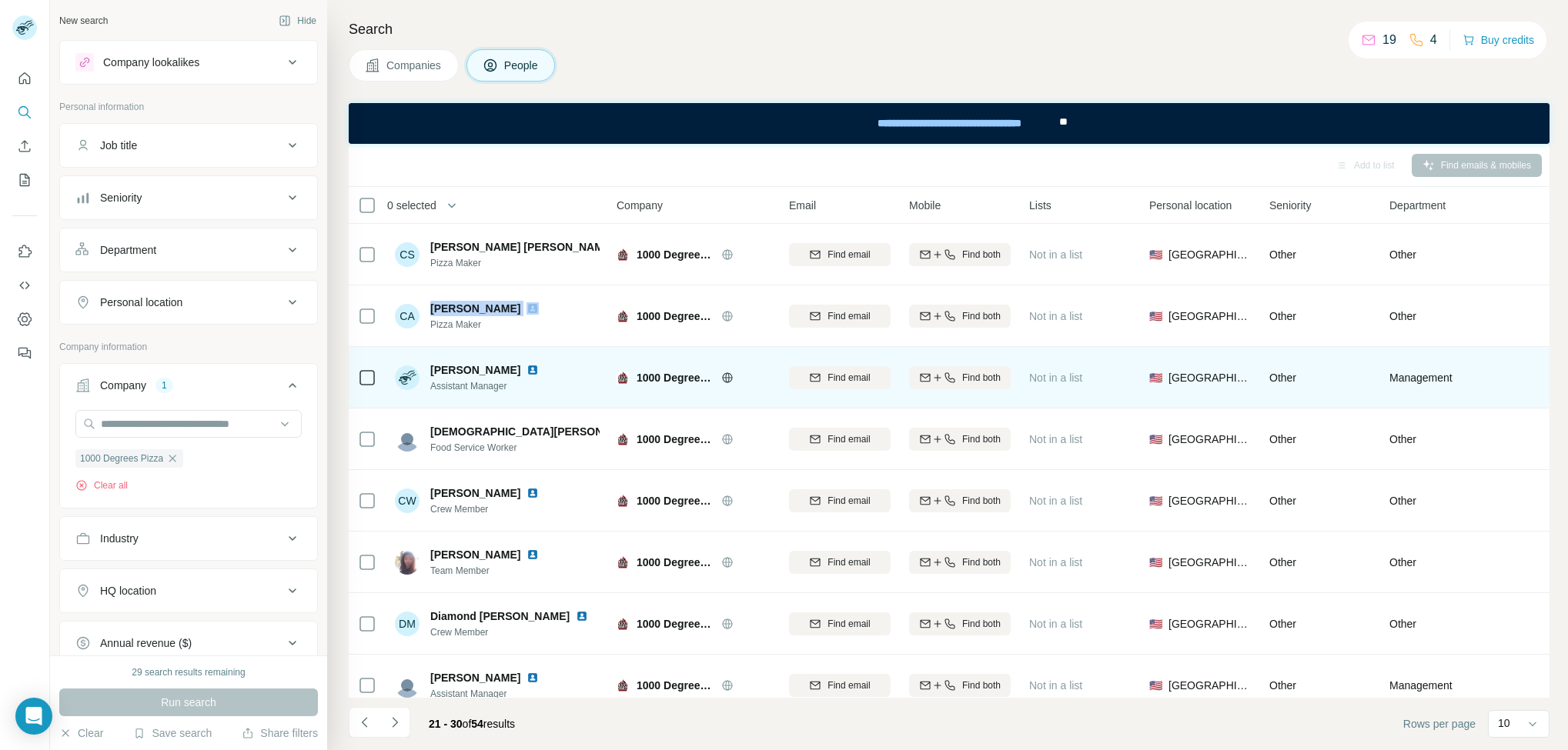
click at [463, 368] on span "Chelsie Henning" at bounding box center [476, 370] width 90 height 15
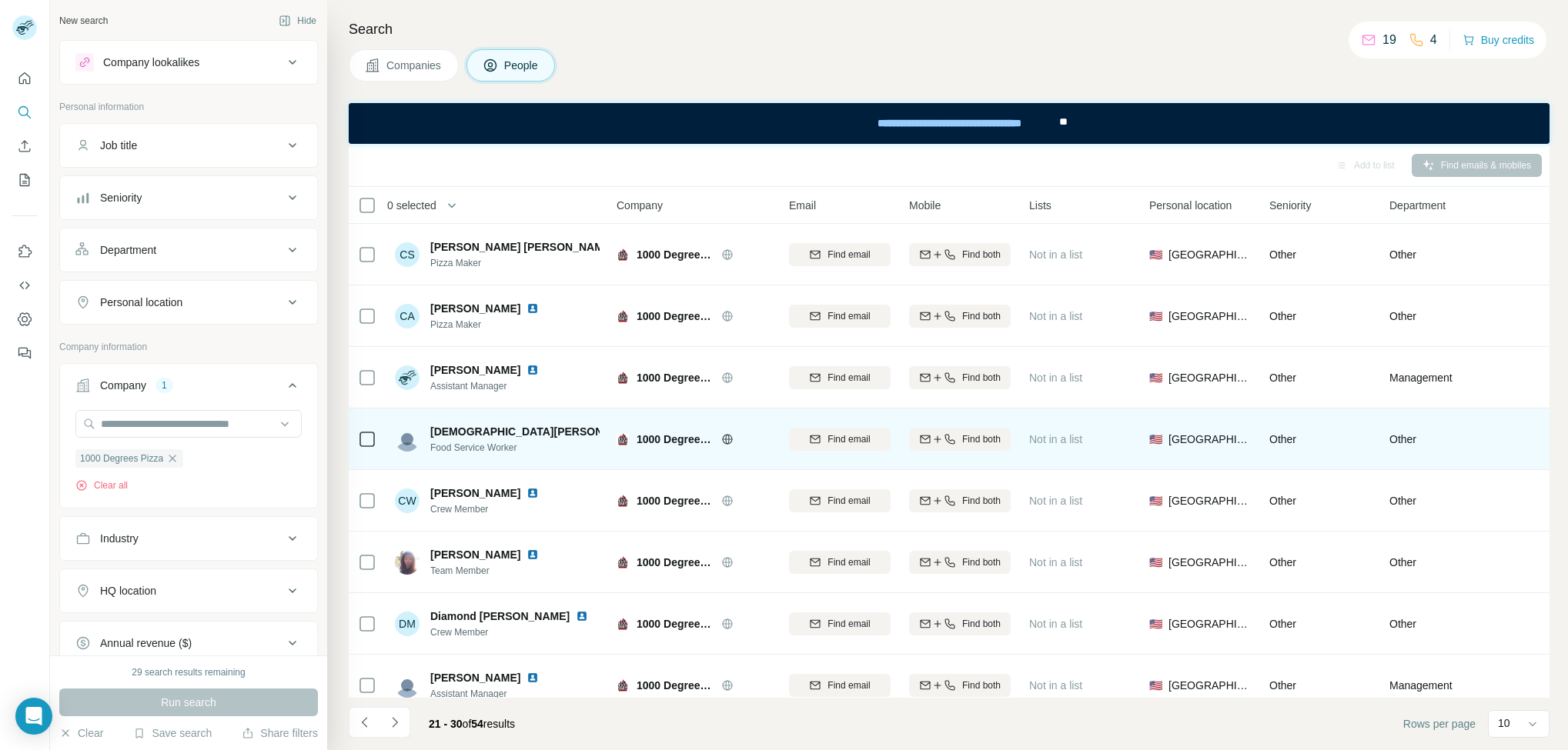
click at [481, 420] on div "Christian Simms Food Service Worker" at bounding box center [497, 438] width 205 height 42
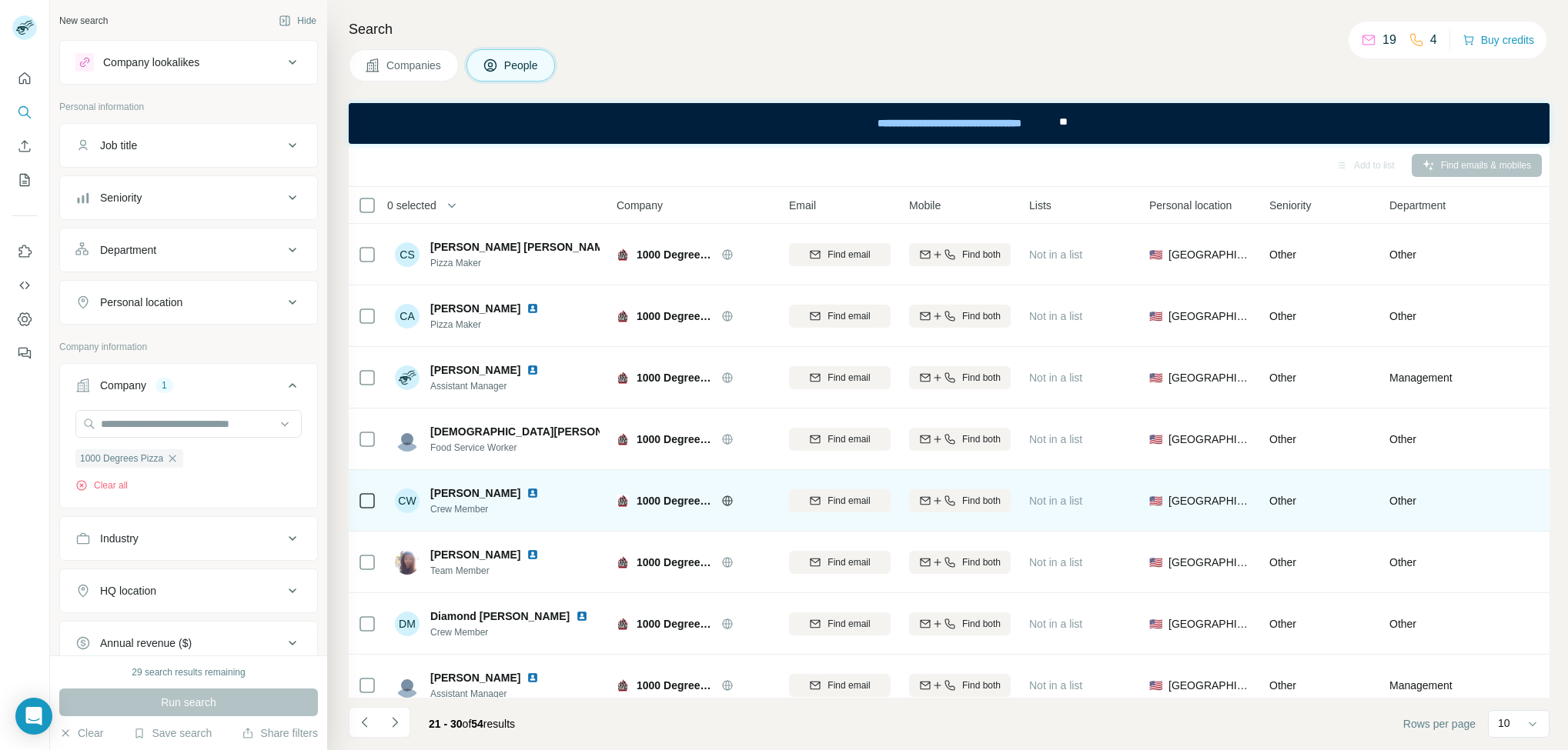
click at [461, 496] on span "Conrad Waters" at bounding box center [476, 493] width 90 height 15
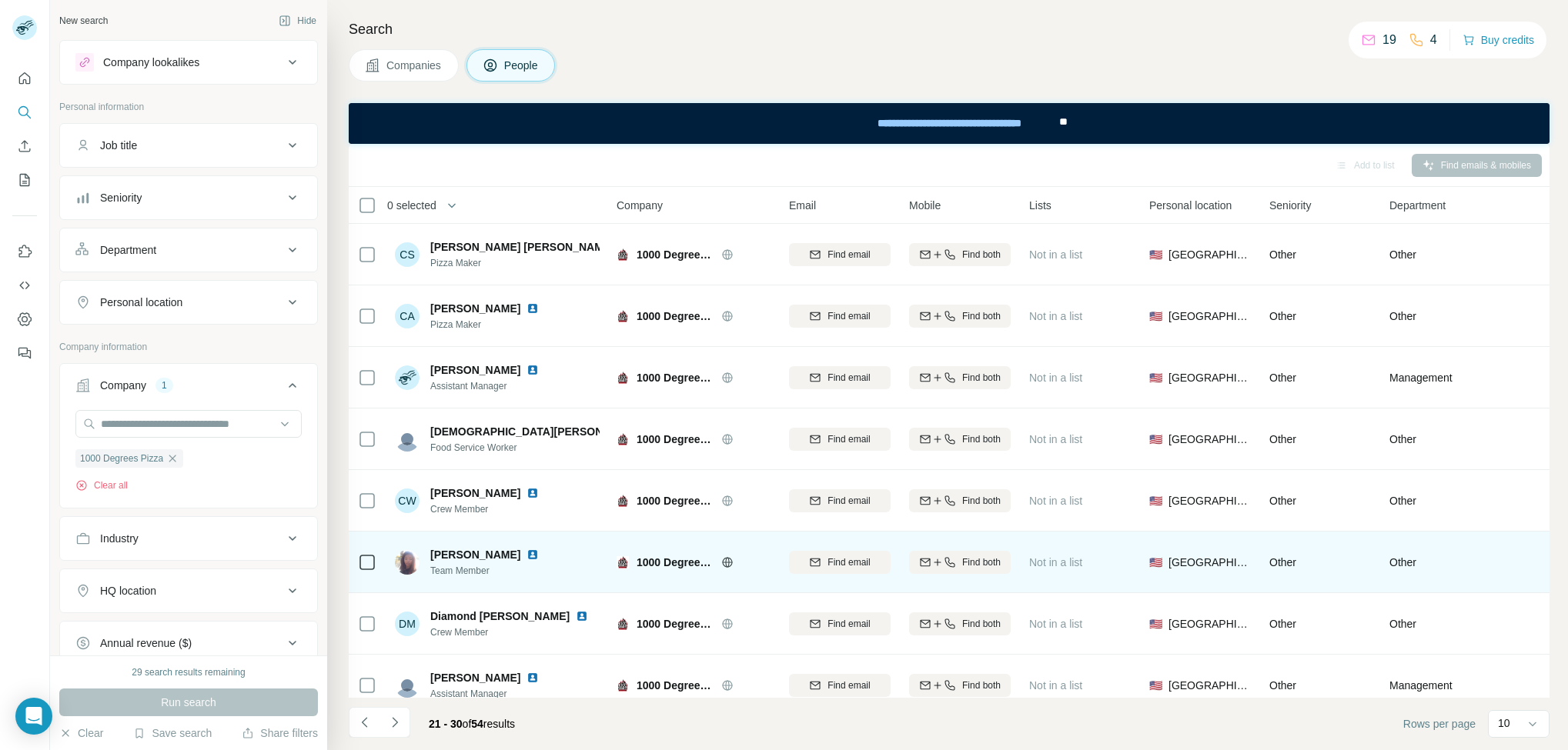
click at [481, 549] on span "Danielle Christensen" at bounding box center [476, 555] width 90 height 15
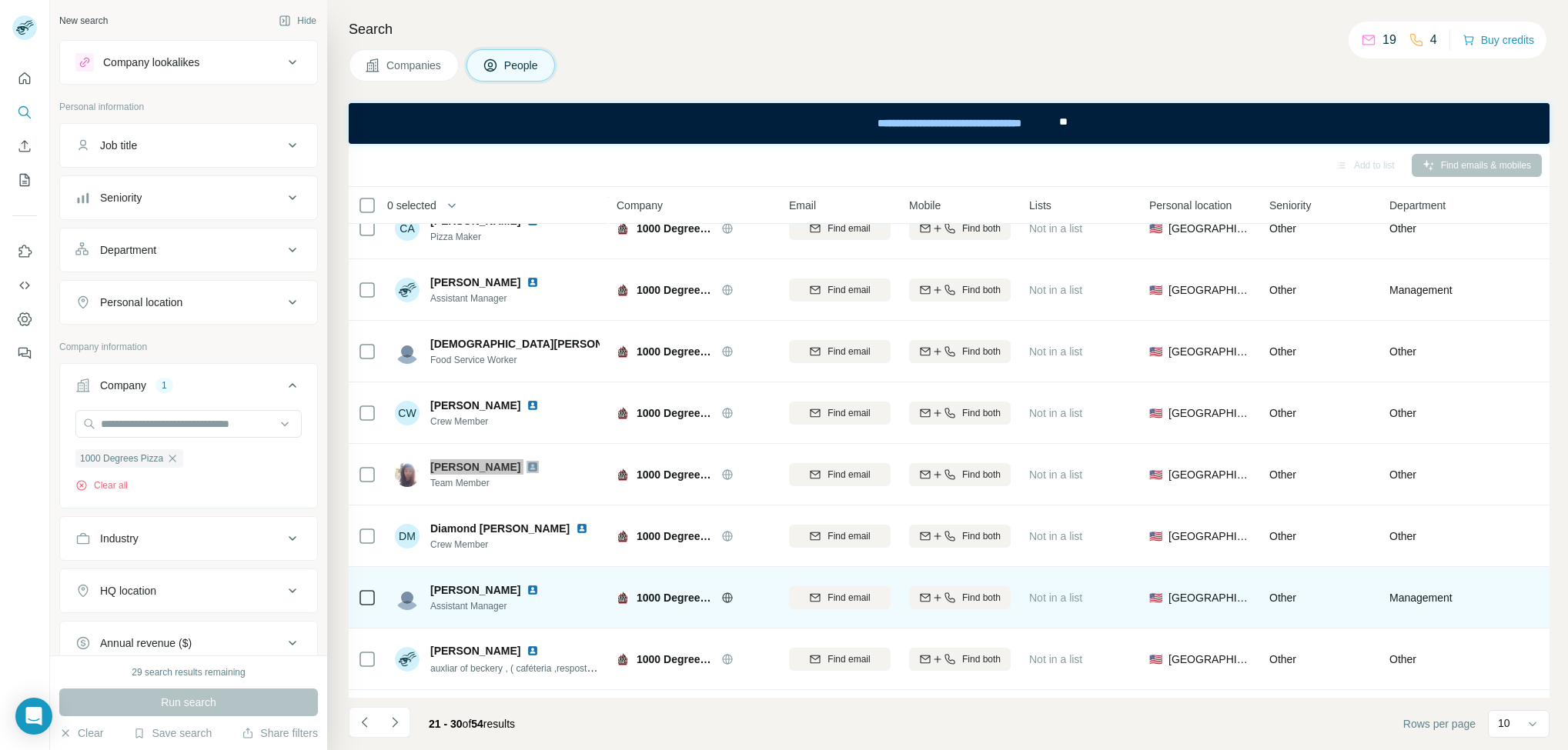
scroll to position [153, 0]
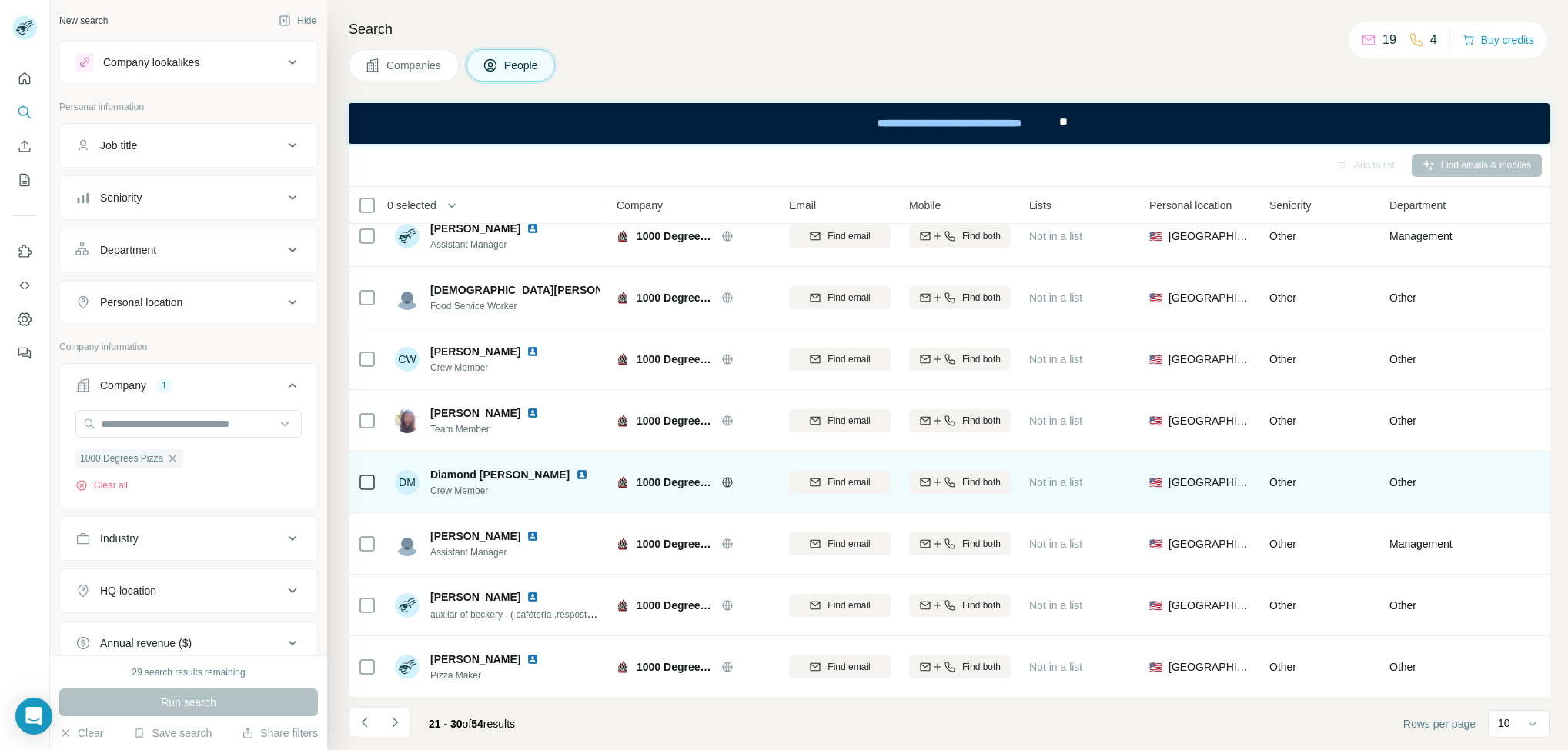
click at [463, 467] on span "Diamond Merricks" at bounding box center [500, 474] width 139 height 15
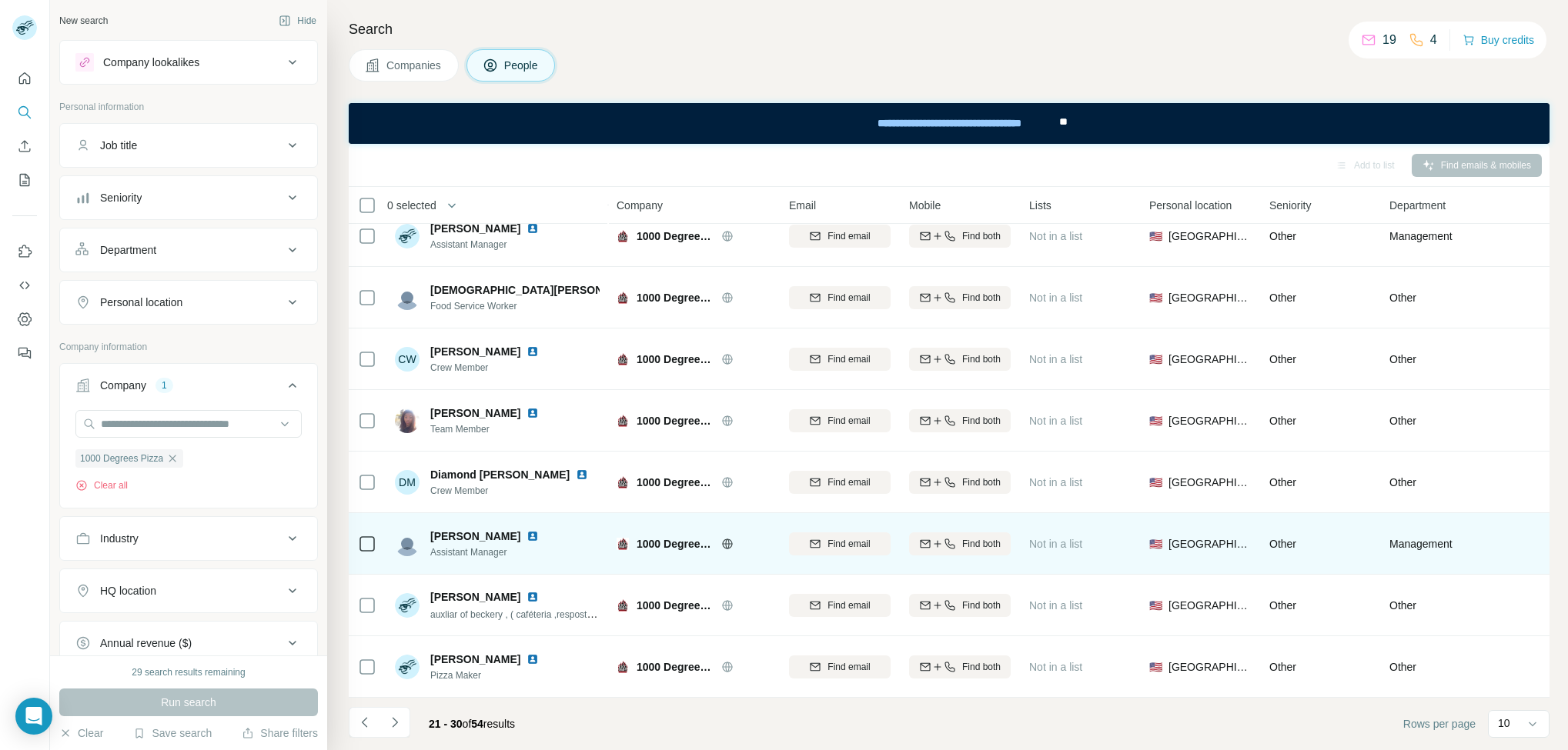
click at [431, 522] on div "Eric Haddon Assistant Manager" at bounding box center [497, 543] width 205 height 42
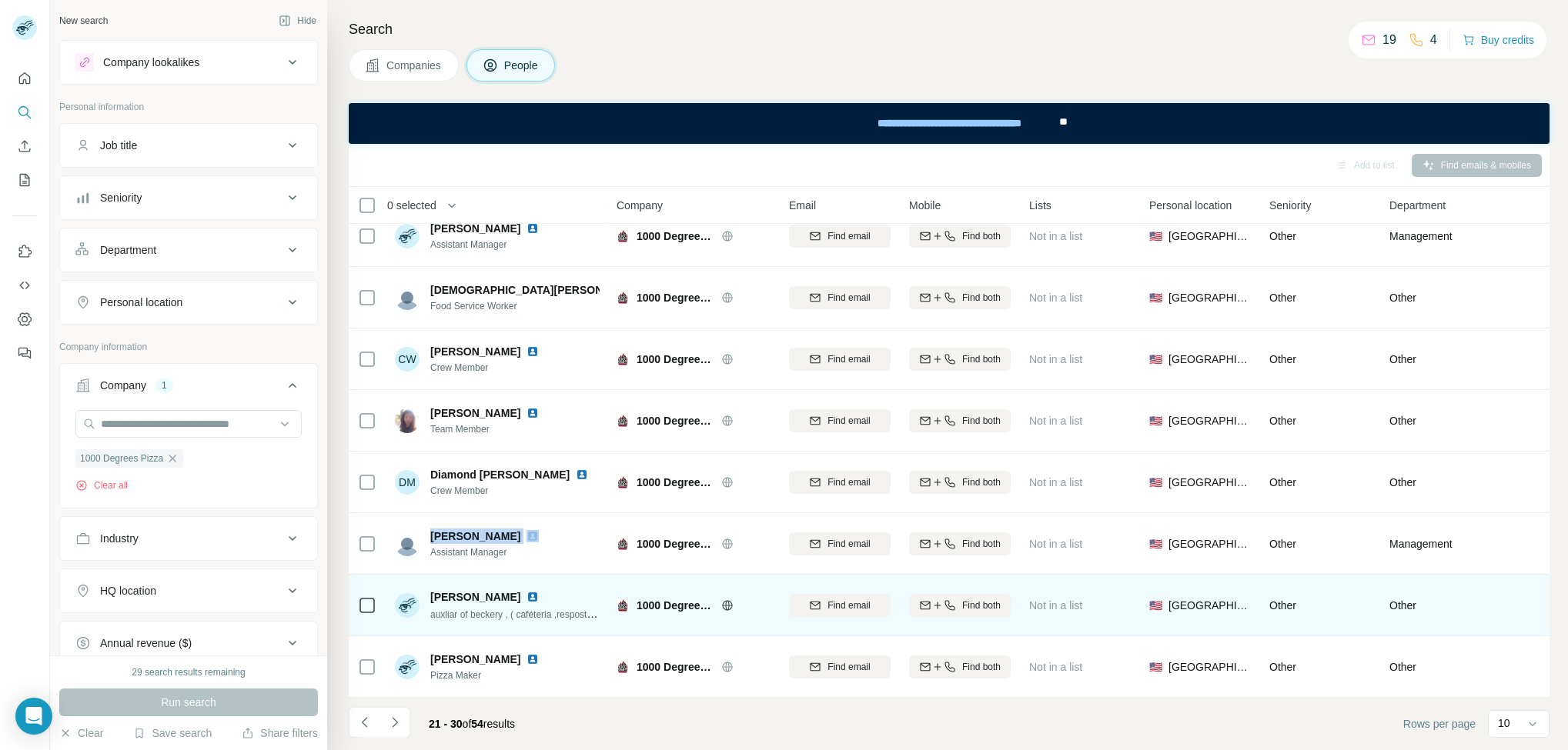
click at [435, 584] on div "Graciel Escoboza auxliar of beckery , ( caféteria ,respostería ,panedería )" at bounding box center [497, 604] width 205 height 42
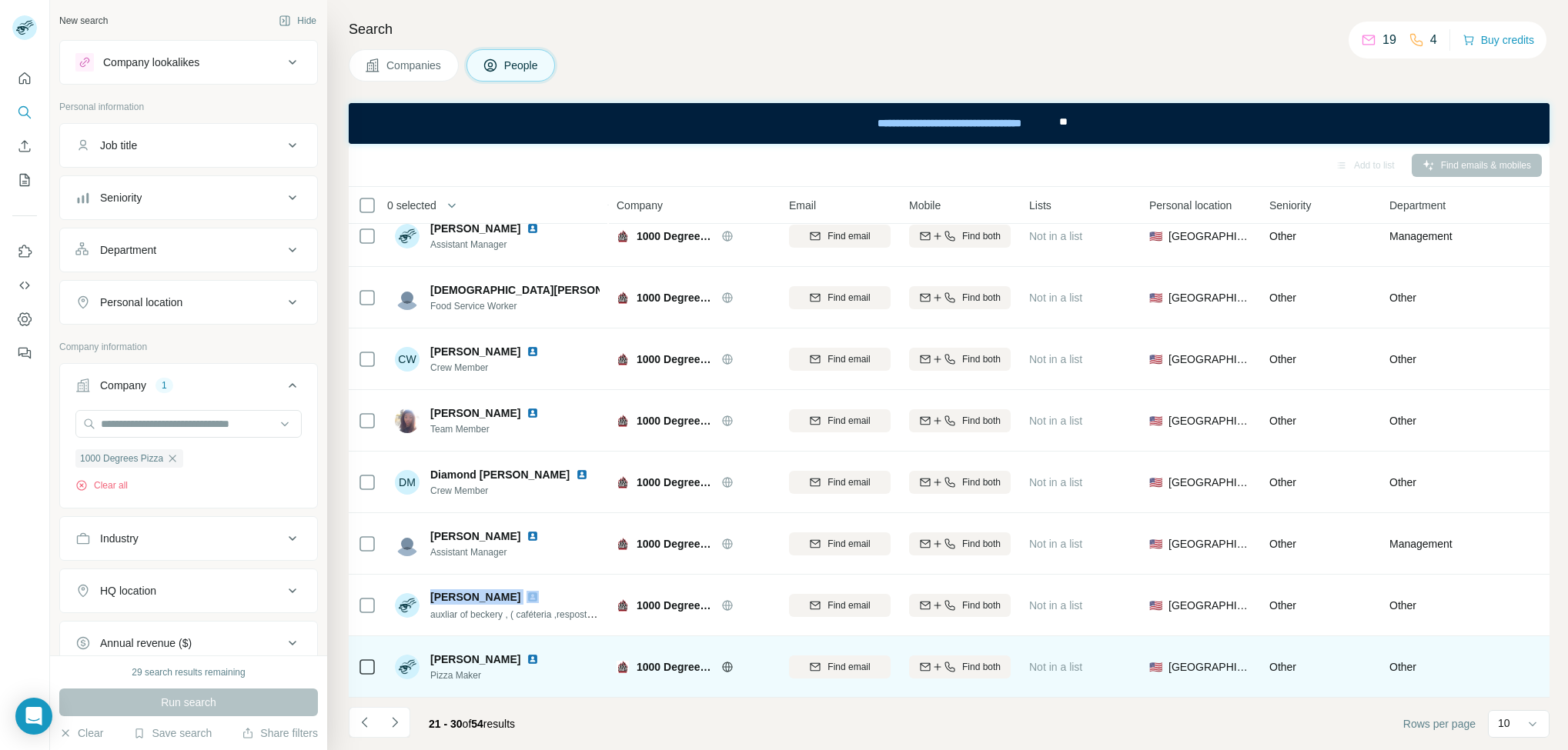
click at [444, 652] on span "Grant Ludwig" at bounding box center [476, 659] width 90 height 15
click at [446, 652] on span "Grant Ludwig" at bounding box center [476, 659] width 90 height 15
click at [446, 645] on div "Grant Ludwig Pizza Maker" at bounding box center [497, 666] width 205 height 42
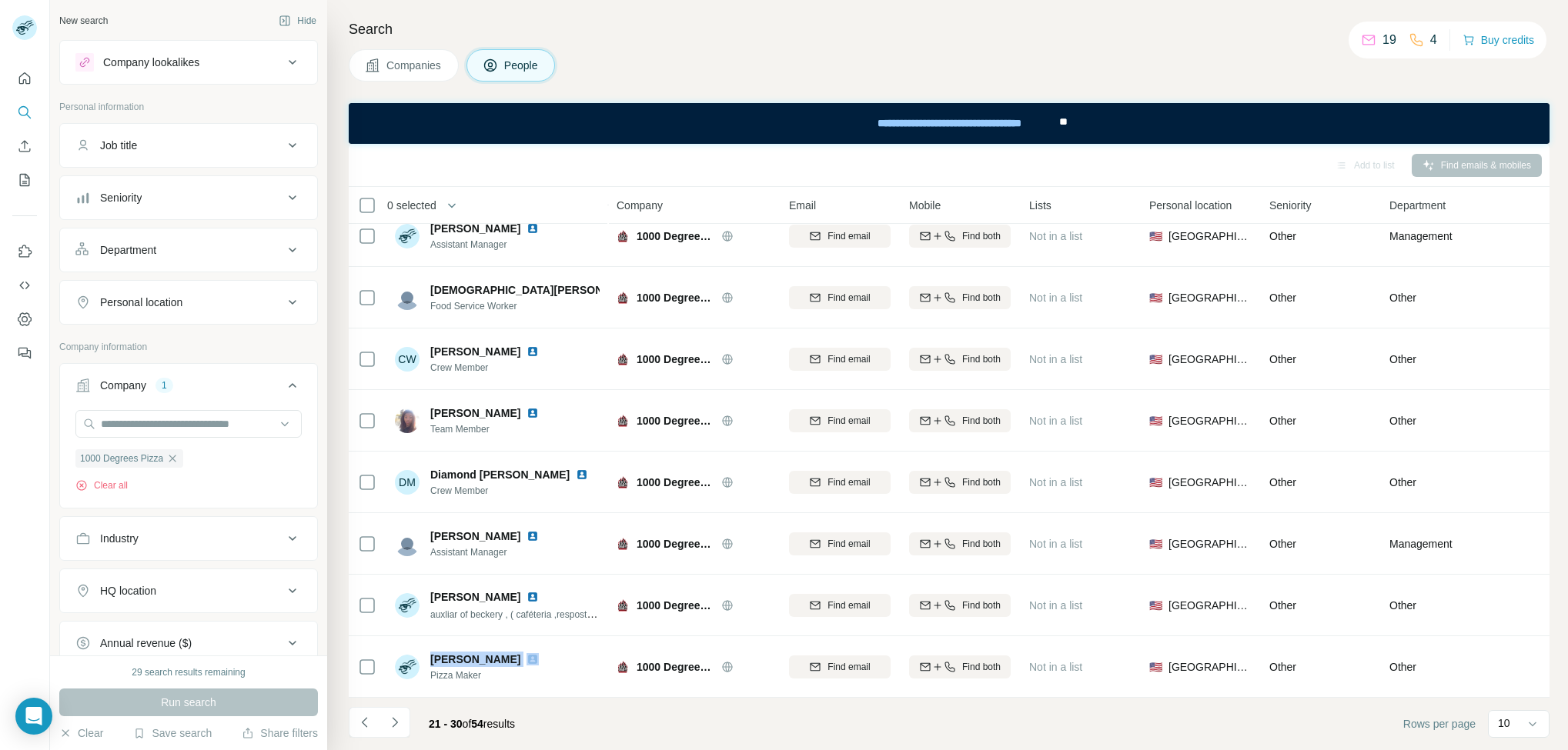
drag, startPoint x: 447, startPoint y: 638, endPoint x: 413, endPoint y: 720, distance: 88.8
click at [395, 721] on icon "Navigate to next page" at bounding box center [394, 722] width 15 height 15
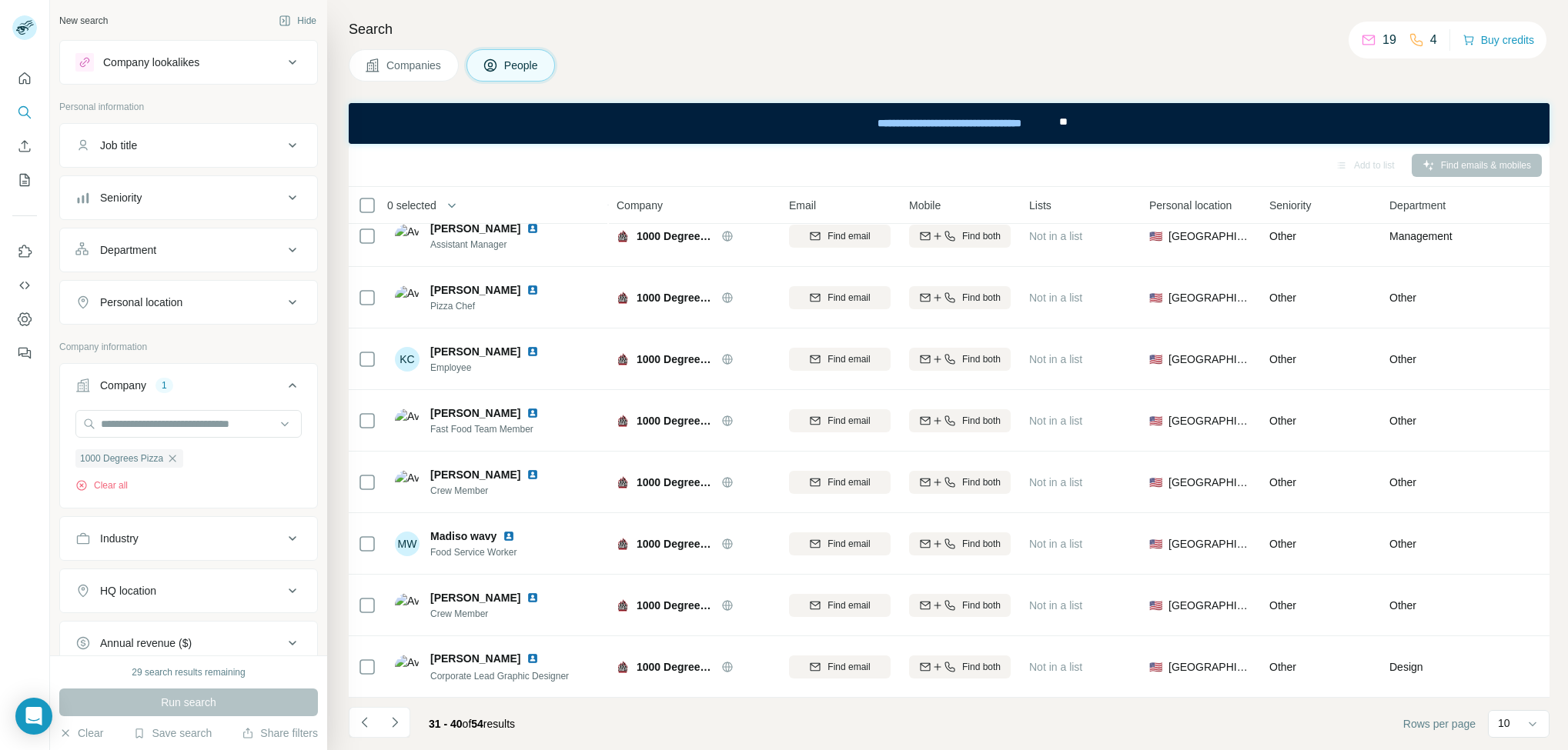
scroll to position [0, 0]
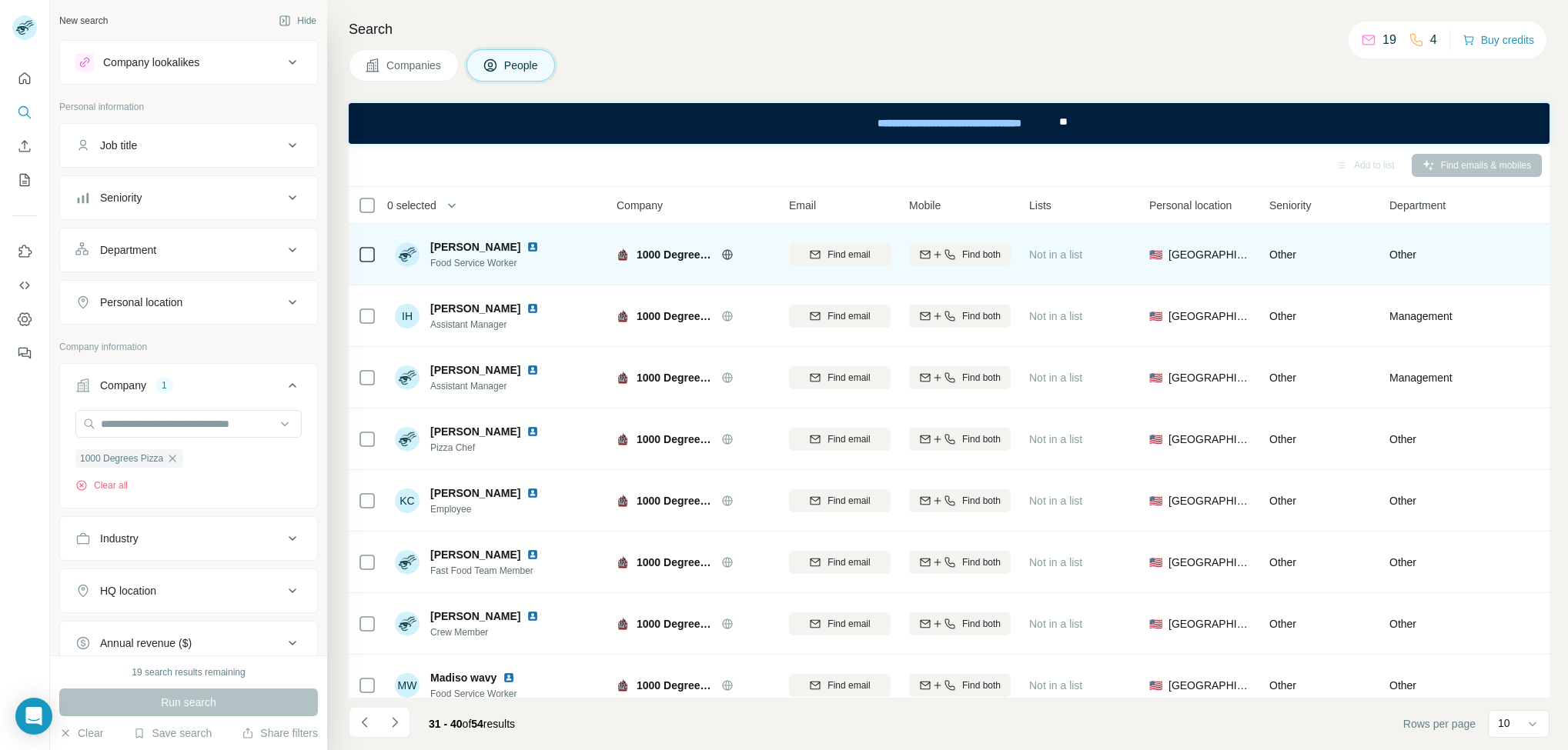
click at [453, 236] on div "Hannah Graesser Food Service Worker" at bounding box center [497, 254] width 205 height 42
click at [453, 235] on div "Hannah Graesser Food Service Worker" at bounding box center [497, 254] width 205 height 42
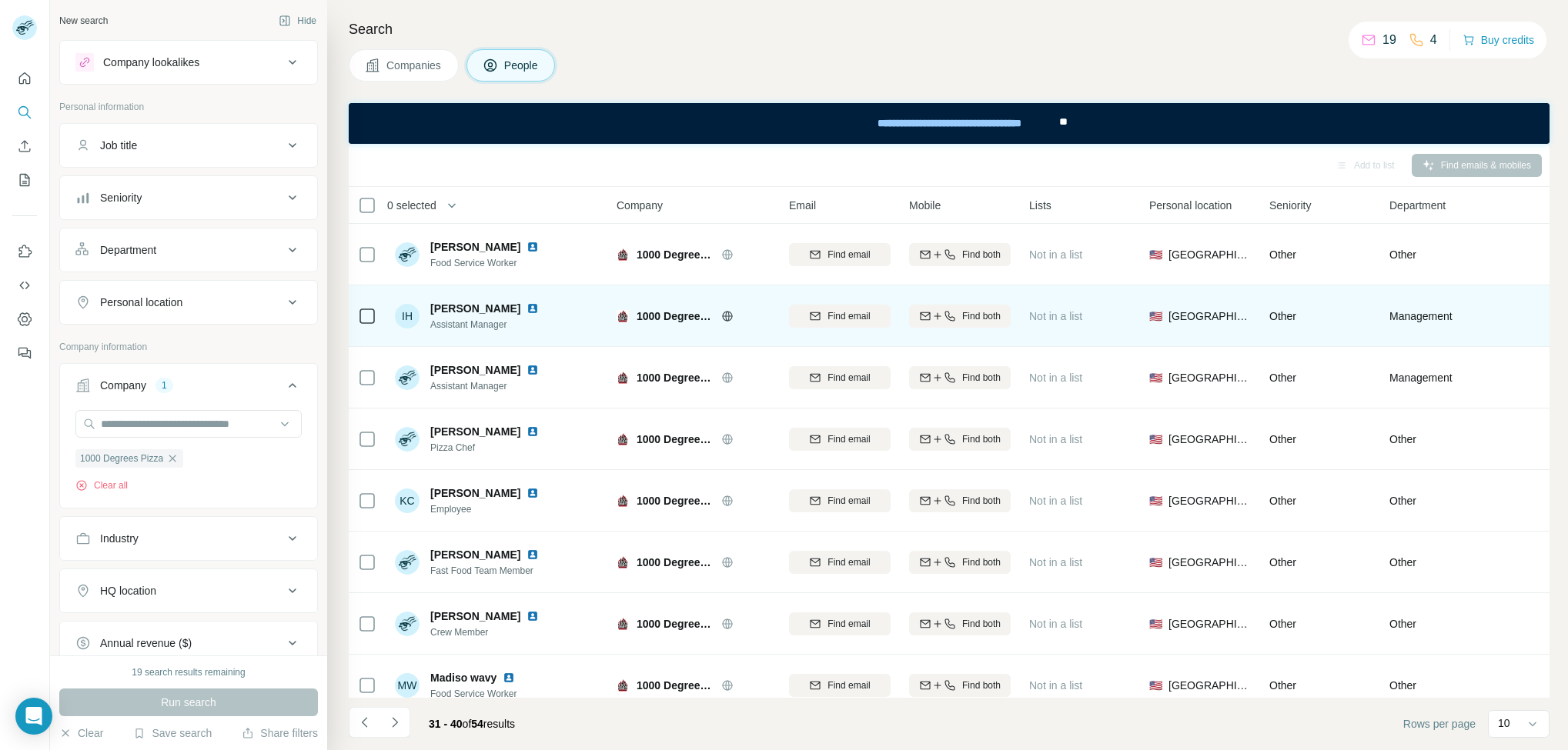
click at [441, 295] on div "IH Isiah H Assistant Manager" at bounding box center [497, 316] width 205 height 42
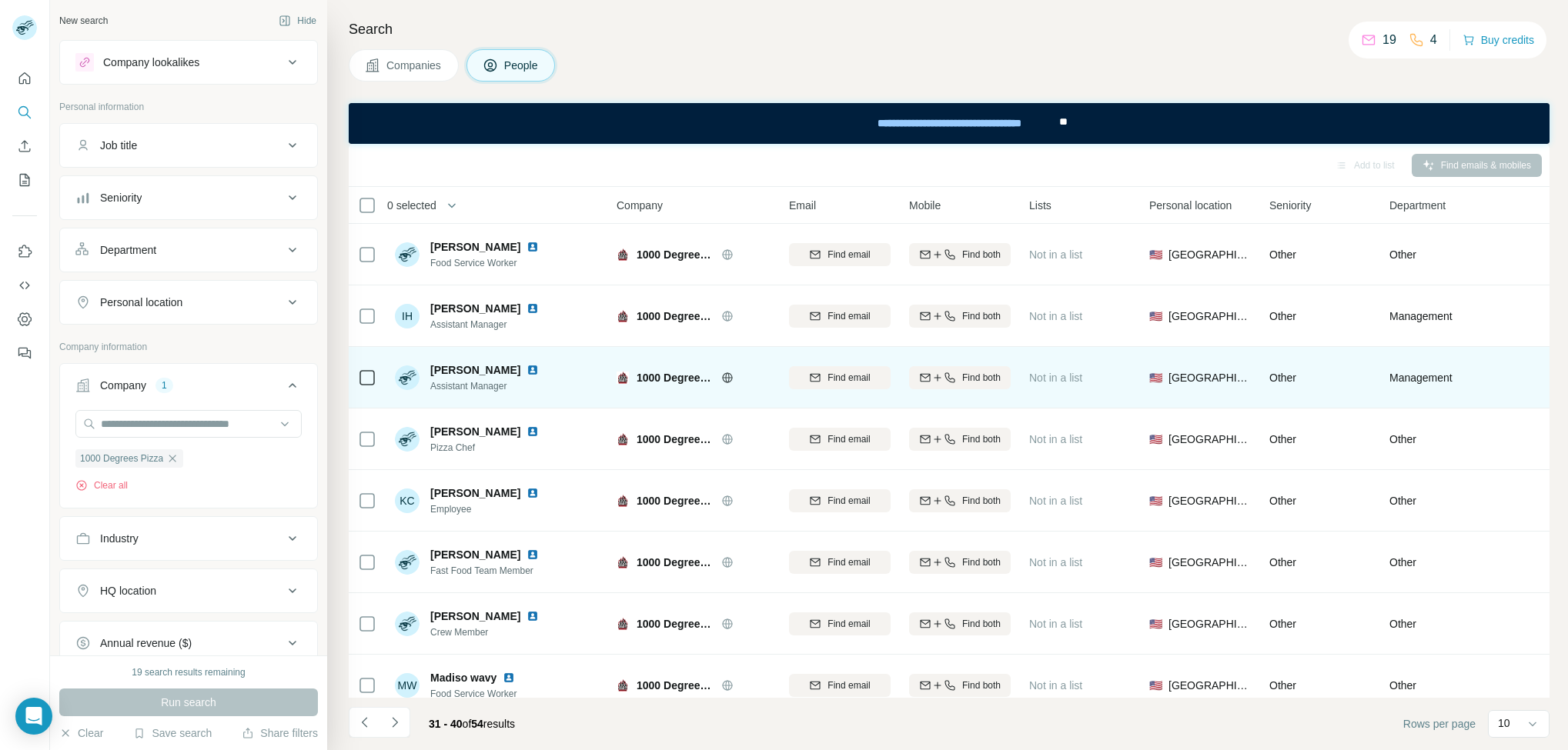
click at [474, 358] on div "Jorel Hardin Assistant Manager" at bounding box center [497, 376] width 205 height 42
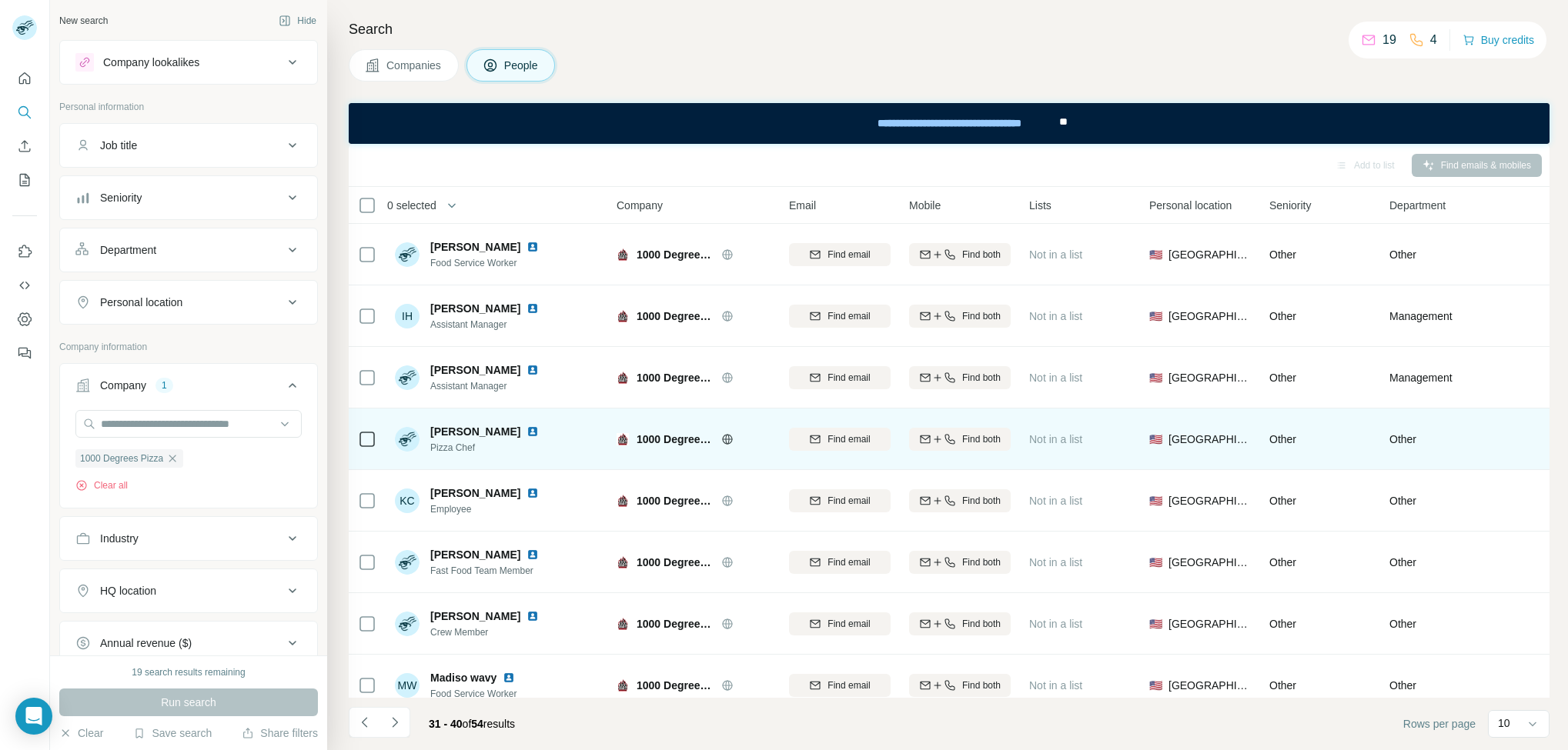
click at [461, 417] on div "Justin Morgan Pizza Chef" at bounding box center [497, 438] width 205 height 42
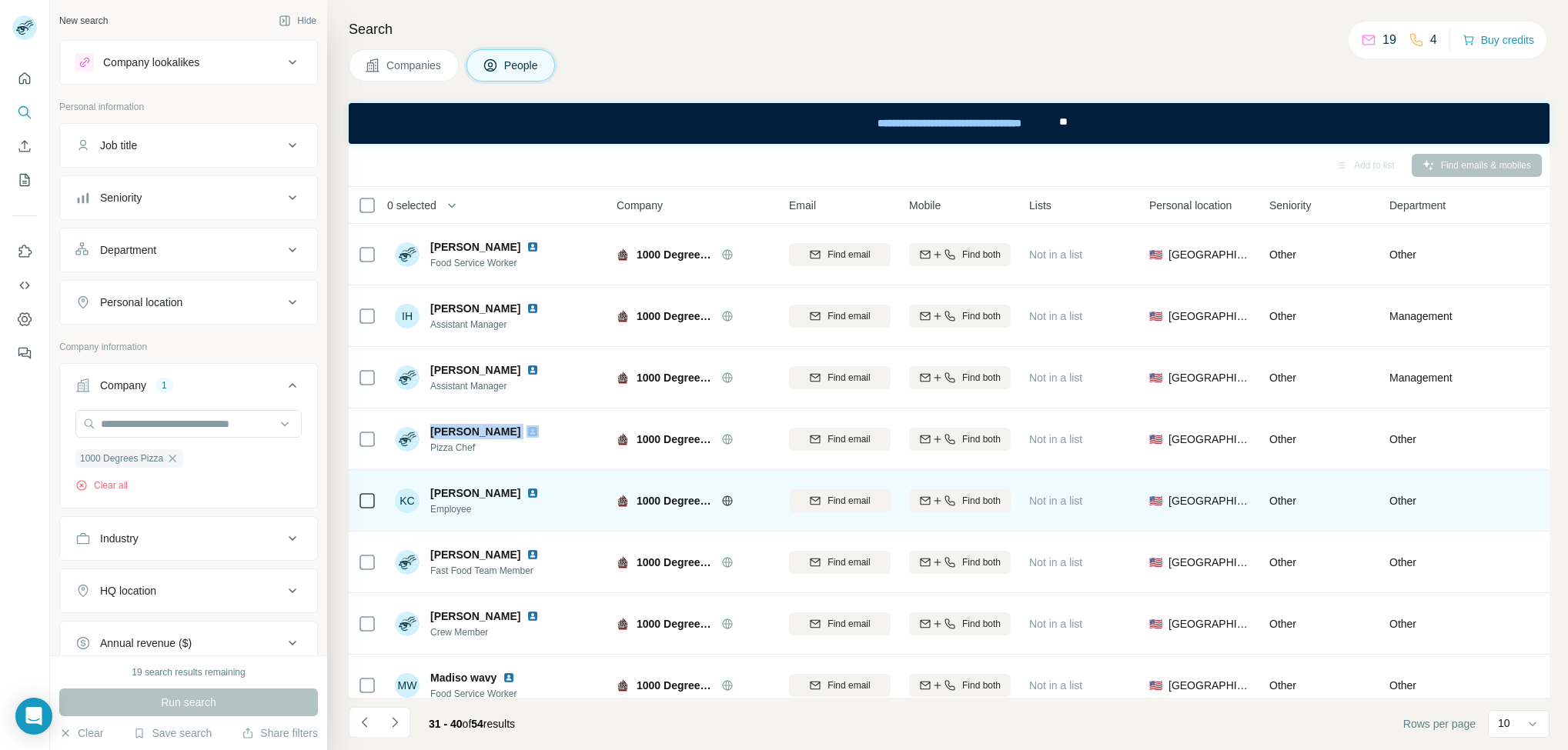
click at [485, 488] on span "Katlyn Cavanagh" at bounding box center [476, 493] width 90 height 15
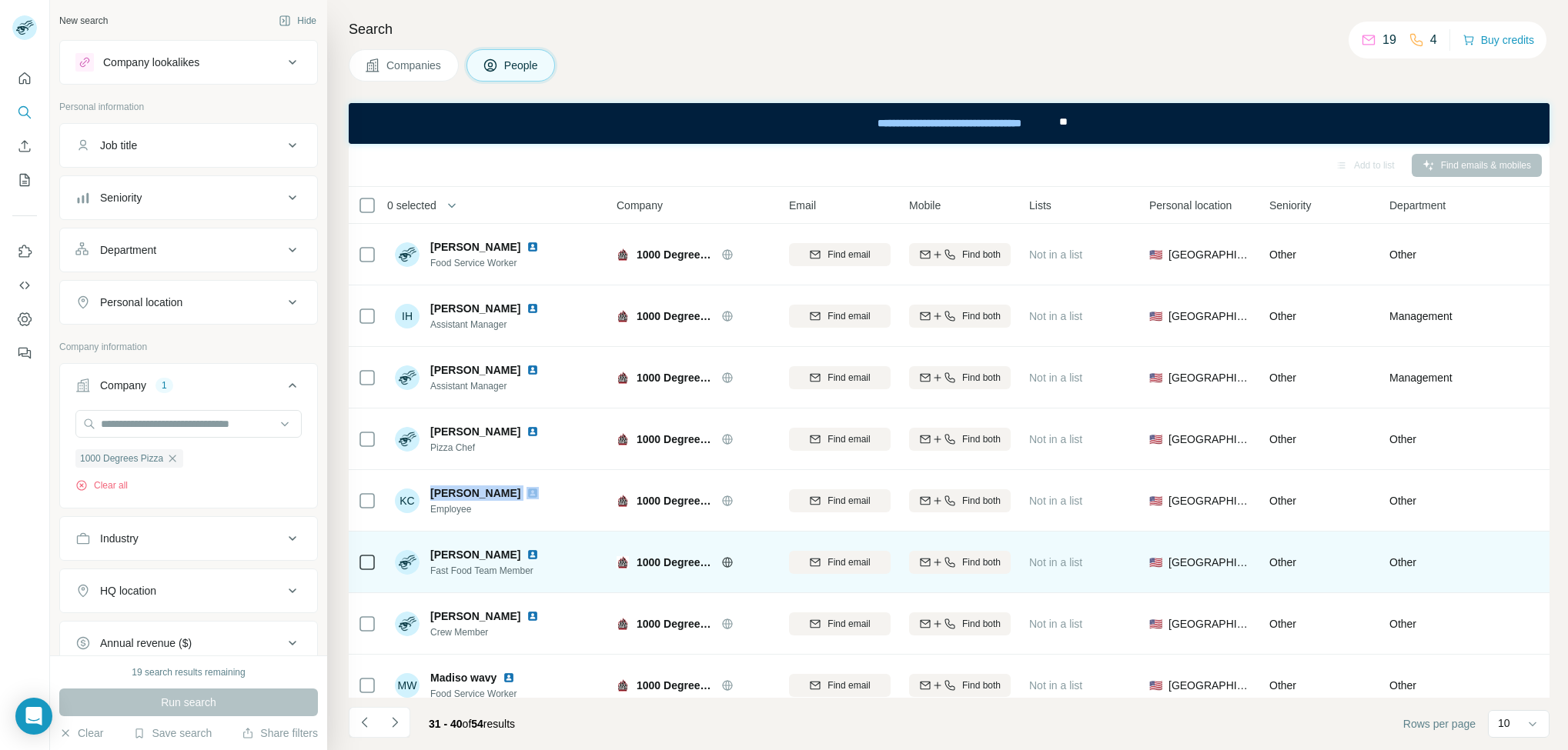
click at [463, 557] on span "Keyshonda Williams" at bounding box center [476, 555] width 90 height 15
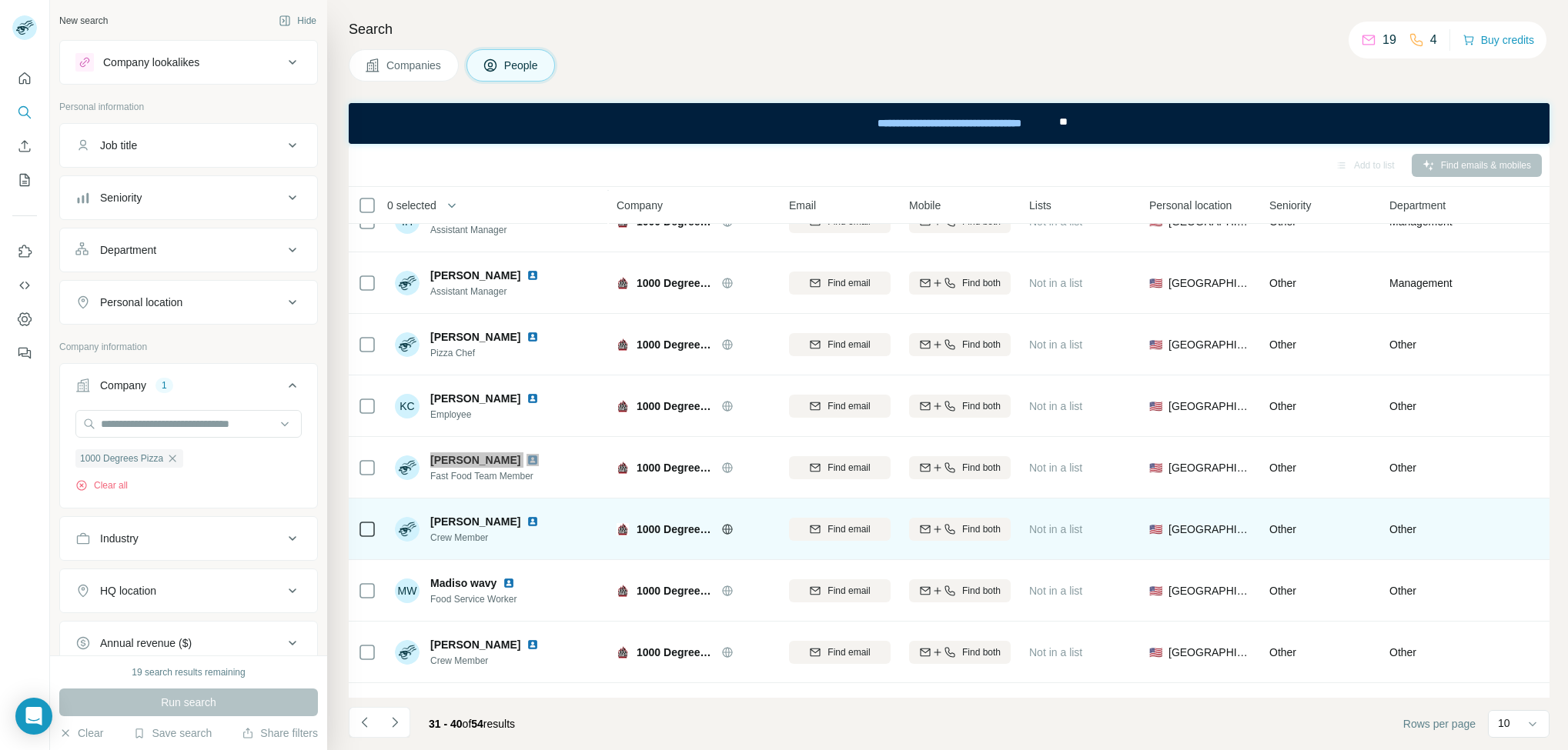
scroll to position [153, 0]
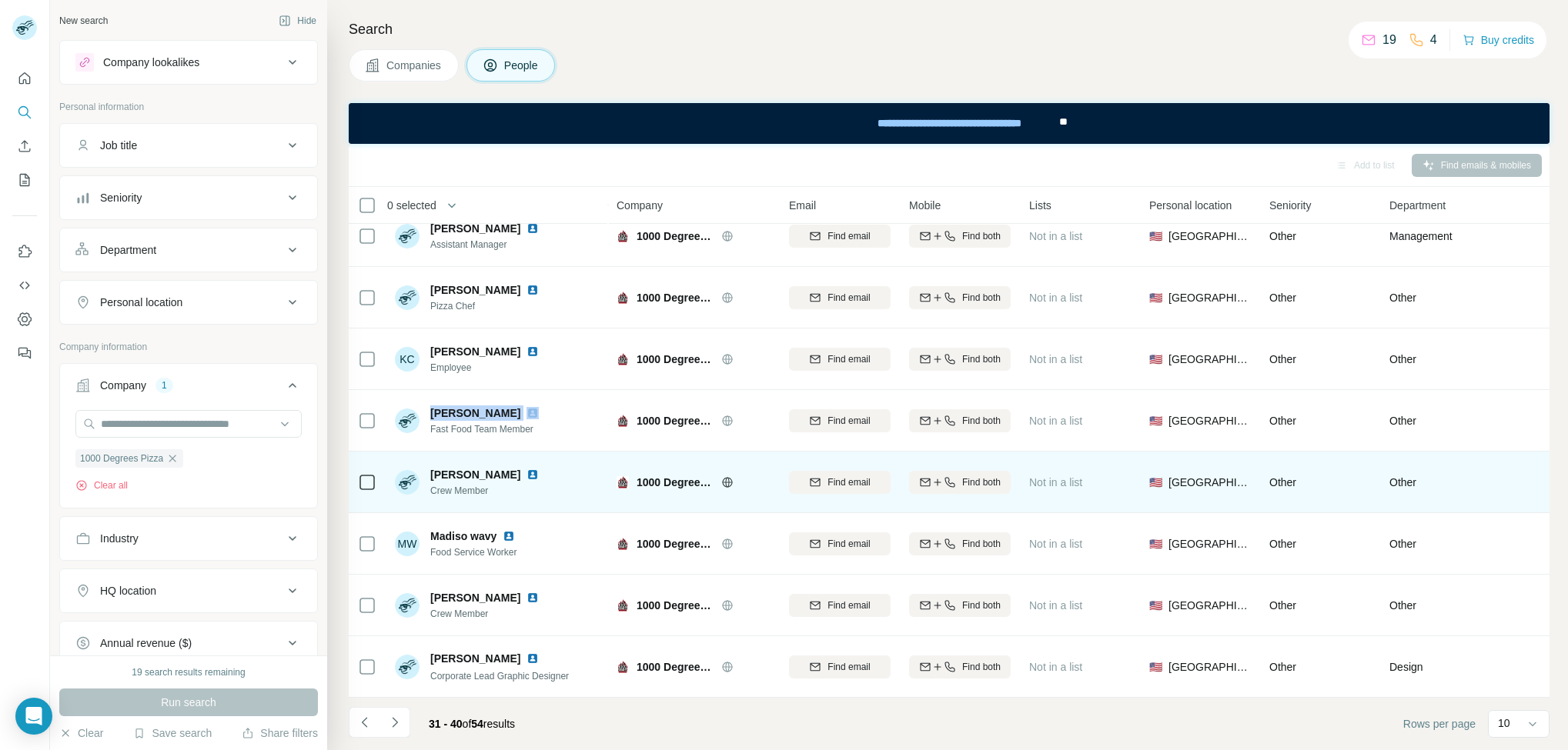
click at [457, 467] on span "Lauren Kidd" at bounding box center [476, 474] width 90 height 15
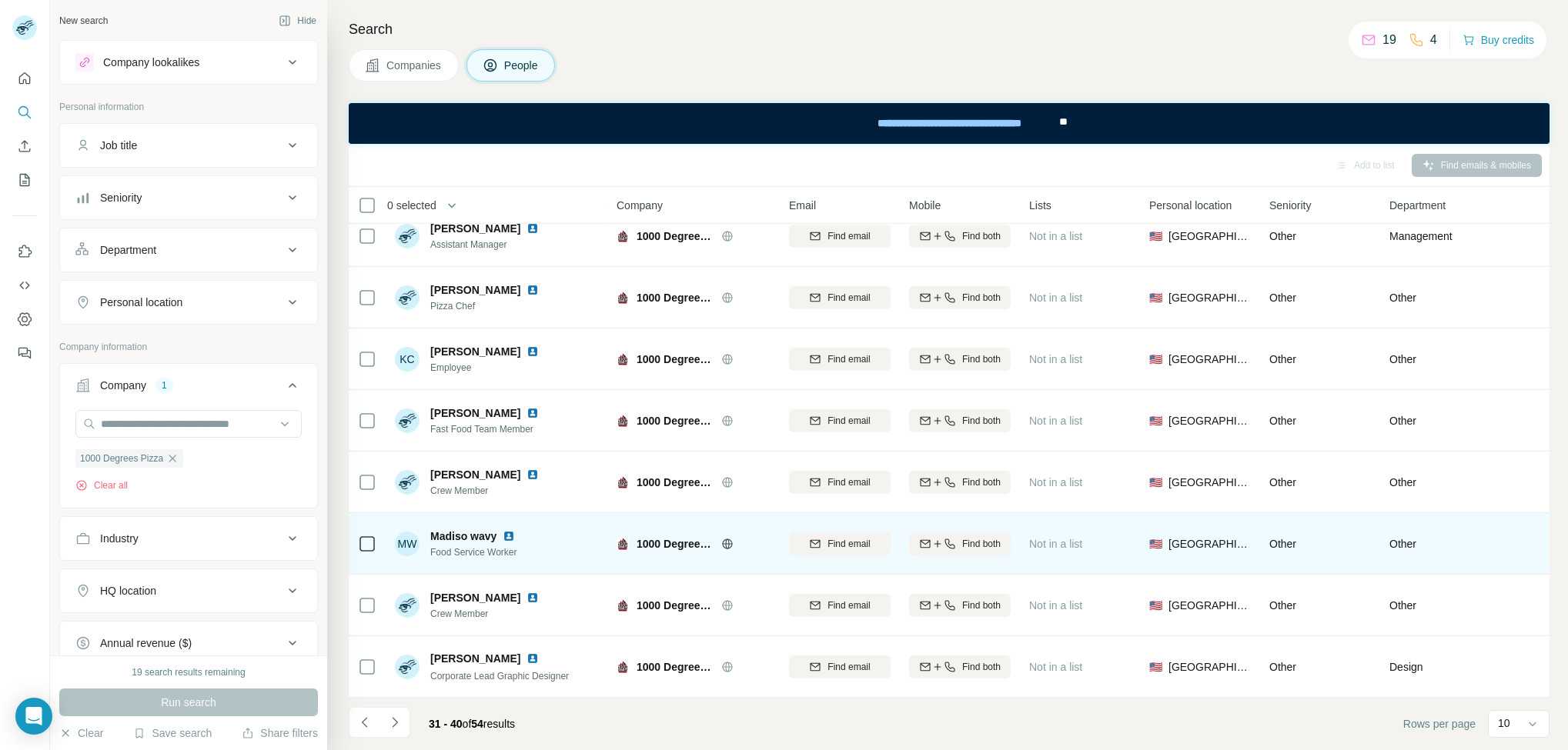
click at [441, 529] on span "Madiso wavy" at bounding box center [463, 536] width 66 height 15
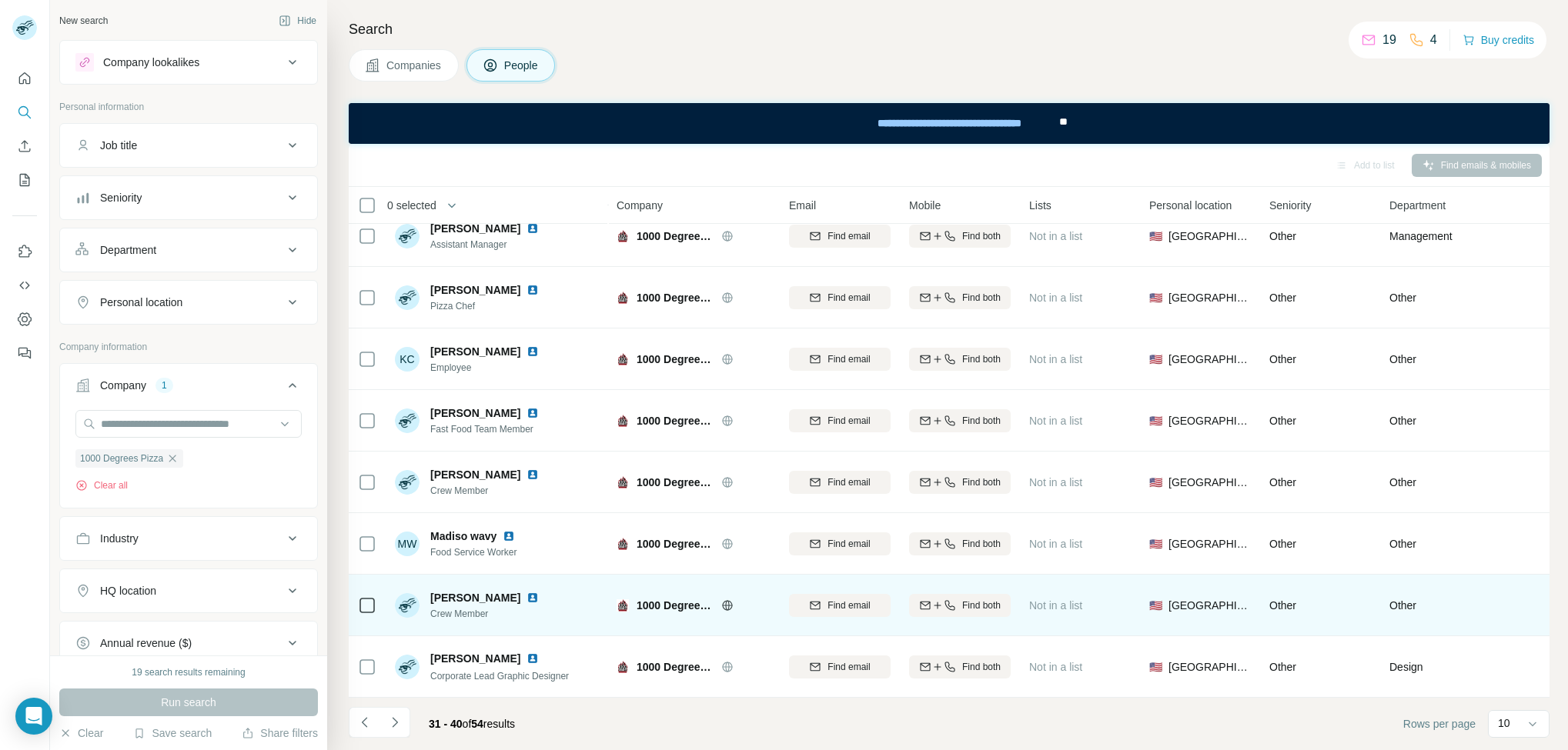
click at [467, 590] on span "Madysen Waage" at bounding box center [476, 598] width 90 height 15
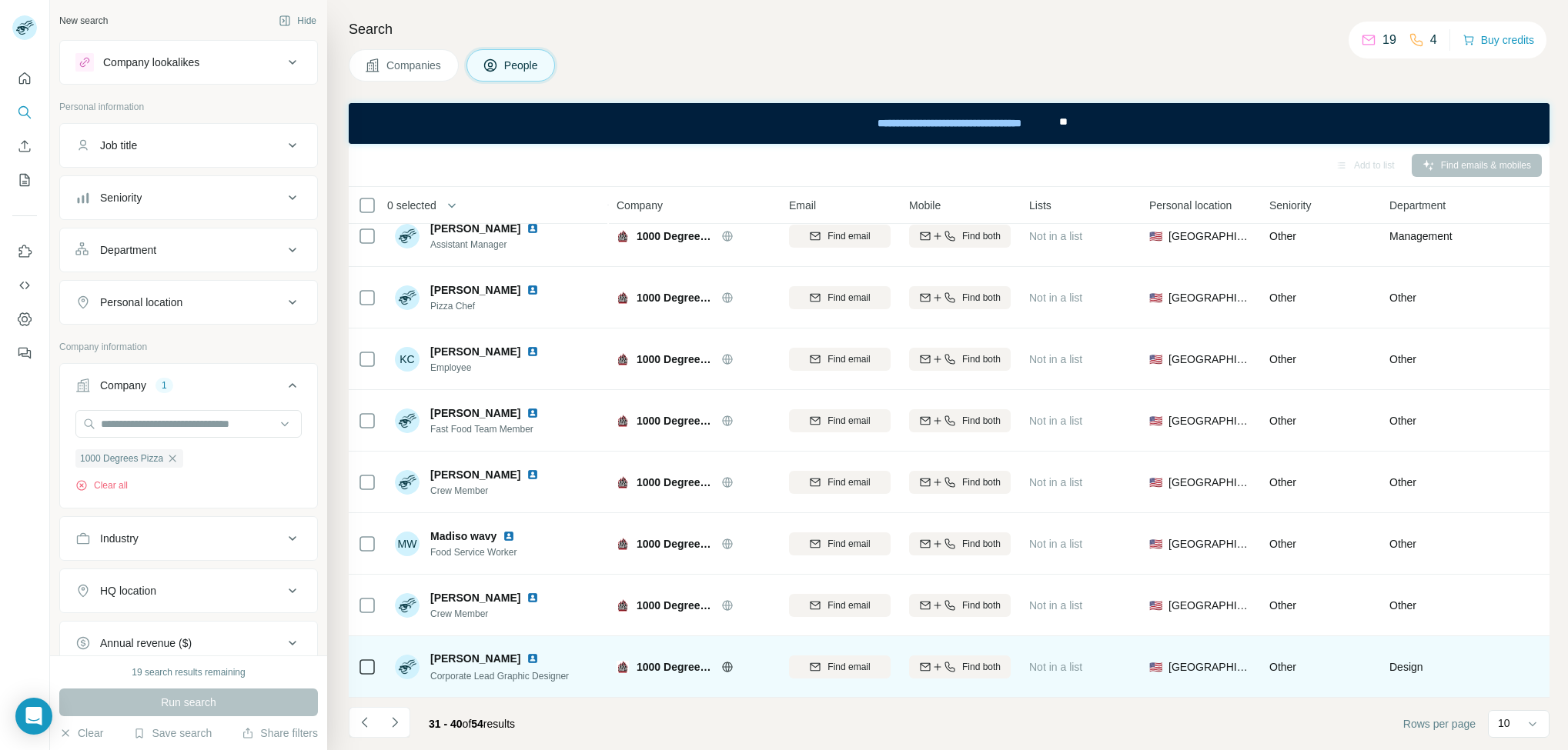
click at [476, 645] on div "Matthew Podolla Corporate Lead Graphic Designer" at bounding box center [497, 666] width 205 height 42
click at [475, 636] on td "Matthew Podolla Corporate Lead Graphic Designer" at bounding box center [497, 667] width 223 height 62
click at [474, 636] on td "Matthew Podolla Corporate Lead Graphic Designer" at bounding box center [497, 667] width 223 height 62
click at [456, 651] on span "Matthew Podolla" at bounding box center [476, 658] width 90 height 15
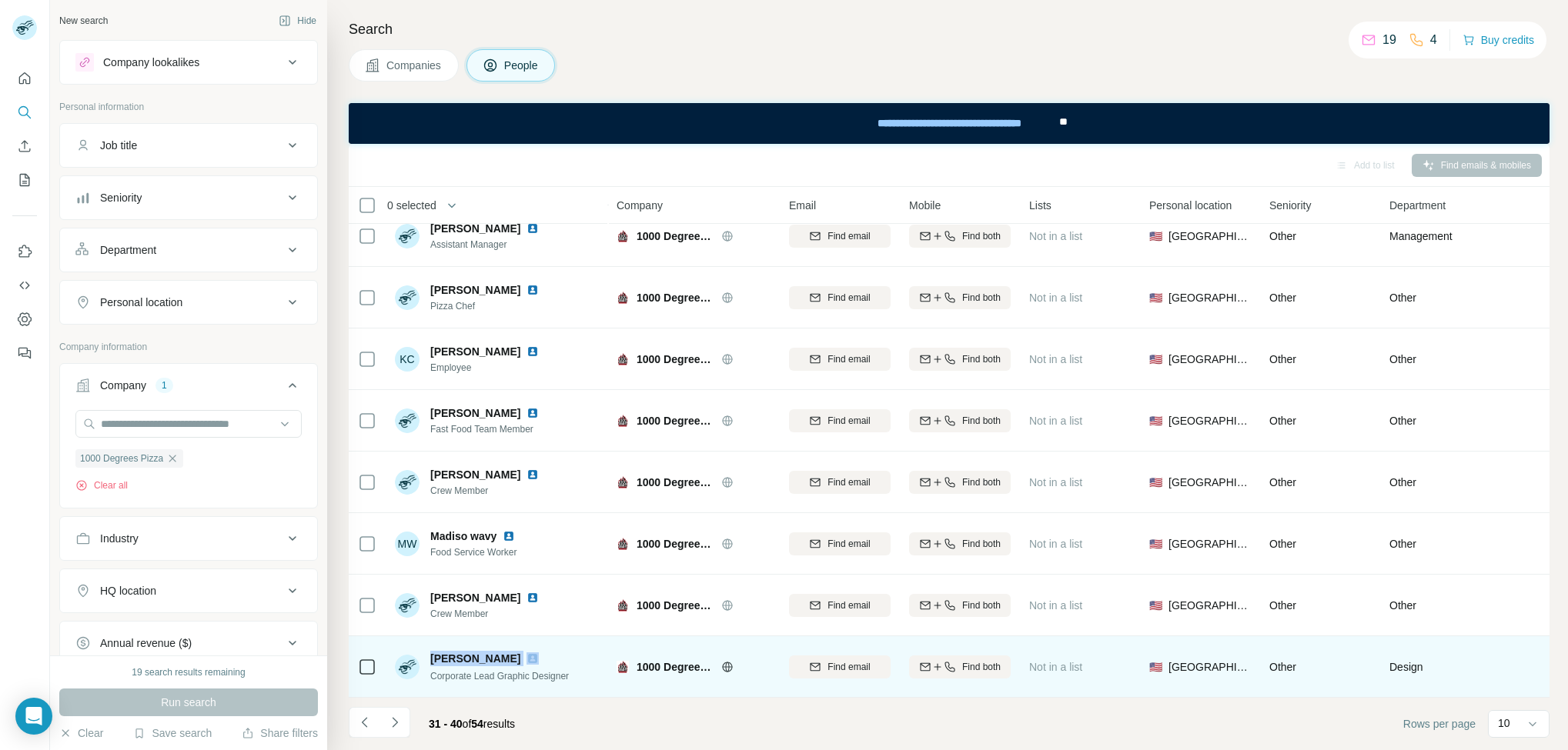
click at [456, 651] on span "Matthew Podolla" at bounding box center [476, 658] width 90 height 15
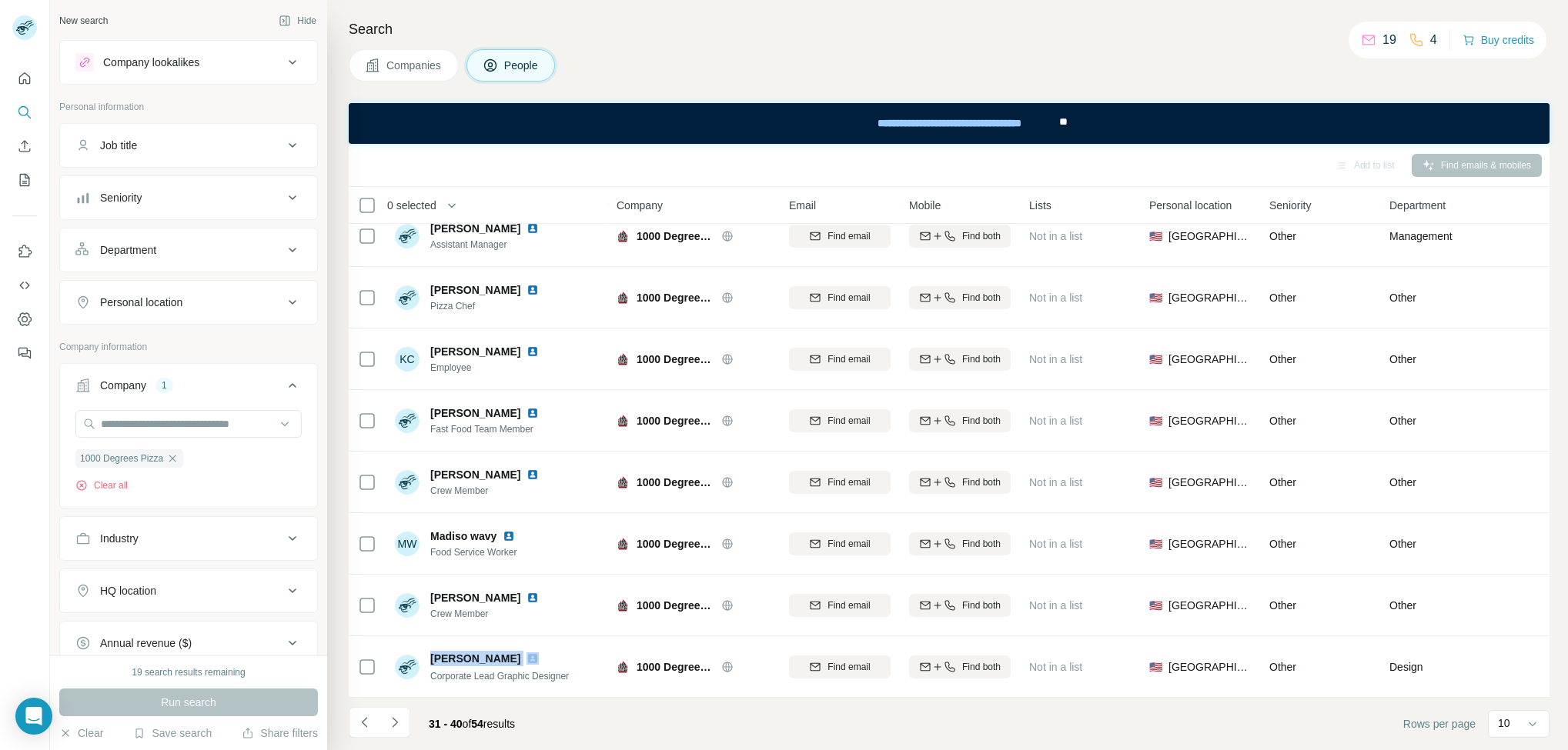
click at [398, 732] on button "Navigate to next page" at bounding box center [394, 722] width 31 height 31
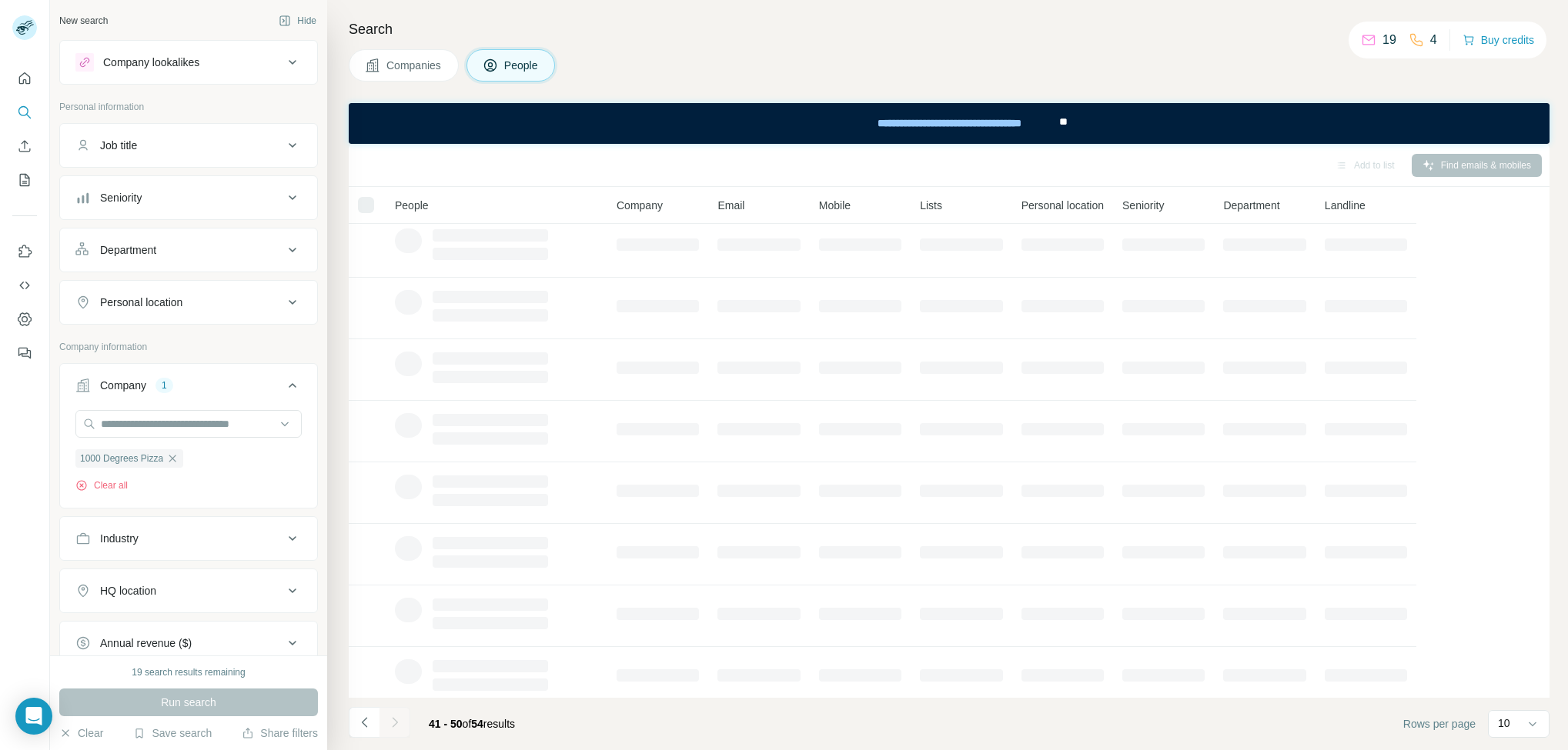
scroll to position [0, 0]
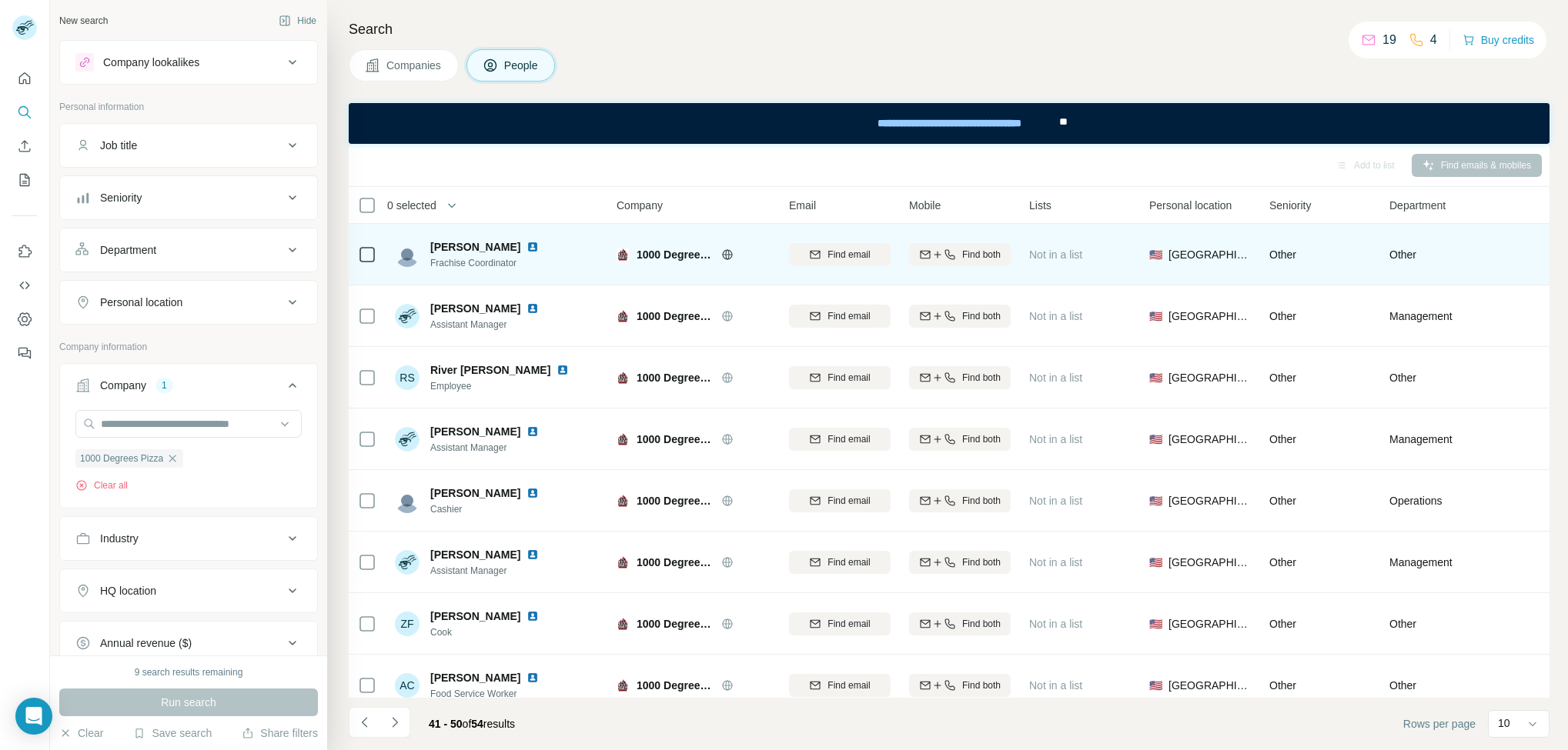
click at [466, 243] on span "Melissa Murphy" at bounding box center [476, 247] width 90 height 15
click at [466, 241] on span "Melissa Murphy" at bounding box center [476, 247] width 90 height 15
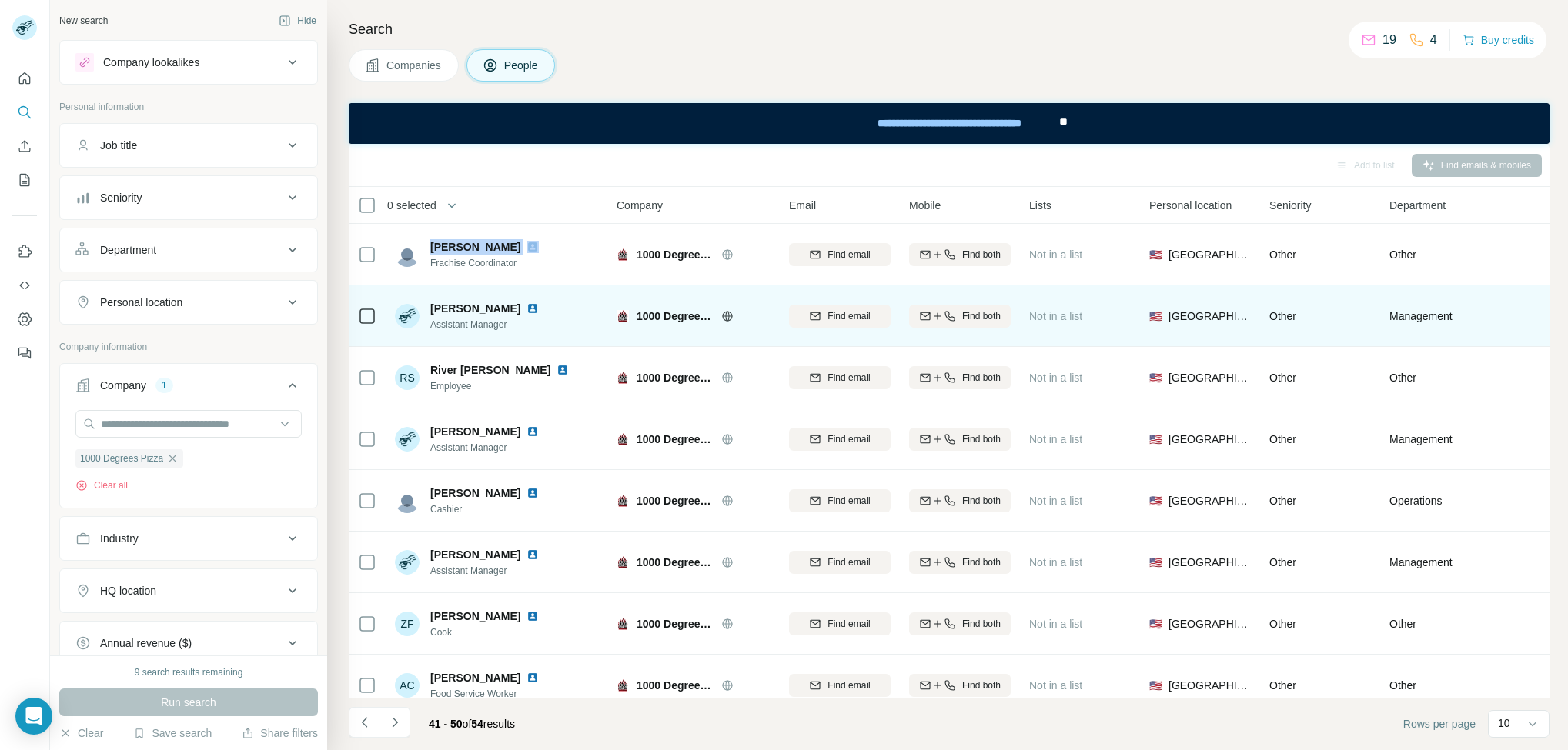
click at [467, 301] on span "Nikki Higgins" at bounding box center [476, 308] width 90 height 15
click at [469, 301] on span "Nikki Higgins" at bounding box center [476, 308] width 90 height 15
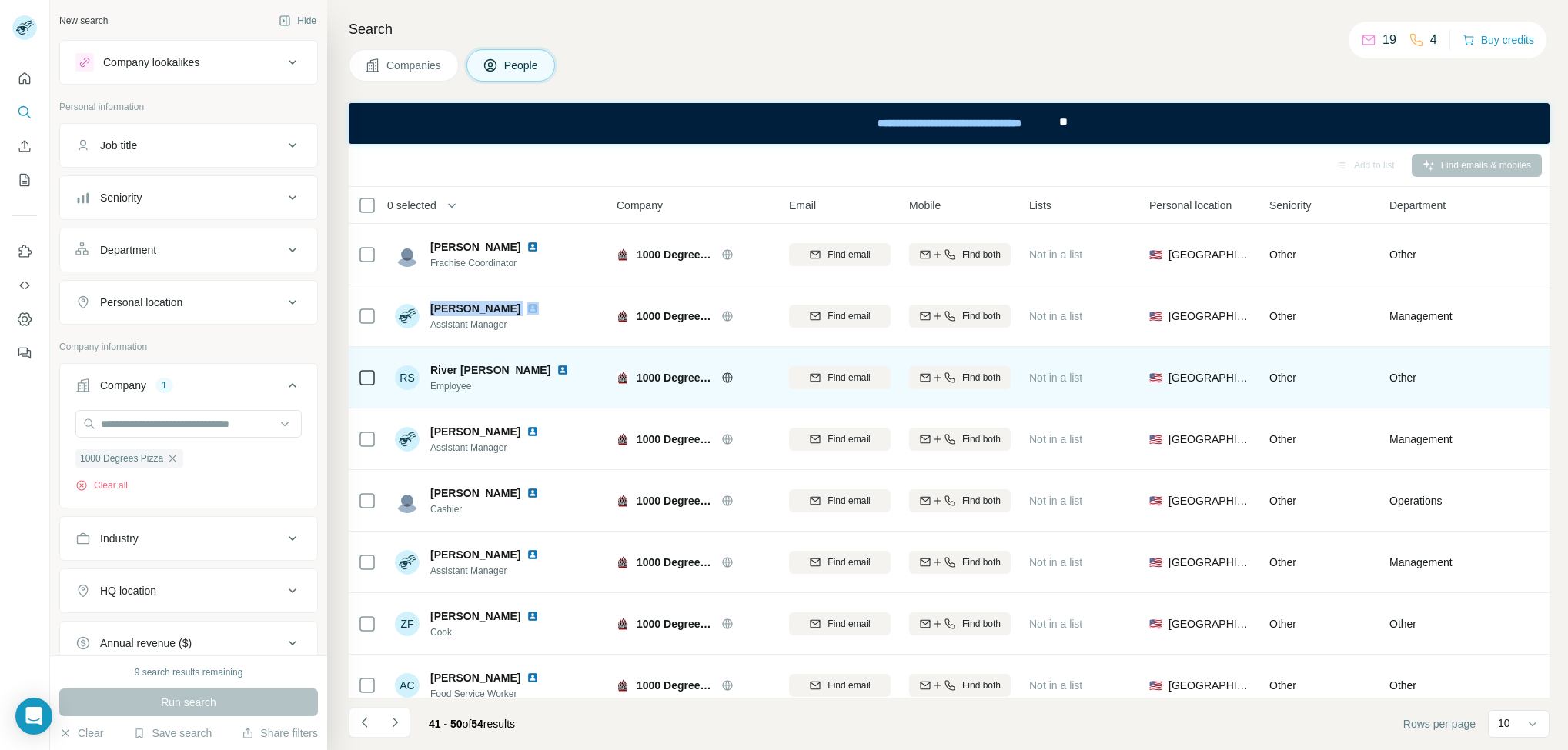
click at [444, 362] on span "River Starbird" at bounding box center [491, 370] width 121 height 15
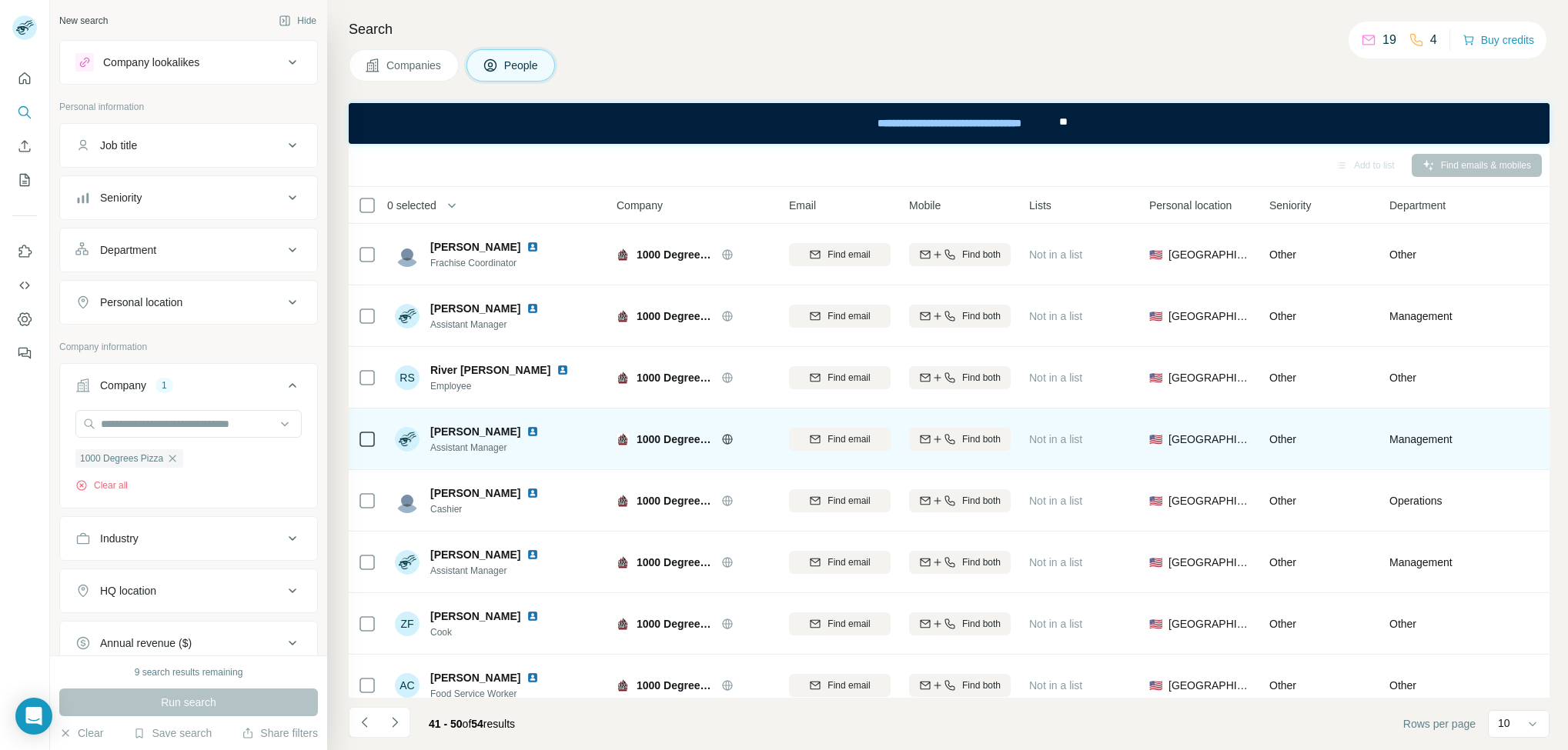
click at [453, 428] on span "Sarah Northup" at bounding box center [476, 432] width 90 height 15
click at [452, 428] on span "Sarah Northup" at bounding box center [476, 432] width 90 height 15
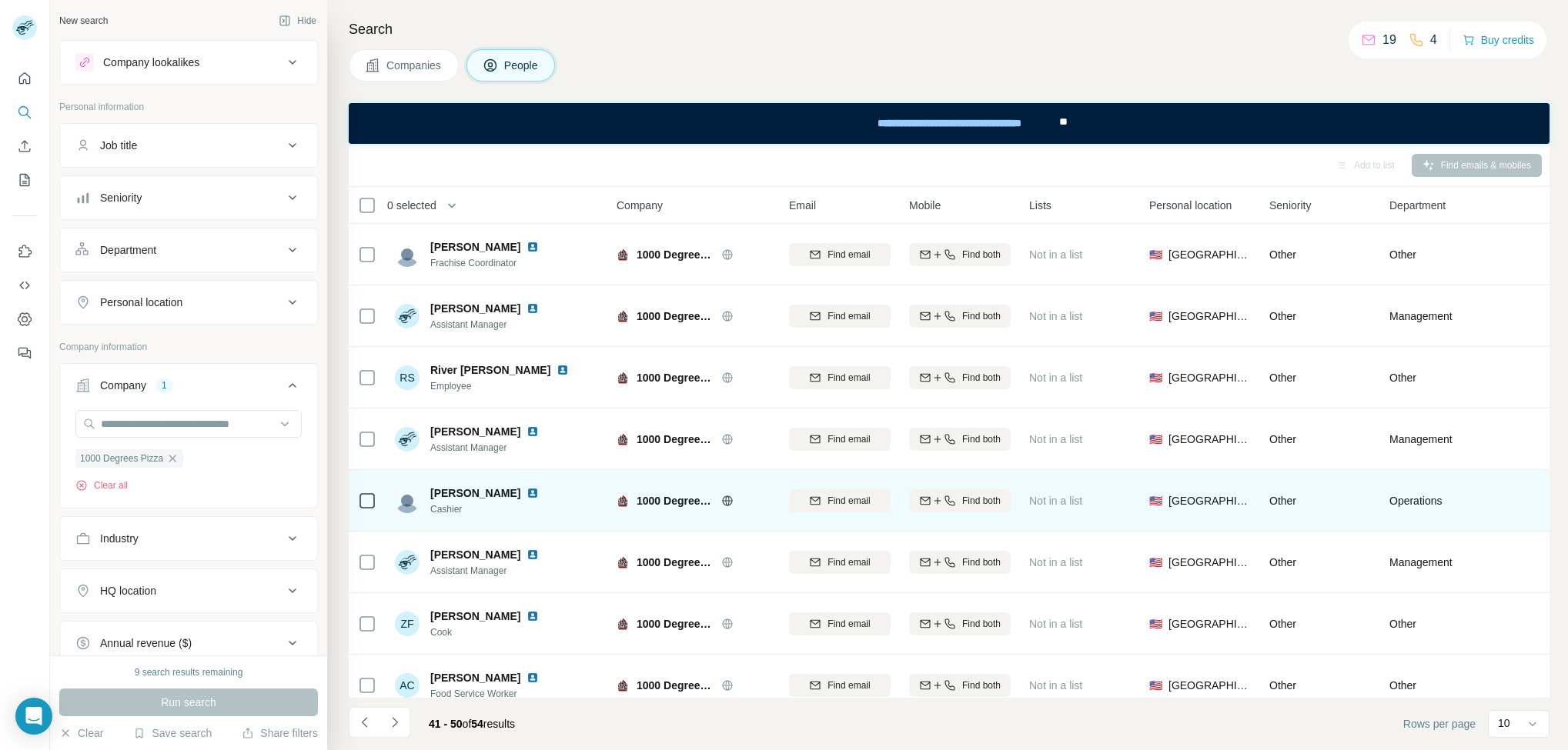
click at [449, 481] on div "Shawn Harris Cashier" at bounding box center [497, 500] width 205 height 42
click at [449, 480] on div "Shawn Harris Cashier" at bounding box center [497, 500] width 205 height 42
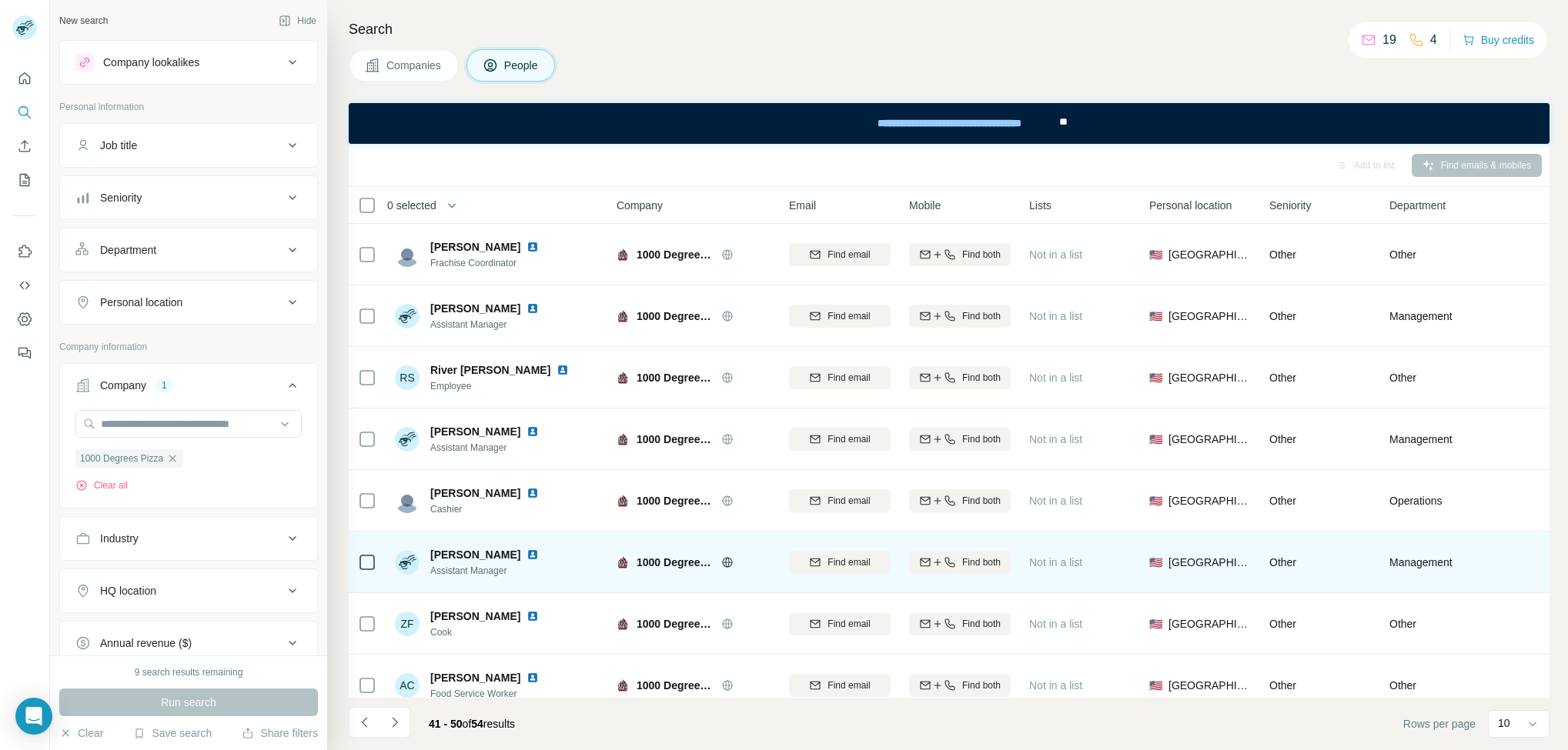
click at [466, 539] on td "Tyler Hansen Assistant Manager" at bounding box center [497, 562] width 223 height 62
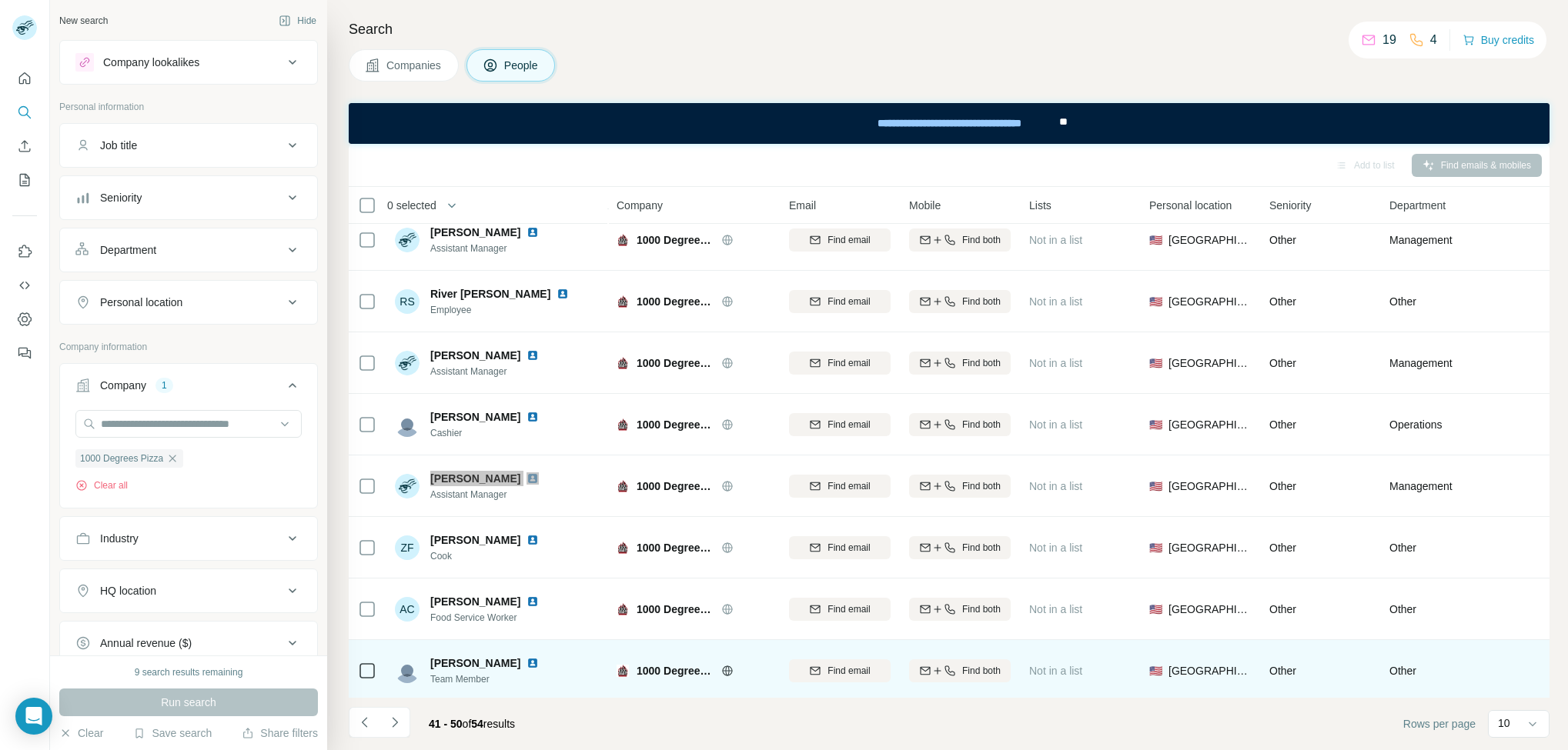
scroll to position [153, 0]
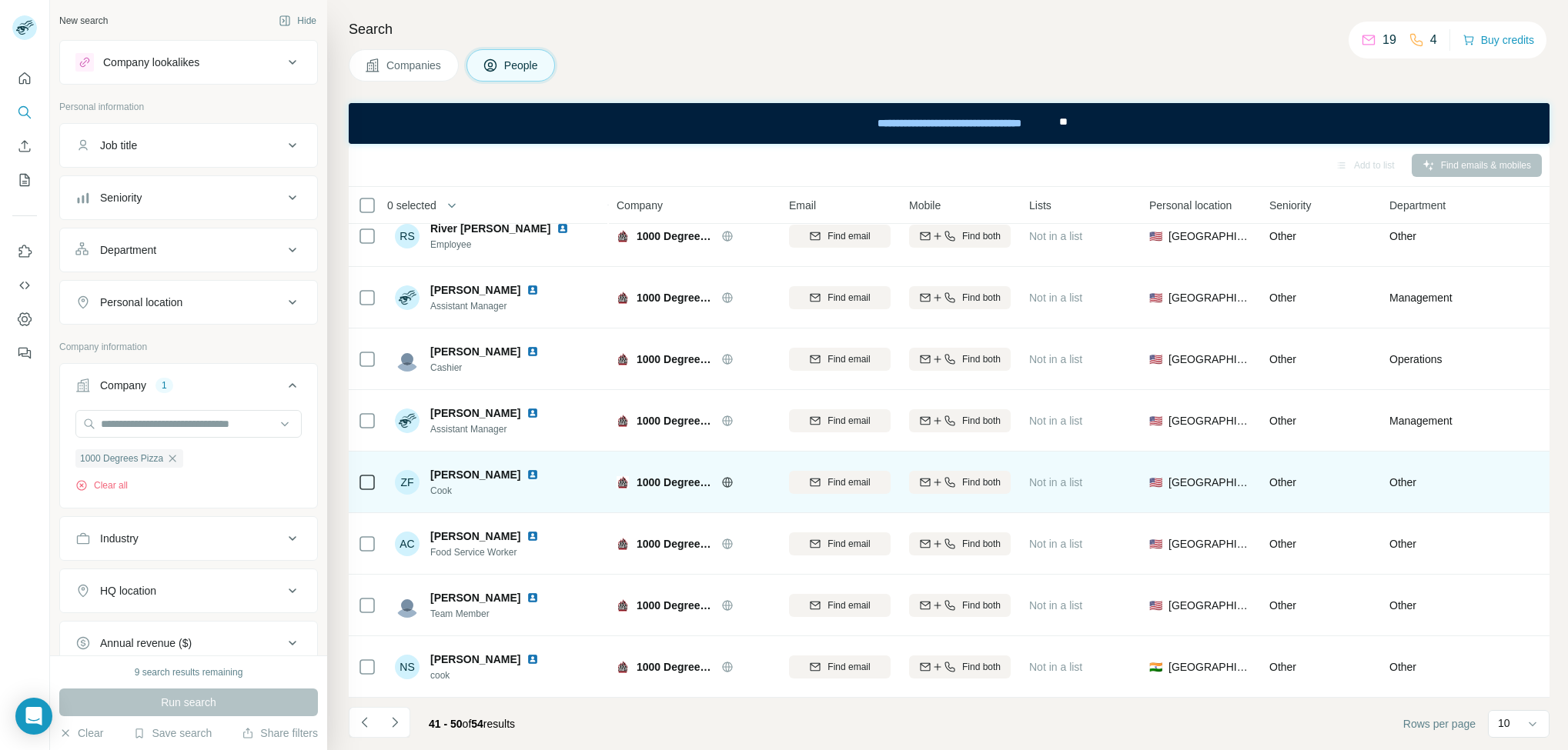
click at [427, 467] on div "ZF Zech Frisby Cook" at bounding box center [470, 482] width 150 height 31
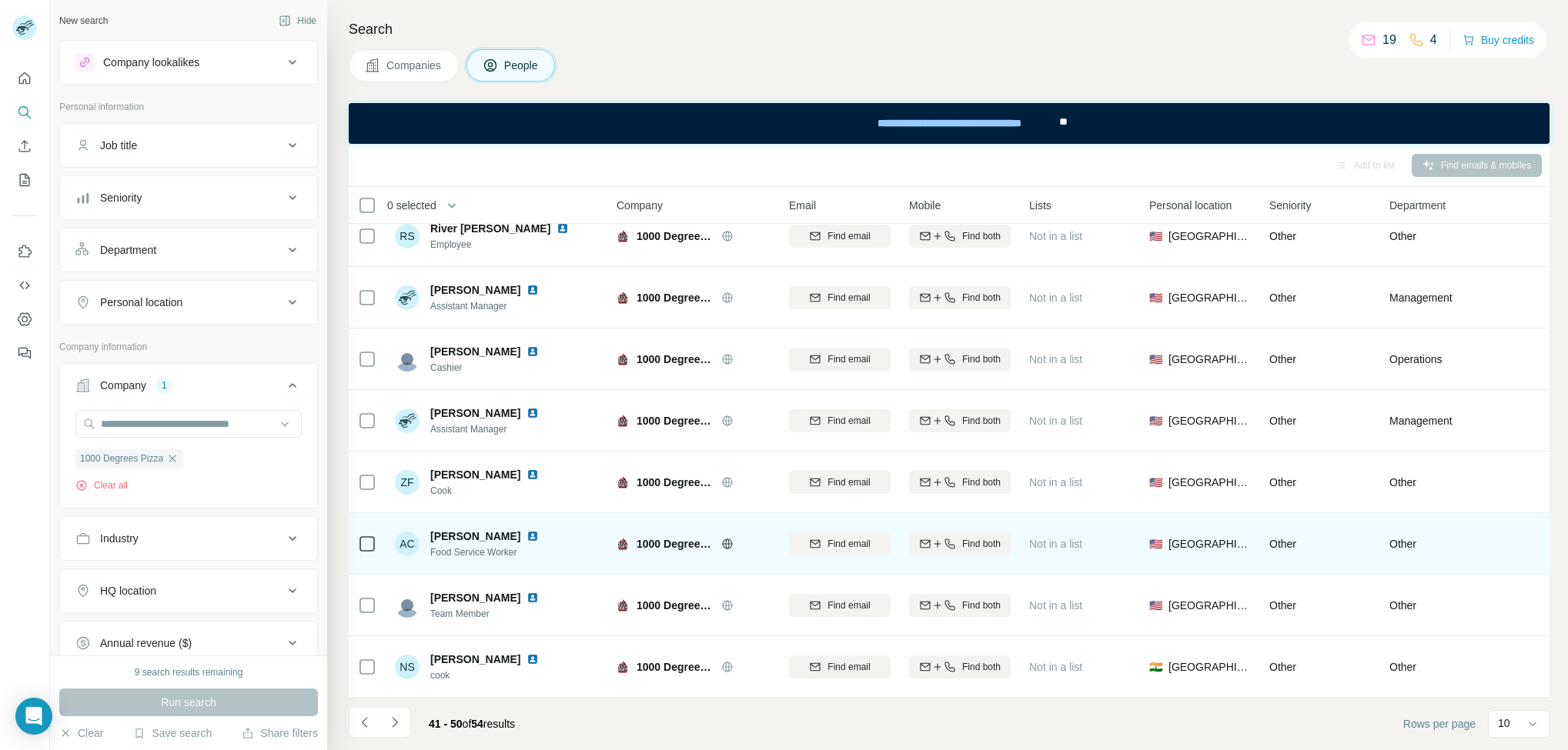
click at [470, 522] on div "AC angelina castro Food Service Worker" at bounding box center [497, 543] width 205 height 42
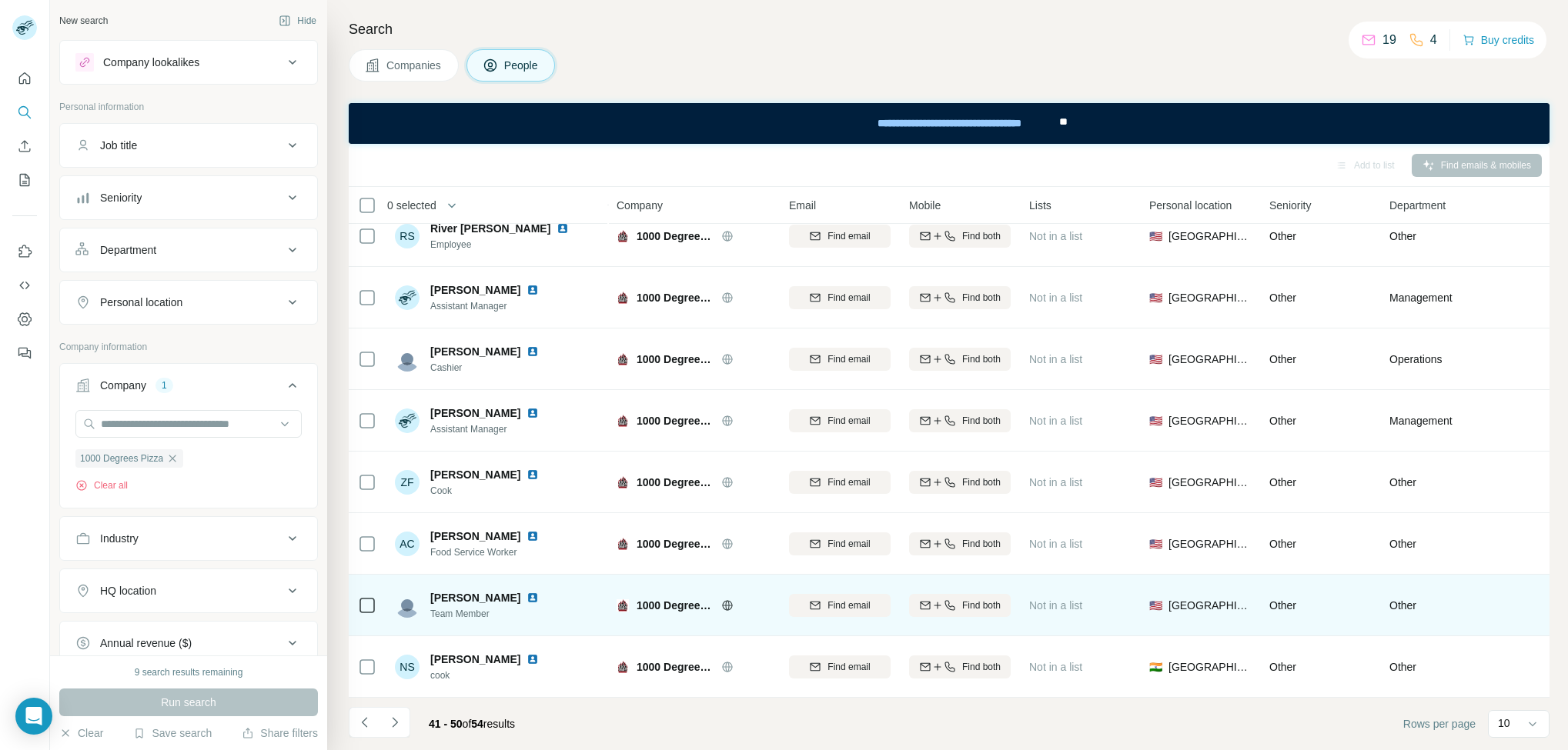
click at [447, 590] on span "brooke jones" at bounding box center [476, 598] width 90 height 15
